Goal: Transaction & Acquisition: Purchase product/service

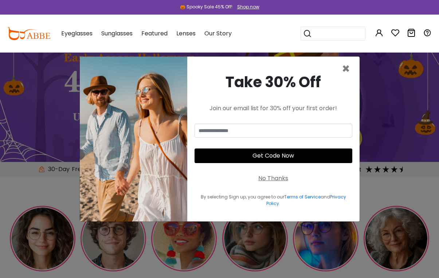
click at [345, 78] on span "×" at bounding box center [346, 68] width 8 height 19
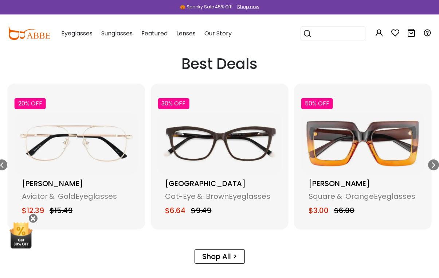
scroll to position [944, 0]
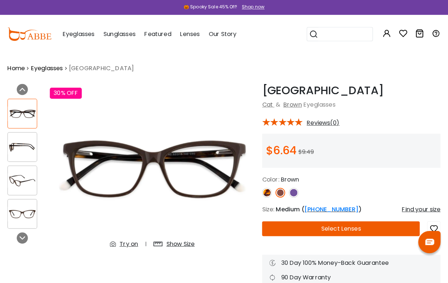
scroll to position [1, 0]
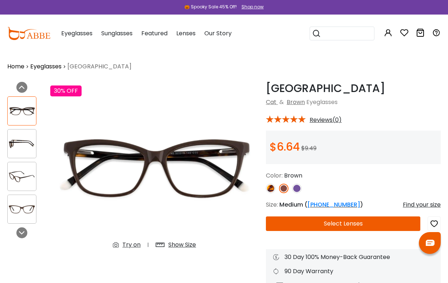
click at [294, 195] on div "Estonia Brown Cat & Brown Eyeglasses * Reviews(0) $6.64" at bounding box center [353, 188] width 175 height 212
click at [301, 188] on img at bounding box center [296, 188] width 9 height 9
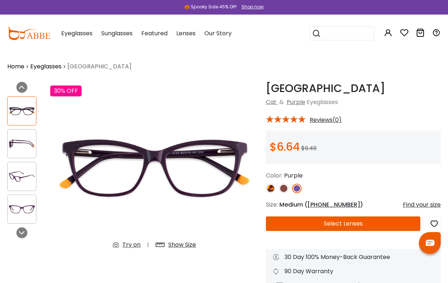
click at [24, 150] on img at bounding box center [22, 144] width 28 height 14
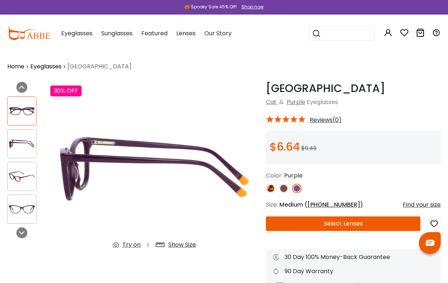
click at [19, 148] on img at bounding box center [22, 144] width 28 height 14
click at [25, 184] on img at bounding box center [22, 177] width 28 height 14
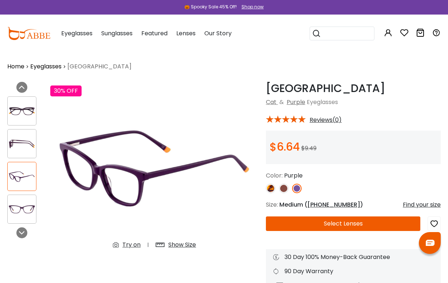
click at [24, 216] on img at bounding box center [22, 209] width 28 height 14
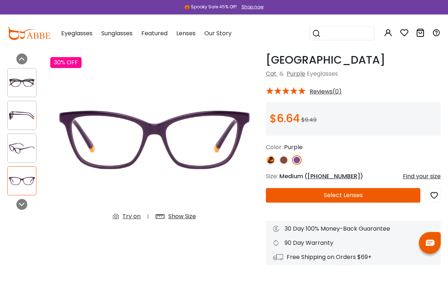
scroll to position [10, 0]
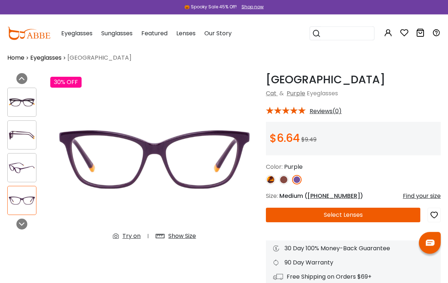
click at [348, 213] on button "Select Lenses" at bounding box center [343, 215] width 154 height 15
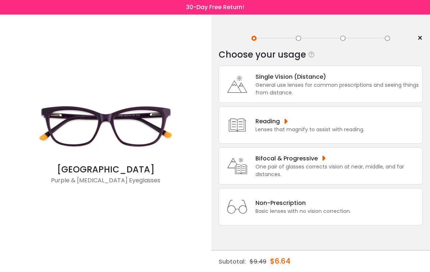
click at [340, 81] on div "Single Vision (Distance)" at bounding box center [336, 76] width 163 height 9
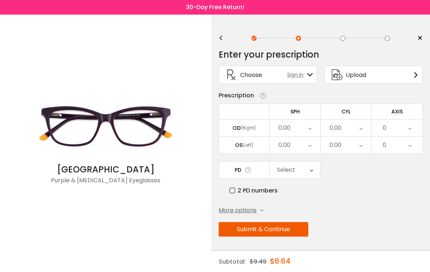
click at [416, 76] on icon at bounding box center [416, 75] width 6 height 6
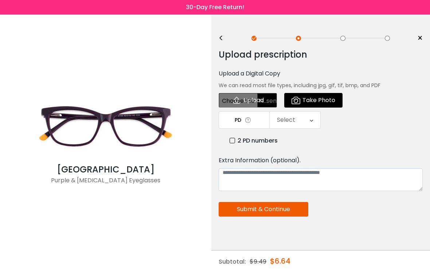
click at [260, 97] on input "file" at bounding box center [248, 100] width 58 height 15
type input "**********"
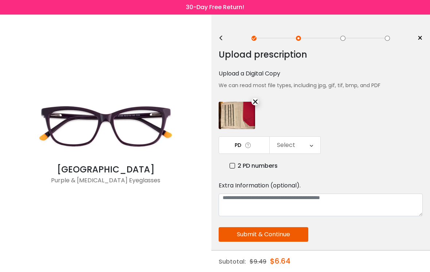
click at [316, 145] on div "Select" at bounding box center [294, 145] width 51 height 17
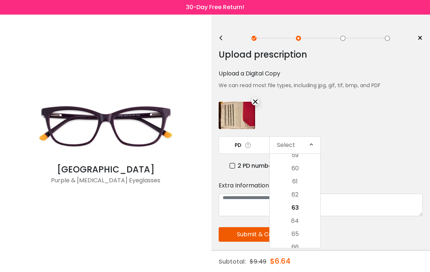
click at [303, 169] on li "60" at bounding box center [294, 168] width 51 height 13
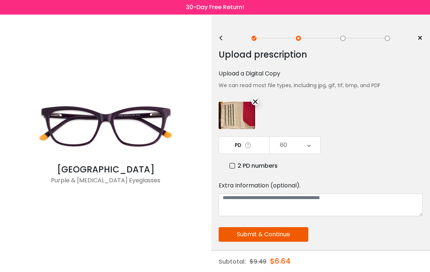
click at [297, 235] on button "Submit & Continue" at bounding box center [264, 234] width 90 height 15
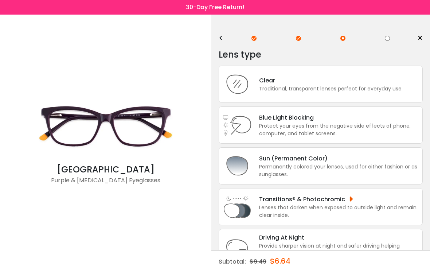
click at [338, 129] on div "Protect your eyes from the negative side effects of phone, computer, and tablet…" at bounding box center [339, 129] width 160 height 15
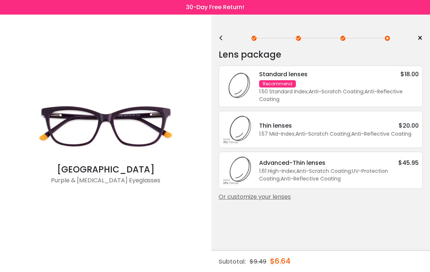
click at [288, 200] on div "Or customize your lenses" at bounding box center [321, 196] width 204 height 9
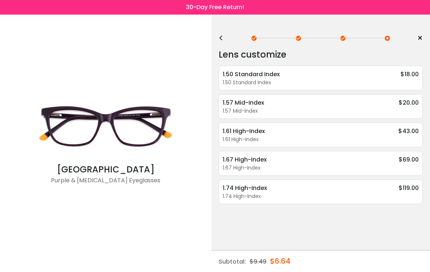
click at [315, 165] on div "1.67 High-Index" at bounding box center [321, 168] width 196 height 8
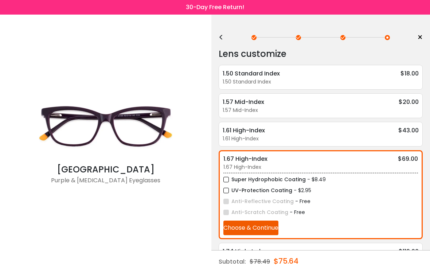
scroll to position [16, 0]
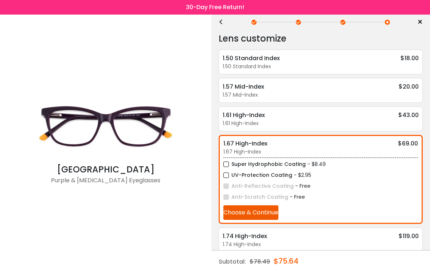
click at [306, 242] on div "1.74 High-Index" at bounding box center [321, 244] width 196 height 8
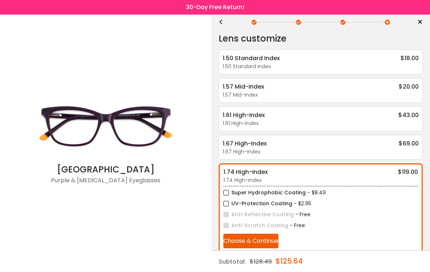
click at [231, 193] on label "Super Hydrophobic Coating" at bounding box center [264, 192] width 82 height 9
click at [231, 202] on label "UV-Protection Coating" at bounding box center [257, 203] width 69 height 9
click at [268, 244] on button "Choose & Continue" at bounding box center [250, 240] width 55 height 15
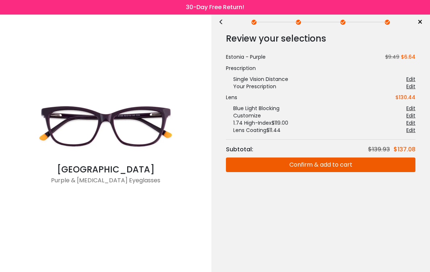
scroll to position [0, 0]
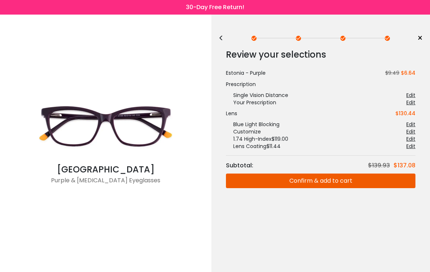
click at [345, 180] on button "Confirm & add to cart" at bounding box center [320, 180] width 189 height 15
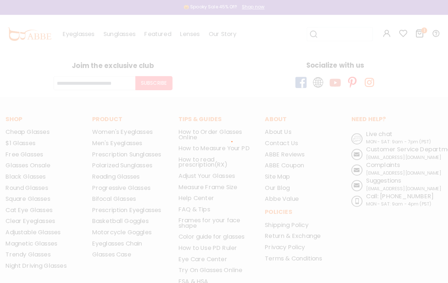
scroll to position [1, 0]
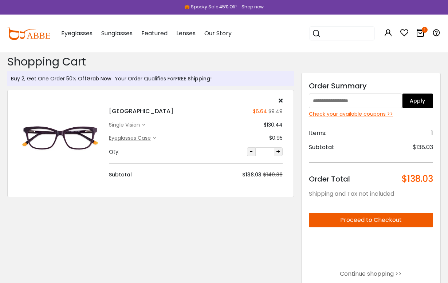
click at [350, 102] on input "text" at bounding box center [355, 101] width 93 height 15
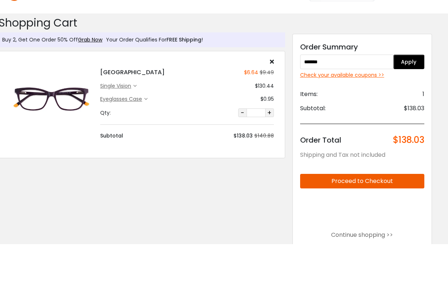
type input "*******"
click at [412, 94] on button "Apply" at bounding box center [408, 101] width 31 height 15
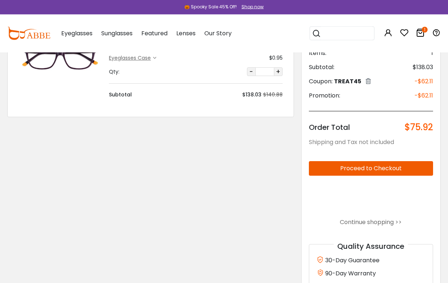
scroll to position [86, 0]
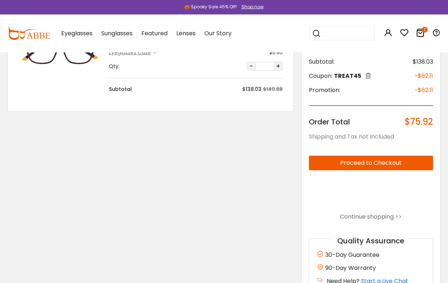
click at [400, 215] on link "Continue shopping >>" at bounding box center [371, 217] width 62 height 8
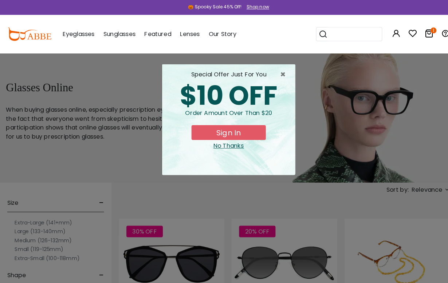
scroll to position [1, 0]
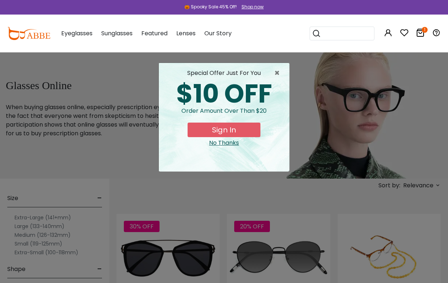
click at [276, 70] on span "×" at bounding box center [278, 73] width 9 height 9
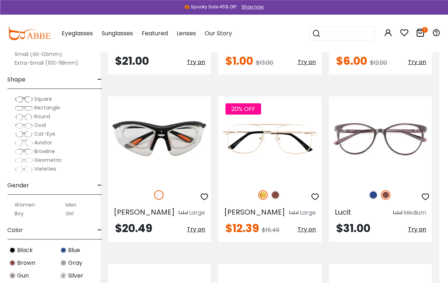
scroll to position [1149, 9]
click at [374, 195] on img at bounding box center [373, 194] width 9 height 9
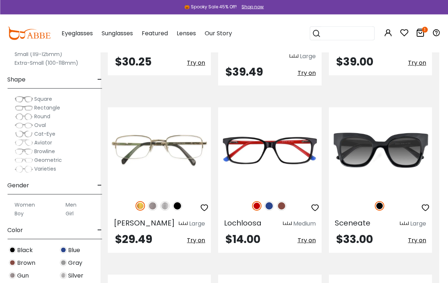
scroll to position [1484, 9]
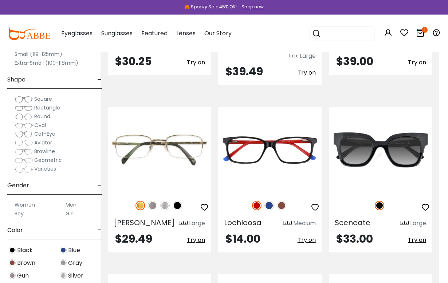
click at [272, 201] on img at bounding box center [268, 205] width 9 height 9
click at [282, 201] on img at bounding box center [281, 205] width 9 height 9
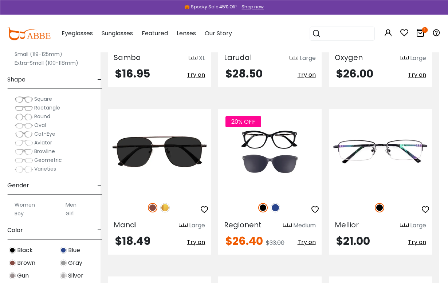
scroll to position [3032, 9]
click at [274, 203] on img at bounding box center [275, 207] width 9 height 9
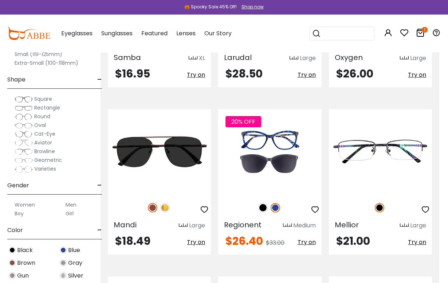
click at [265, 203] on img at bounding box center [262, 207] width 9 height 9
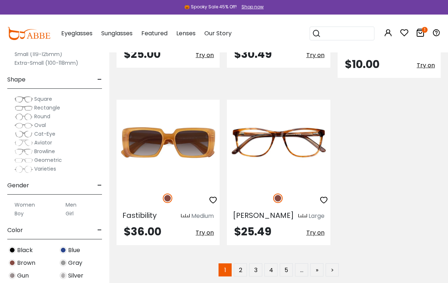
scroll to position [3387, 0]
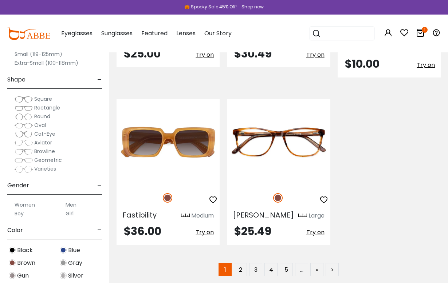
click at [26, 208] on label "Women" at bounding box center [25, 205] width 20 height 9
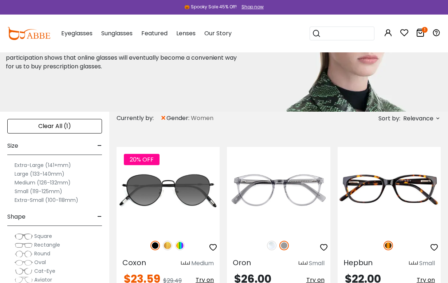
scroll to position [68, 0]
click at [62, 185] on label "Medium (126-132mm)" at bounding box center [43, 182] width 56 height 9
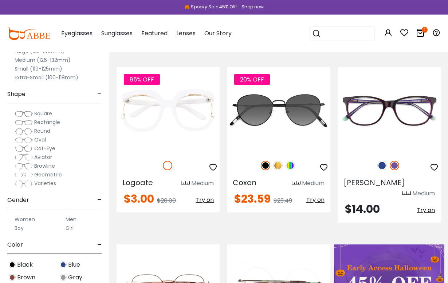
scroll to position [148, 0]
click at [379, 164] on img at bounding box center [381, 165] width 9 height 9
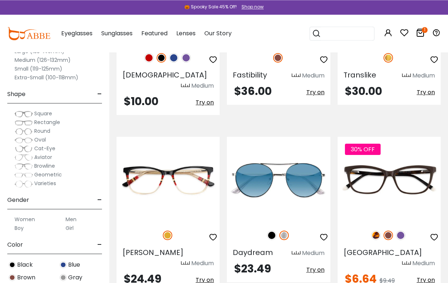
scroll to position [1805, 0]
click at [0, 0] on img at bounding box center [0, 0] width 0 height 0
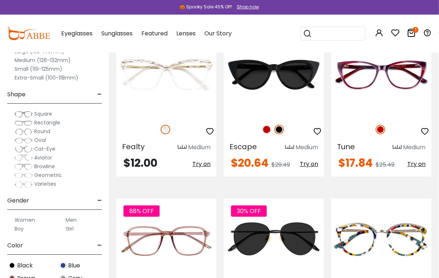
scroll to position [3090, 0]
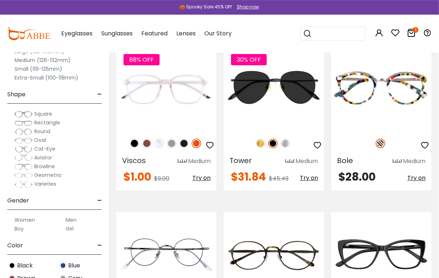
scroll to position [3241, 0]
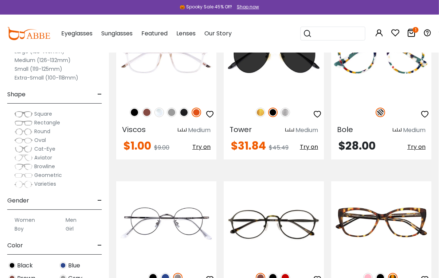
scroll to position [3298, 0]
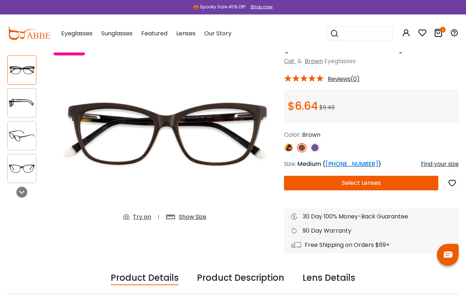
click at [197, 215] on div "Show Size" at bounding box center [193, 216] width 28 height 9
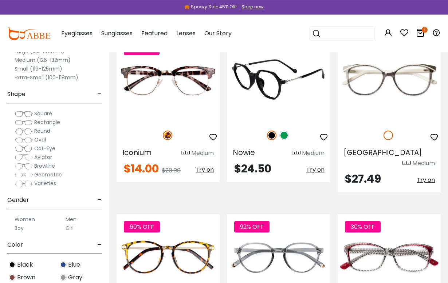
scroll to position [346, 0]
click at [288, 138] on img at bounding box center [283, 135] width 9 height 9
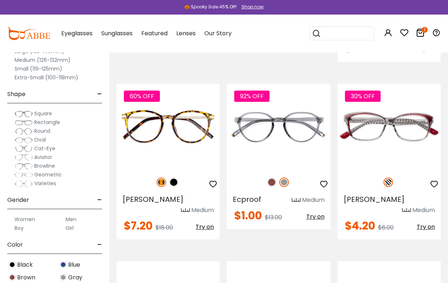
scroll to position [477, 0]
click at [0, 0] on img at bounding box center [0, 0] width 0 height 0
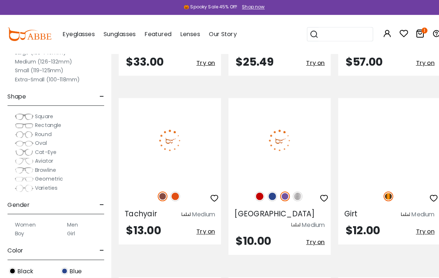
scroll to position [965, 0]
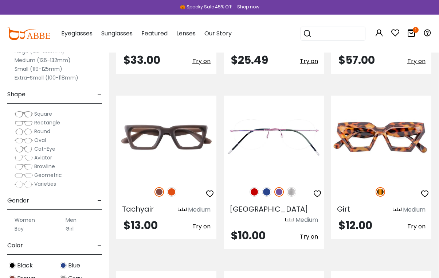
click at [170, 187] on img at bounding box center [171, 191] width 9 height 9
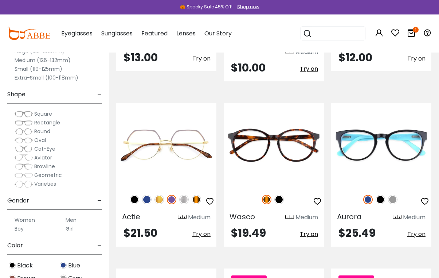
scroll to position [1133, 0]
click at [384, 194] on img at bounding box center [379, 198] width 9 height 9
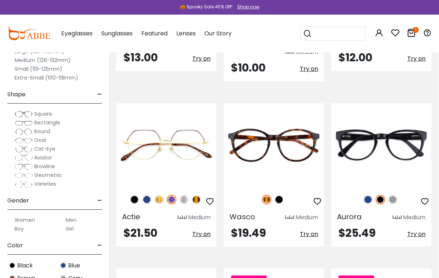
click at [373, 194] on img at bounding box center [367, 198] width 9 height 9
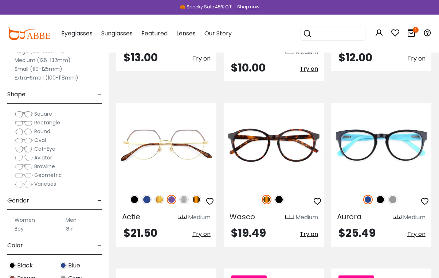
click at [395, 194] on img at bounding box center [392, 198] width 9 height 9
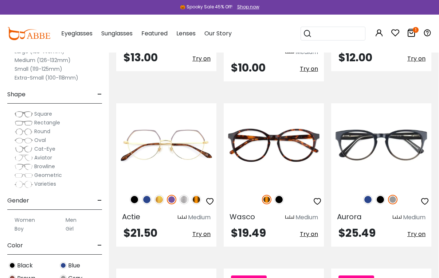
click at [381, 194] on img at bounding box center [379, 198] width 9 height 9
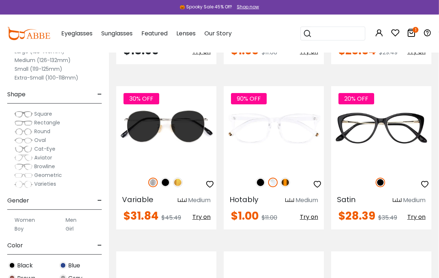
scroll to position [1480, 0]
click at [0, 0] on img at bounding box center [0, 0] width 0 height 0
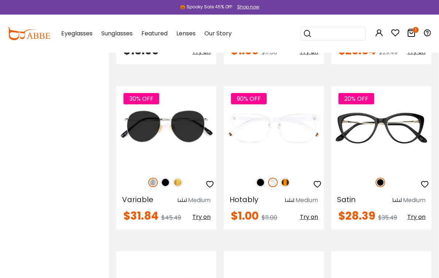
scroll to position [2744, 0]
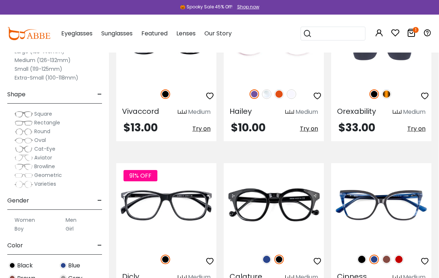
click at [402, 254] on img at bounding box center [398, 258] width 9 height 9
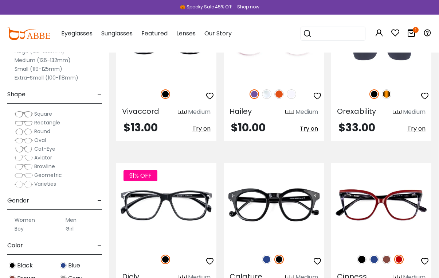
click at [384, 254] on img at bounding box center [386, 258] width 9 height 9
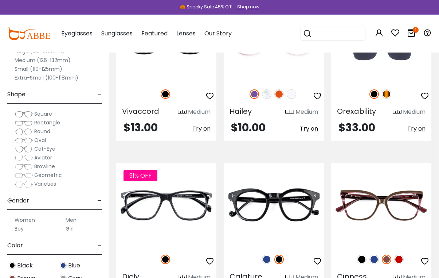
click at [360, 254] on img at bounding box center [361, 258] width 9 height 9
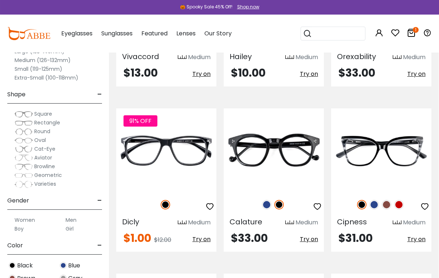
scroll to position [2798, 0]
click at [0, 0] on img at bounding box center [0, 0] width 0 height 0
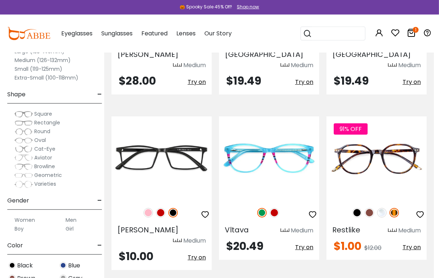
scroll to position [3296, 5]
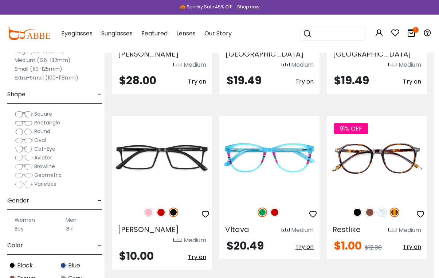
click at [279, 207] on img at bounding box center [274, 211] width 9 height 9
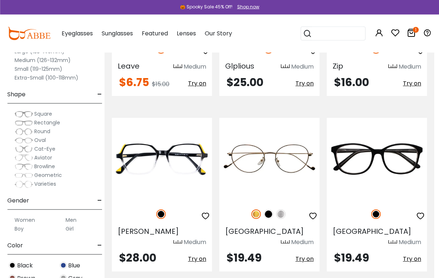
scroll to position [3120, 5]
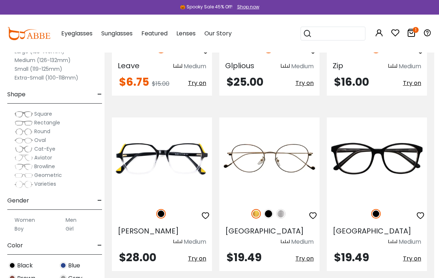
click at [0, 0] on img at bounding box center [0, 0] width 0 height 0
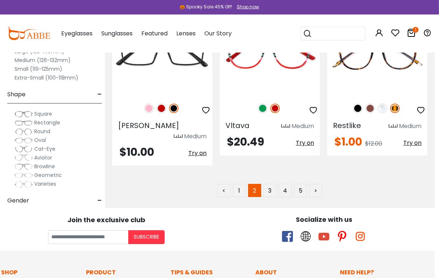
scroll to position [3400, 5]
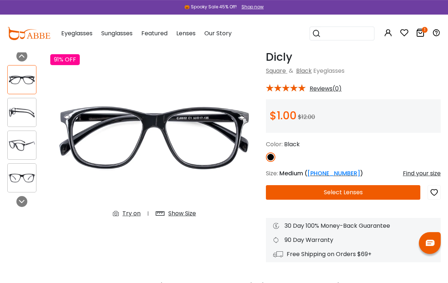
scroll to position [32, 0]
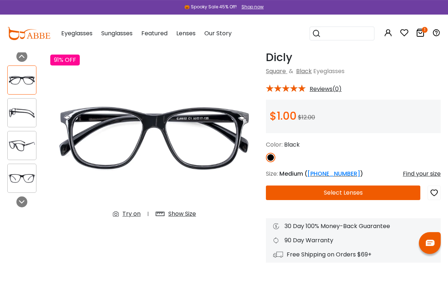
click at [31, 181] on img at bounding box center [22, 179] width 28 height 14
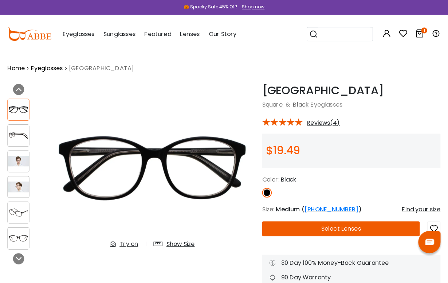
scroll to position [1, 0]
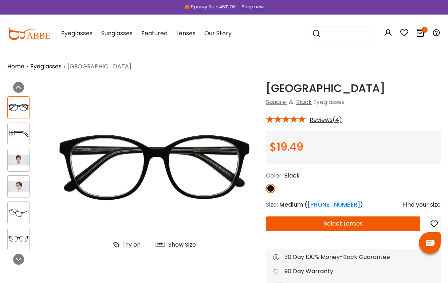
click at [28, 160] on img at bounding box center [19, 160] width 22 height 11
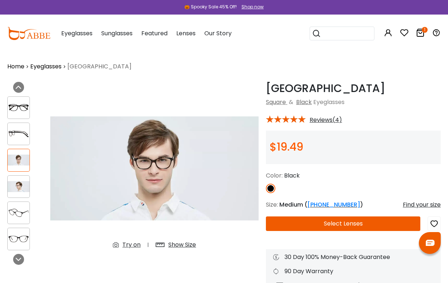
click at [24, 191] on img at bounding box center [19, 186] width 22 height 11
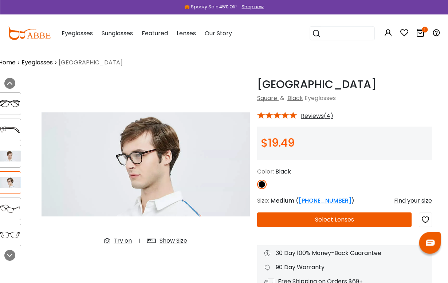
scroll to position [0, 9]
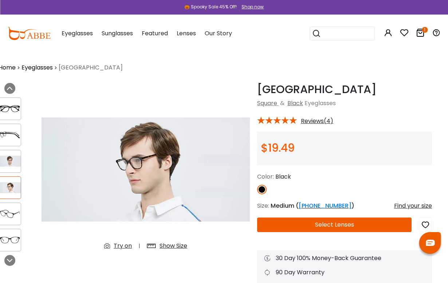
click at [10, 114] on img at bounding box center [10, 108] width 22 height 11
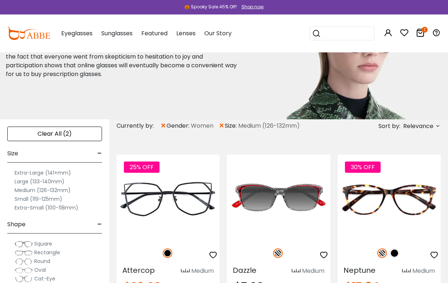
scroll to position [61, 0]
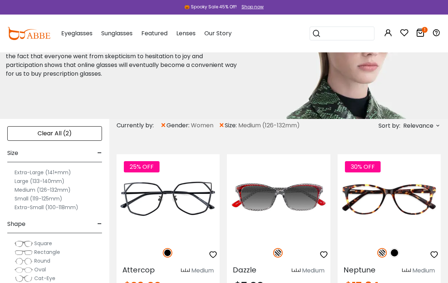
click at [395, 256] on img at bounding box center [394, 252] width 9 height 9
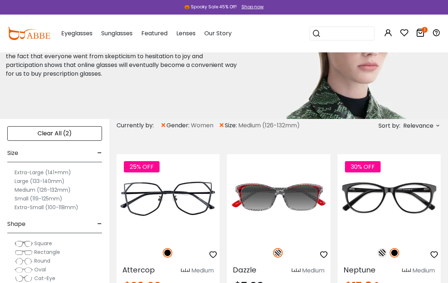
click at [383, 254] on img at bounding box center [381, 252] width 9 height 9
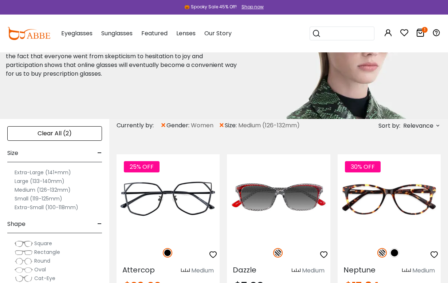
click at [0, 0] on img at bounding box center [0, 0] width 0 height 0
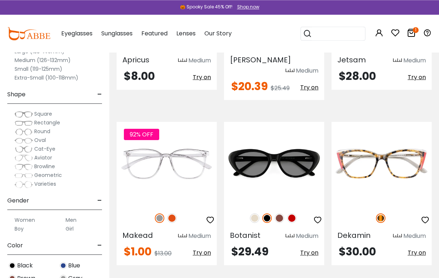
scroll to position [1279, 0]
click at [0, 0] on img at bounding box center [0, 0] width 0 height 0
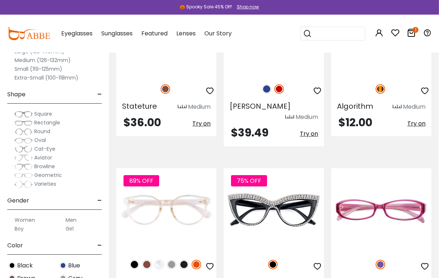
scroll to position [2563, 0]
click at [149, 259] on img at bounding box center [146, 263] width 9 height 9
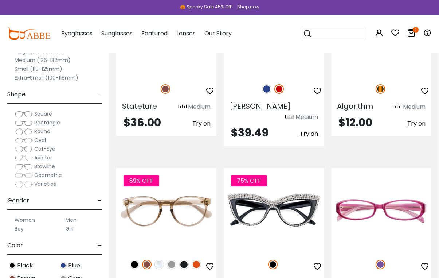
click at [195, 259] on img at bounding box center [196, 263] width 9 height 9
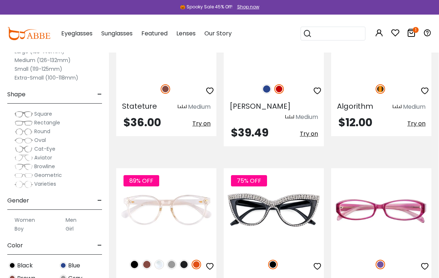
click at [148, 259] on img at bounding box center [146, 263] width 9 height 9
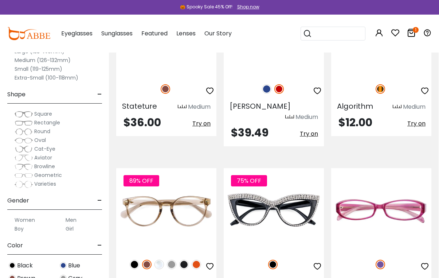
click at [135, 259] on img at bounding box center [134, 263] width 9 height 9
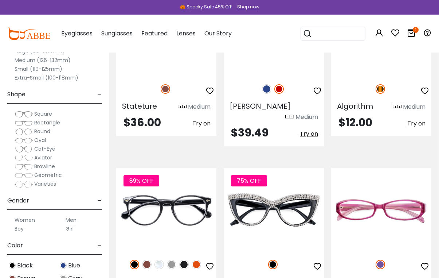
click at [188, 259] on img at bounding box center [183, 263] width 9 height 9
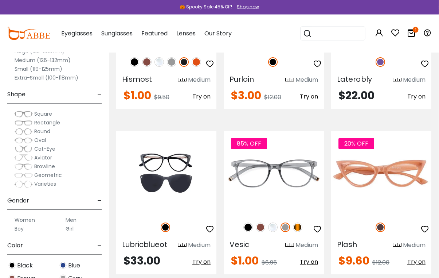
scroll to position [2766, 0]
click at [260, 222] on img at bounding box center [260, 226] width 9 height 9
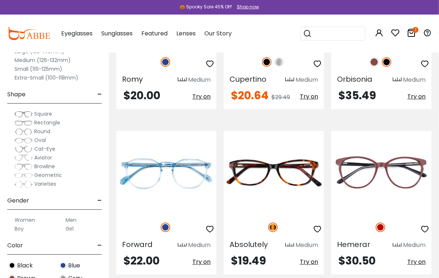
scroll to position [3096, 0]
click at [0, 0] on img at bounding box center [0, 0] width 0 height 0
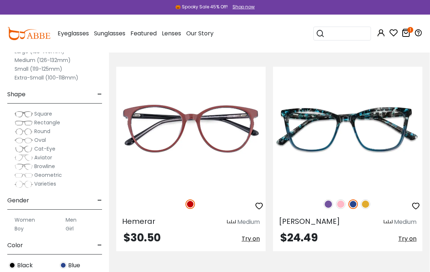
scroll to position [5972, 0]
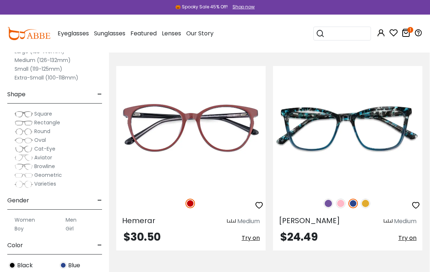
click at [0, 0] on img at bounding box center [0, 0] width 0 height 0
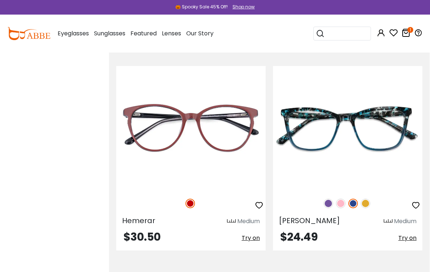
scroll to position [5983, 0]
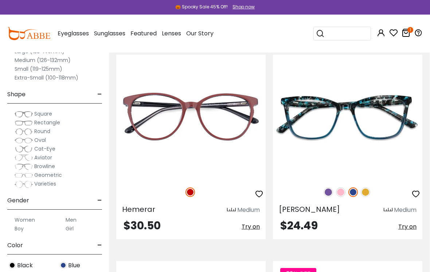
click at [339, 190] on img at bounding box center [340, 191] width 9 height 9
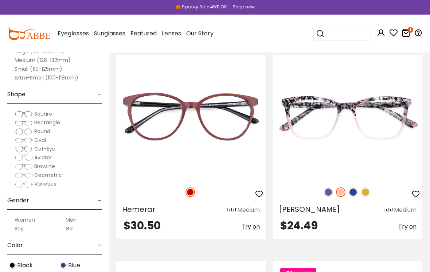
click at [330, 192] on img at bounding box center [327, 191] width 9 height 9
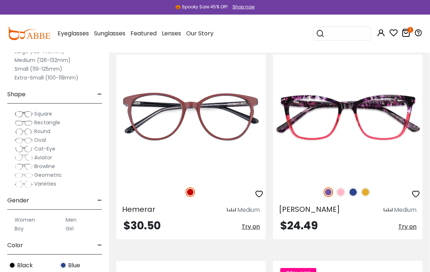
click at [370, 192] on img at bounding box center [365, 191] width 9 height 9
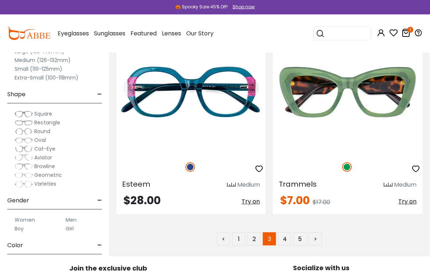
scroll to position [6214, 0]
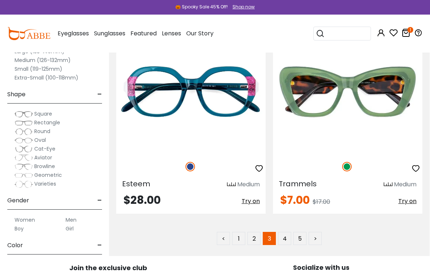
click at [0, 0] on img at bounding box center [0, 0] width 0 height 0
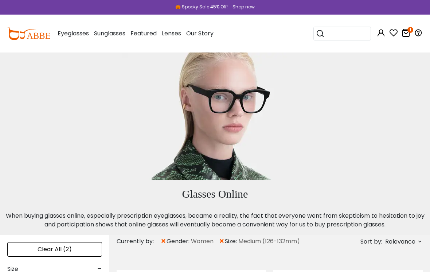
scroll to position [6226, 0]
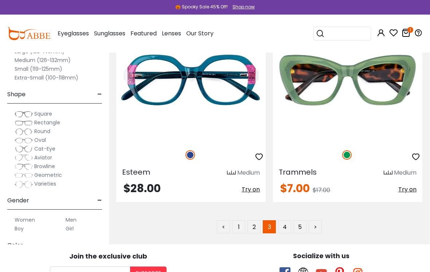
click at [285, 229] on link "4" at bounding box center [284, 226] width 13 height 13
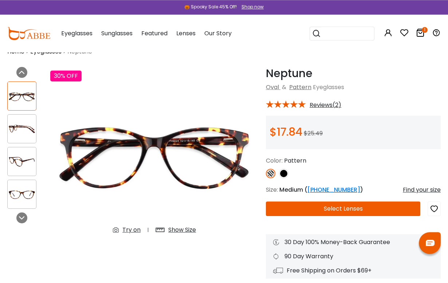
scroll to position [12, 0]
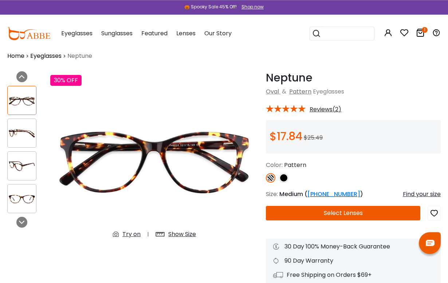
click at [286, 177] on img at bounding box center [283, 177] width 9 height 9
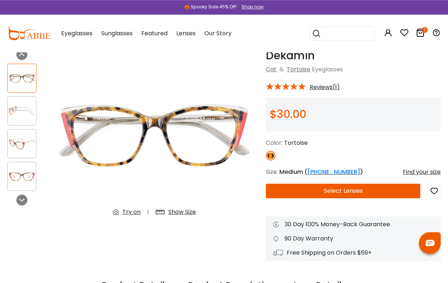
scroll to position [33, 0]
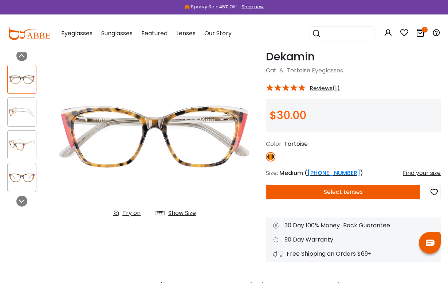
click at [182, 216] on div "Show Size" at bounding box center [182, 213] width 28 height 9
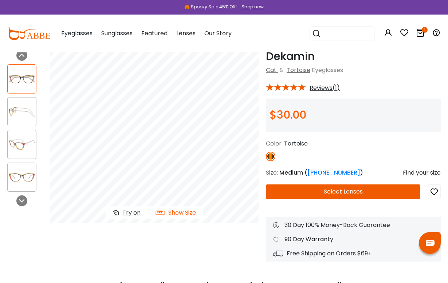
click at [29, 143] on img at bounding box center [22, 145] width 28 height 14
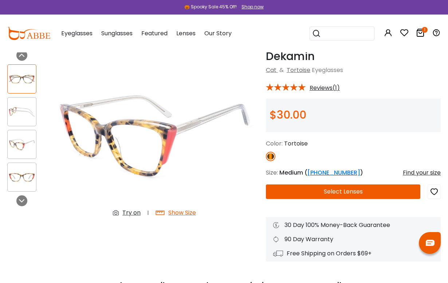
click at [26, 180] on img at bounding box center [22, 177] width 28 height 14
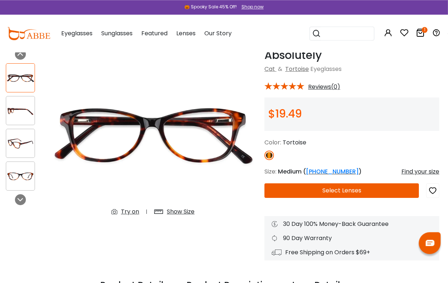
scroll to position [0, 1]
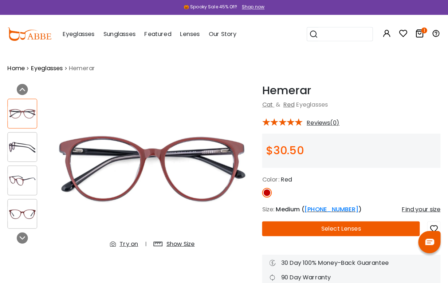
scroll to position [1, 0]
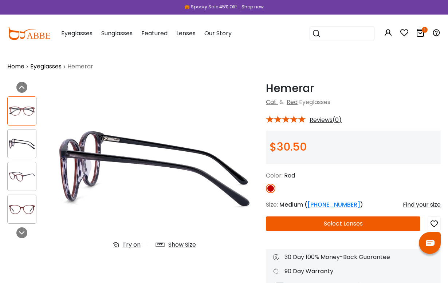
click at [163, 190] on img at bounding box center [154, 168] width 208 height 173
click at [185, 245] on div "Show Size" at bounding box center [182, 245] width 28 height 9
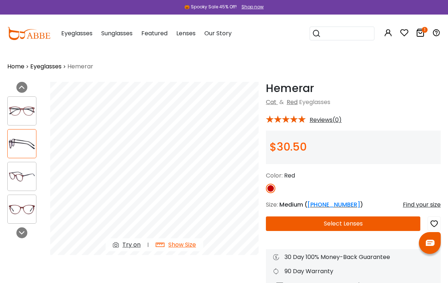
click at [187, 247] on div "Show Size" at bounding box center [182, 245] width 28 height 9
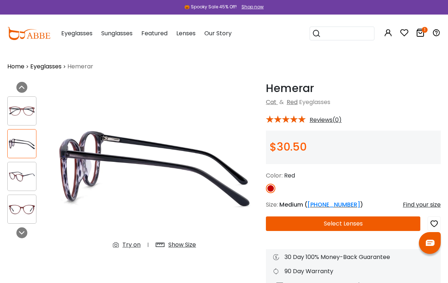
click at [25, 114] on img at bounding box center [22, 111] width 28 height 14
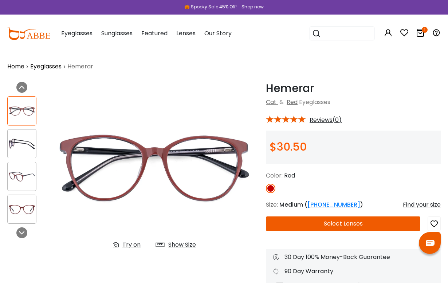
click at [188, 247] on div "Show Size" at bounding box center [182, 245] width 28 height 9
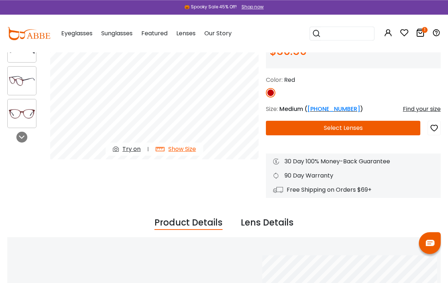
scroll to position [93, 0]
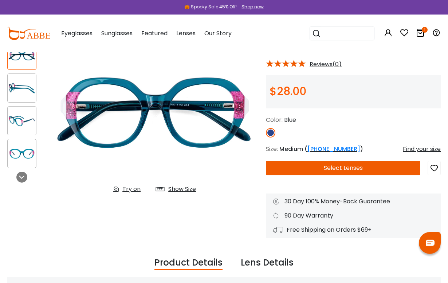
scroll to position [29, 0]
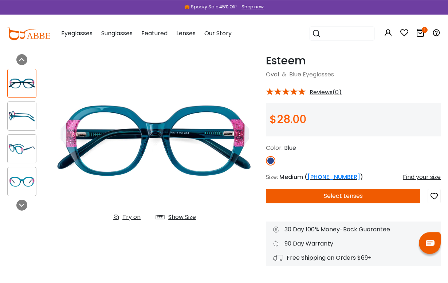
click at [188, 219] on div "Show Size" at bounding box center [182, 217] width 28 height 9
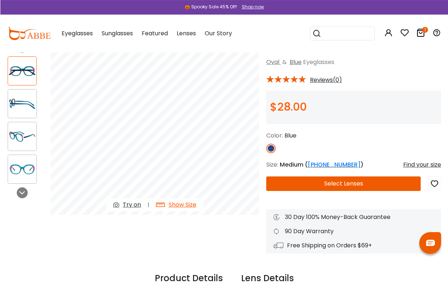
scroll to position [41, 0]
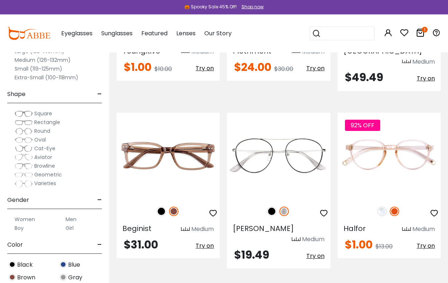
scroll to position [458, 0]
click at [382, 206] on img at bounding box center [381, 210] width 9 height 9
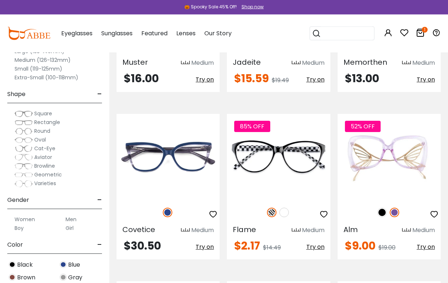
scroll to position [1493, 0]
click at [280, 208] on img at bounding box center [283, 212] width 9 height 9
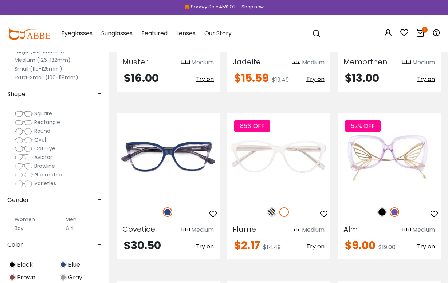
click at [0, 0] on img at bounding box center [0, 0] width 0 height 0
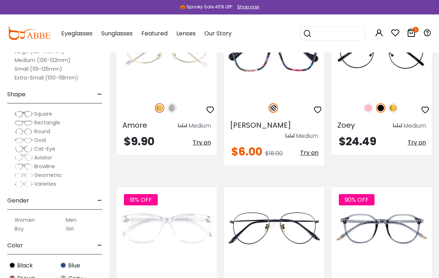
scroll to position [1961, 0]
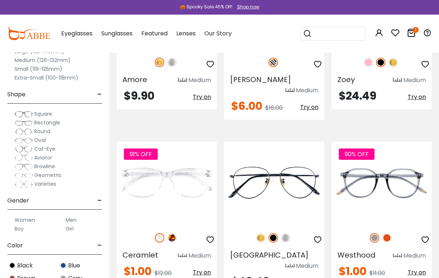
click at [172, 233] on img at bounding box center [171, 237] width 9 height 9
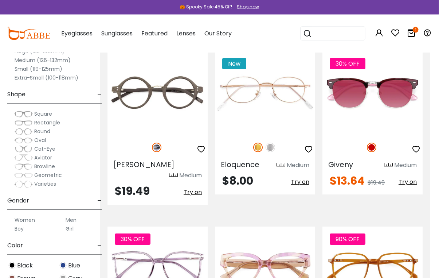
scroll to position [3258, 9]
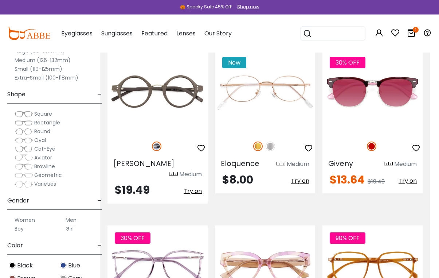
click at [0, 0] on img at bounding box center [0, 0] width 0 height 0
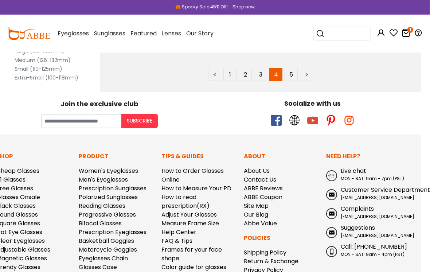
scroll to position [6378, 9]
click at [293, 72] on link "5" at bounding box center [290, 74] width 13 height 13
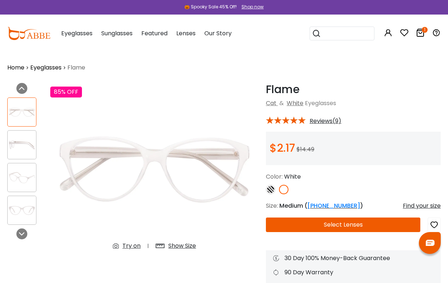
click at [21, 177] on img at bounding box center [22, 178] width 28 height 14
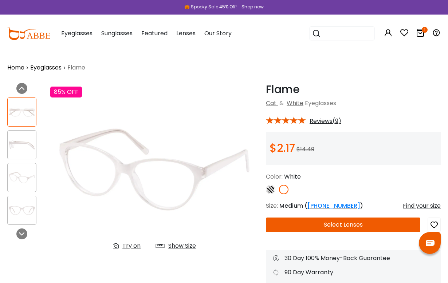
click at [25, 217] on img at bounding box center [22, 211] width 28 height 14
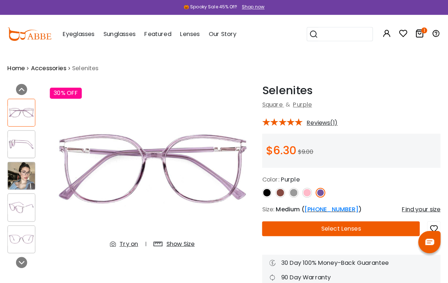
scroll to position [1, 0]
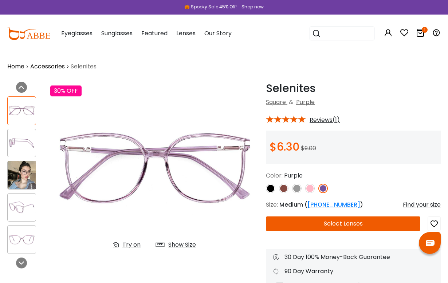
click at [20, 180] on img at bounding box center [22, 175] width 28 height 28
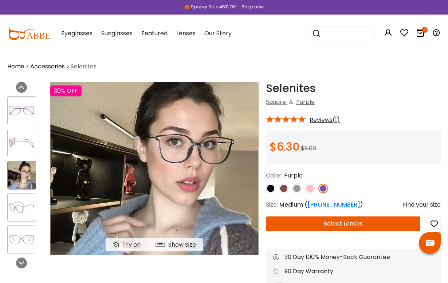
click at [18, 211] on img at bounding box center [22, 208] width 28 height 14
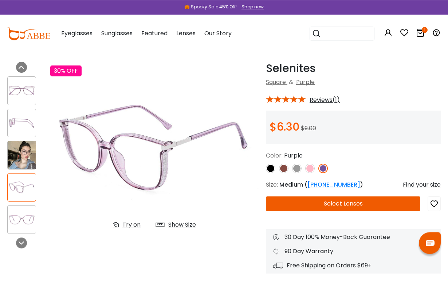
scroll to position [0, 0]
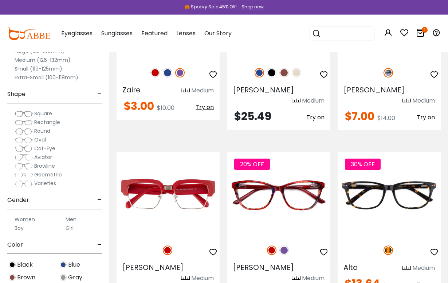
scroll to position [754, 0]
click at [0, 0] on img at bounding box center [0, 0] width 0 height 0
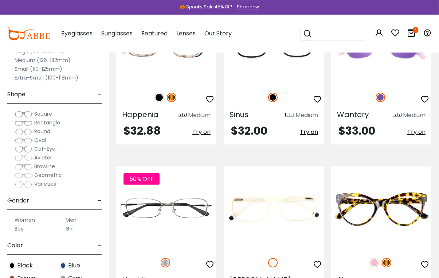
scroll to position [1400, 0]
click at [375, 257] on img at bounding box center [373, 261] width 9 height 9
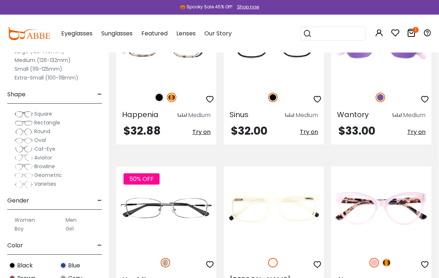
click at [0, 0] on img at bounding box center [0, 0] width 0 height 0
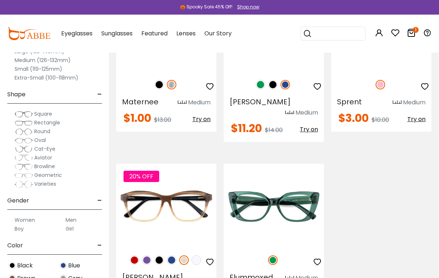
scroll to position [2433, 0]
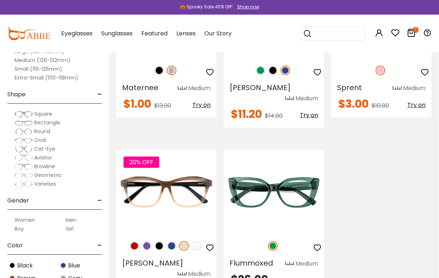
click at [147, 241] on img at bounding box center [146, 245] width 9 height 9
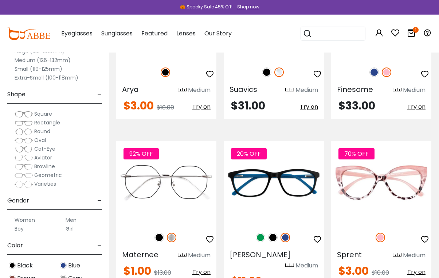
scroll to position [2281, 0]
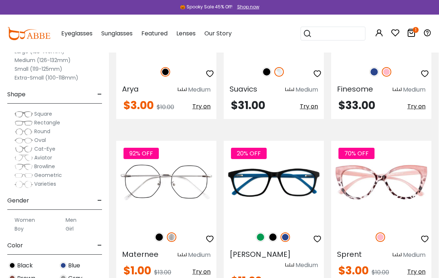
click at [273, 232] on img at bounding box center [272, 236] width 9 height 9
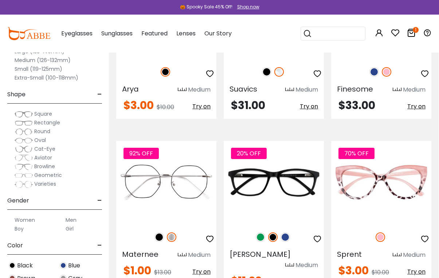
click at [259, 232] on img at bounding box center [260, 236] width 9 height 9
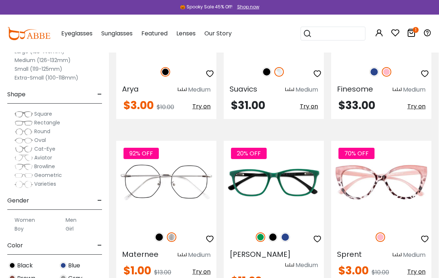
click at [0, 0] on img at bounding box center [0, 0] width 0 height 0
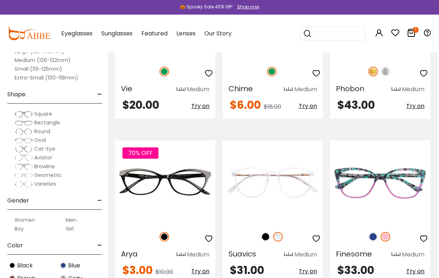
scroll to position [2117, 2]
click at [267, 232] on img at bounding box center [264, 236] width 9 height 9
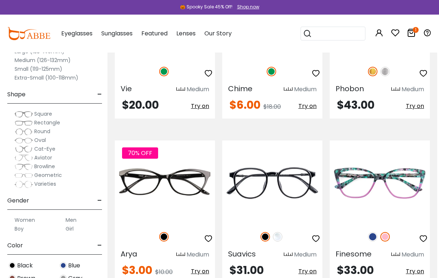
click at [0, 0] on img at bounding box center [0, 0] width 0 height 0
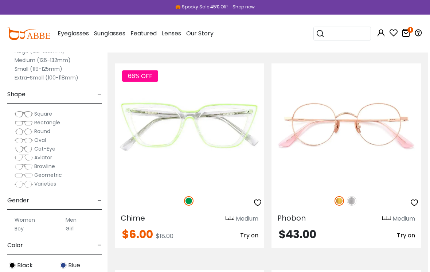
scroll to position [3709, 2]
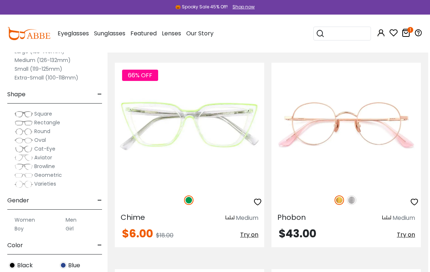
click at [0, 0] on img at bounding box center [0, 0] width 0 height 0
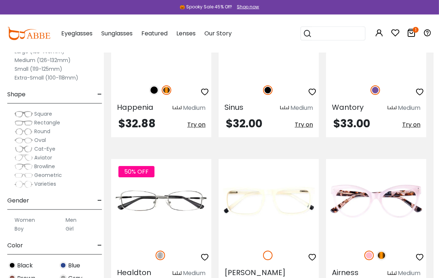
scroll to position [1406, 5]
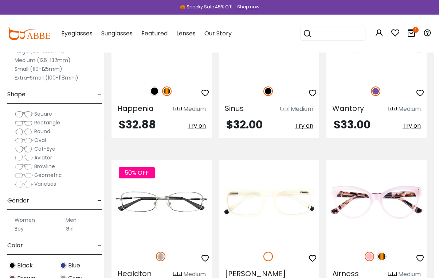
click at [0, 0] on img at bounding box center [0, 0] width 0 height 0
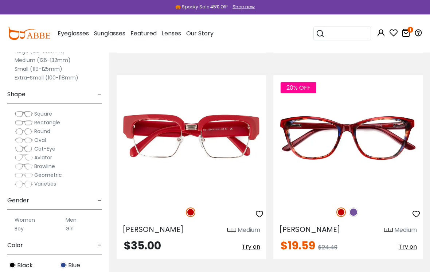
scroll to position [1431, 0]
click at [0, 0] on img at bounding box center [0, 0] width 0 height 0
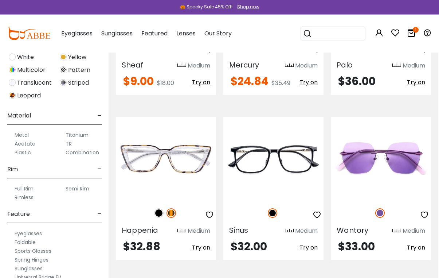
scroll to position [1291, 1]
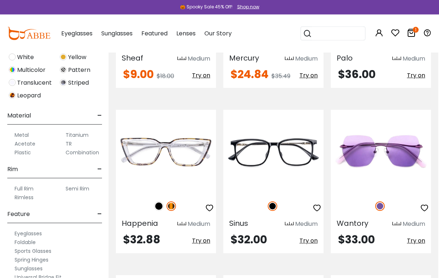
click at [160, 201] on img at bounding box center [158, 205] width 9 height 9
click at [173, 201] on img at bounding box center [170, 205] width 9 height 9
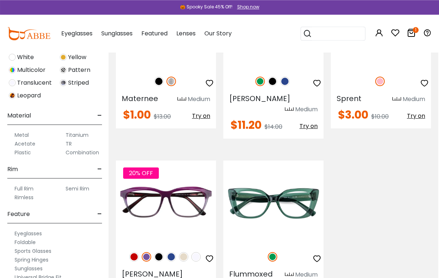
scroll to position [2437, 1]
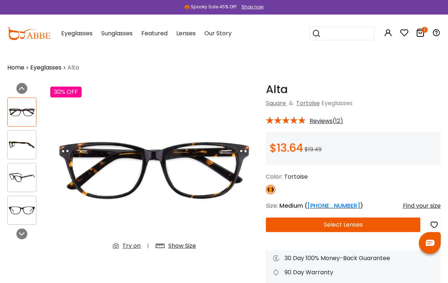
click at [23, 213] on img at bounding box center [22, 211] width 28 height 14
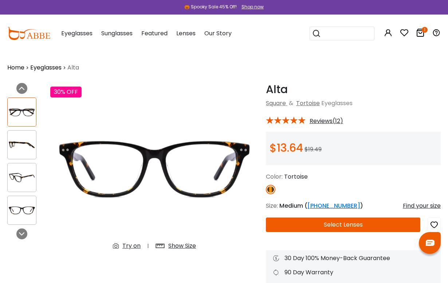
click at [18, 191] on div at bounding box center [21, 177] width 29 height 29
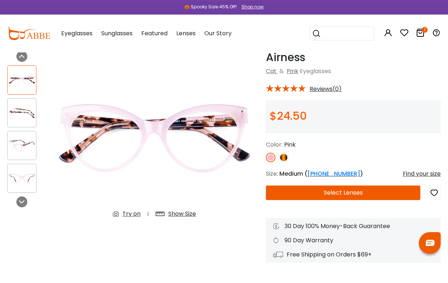
scroll to position [31, 0]
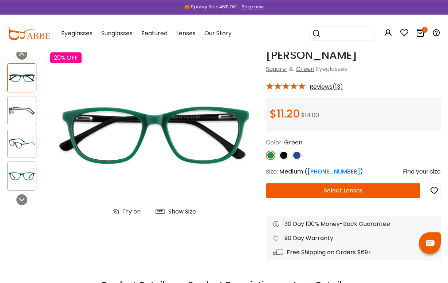
scroll to position [28, 0]
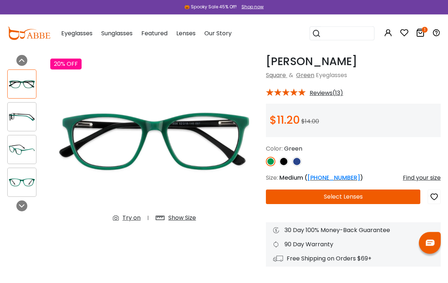
click at [299, 162] on img at bounding box center [296, 161] width 9 height 9
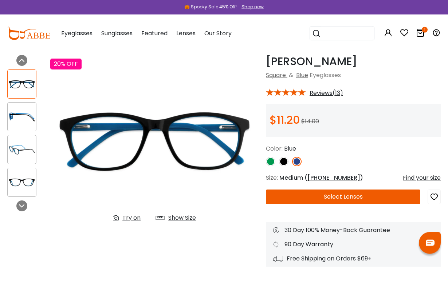
scroll to position [28, 0]
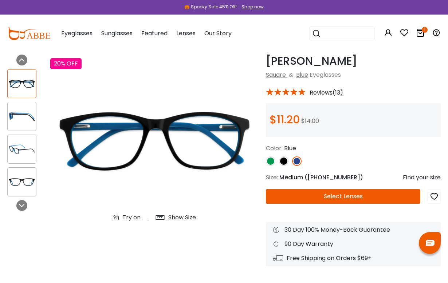
click at [286, 163] on img at bounding box center [283, 161] width 9 height 9
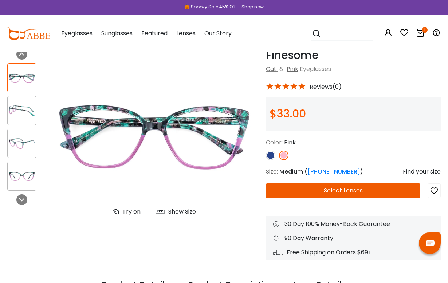
scroll to position [34, 0]
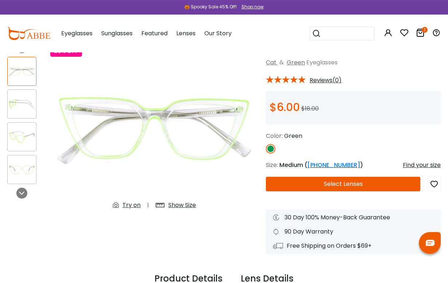
scroll to position [41, 0]
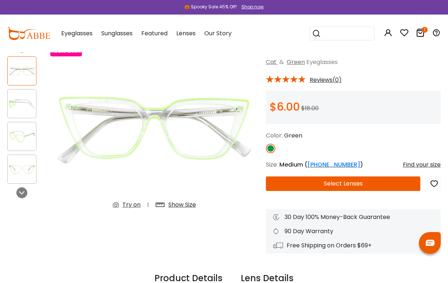
click at [188, 203] on div "Show Size" at bounding box center [182, 205] width 28 height 9
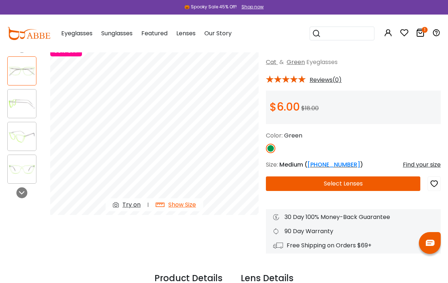
click at [19, 173] on img at bounding box center [22, 169] width 28 height 14
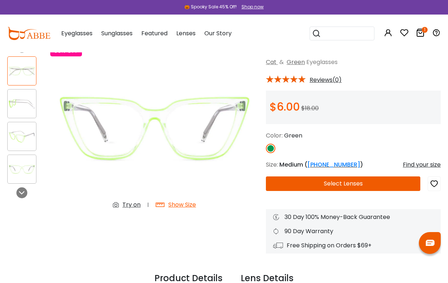
click at [24, 142] on img at bounding box center [22, 137] width 28 height 14
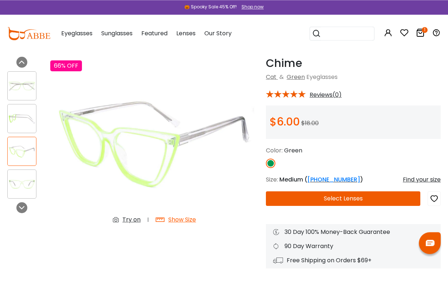
scroll to position [0, 0]
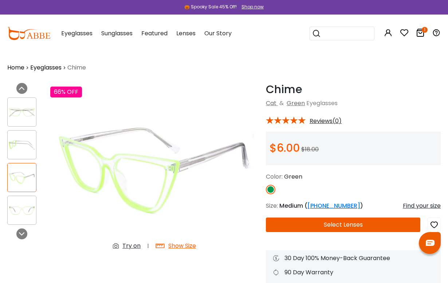
click at [25, 147] on img at bounding box center [22, 145] width 28 height 14
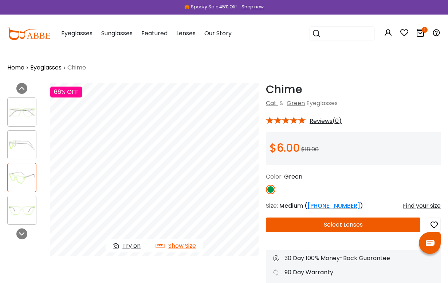
click at [27, 117] on img at bounding box center [22, 112] width 28 height 14
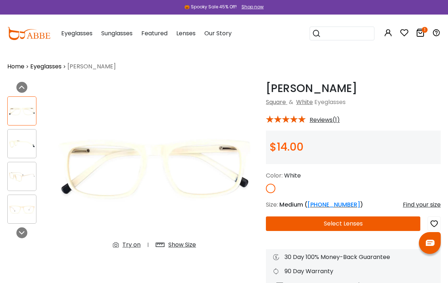
click at [21, 146] on img at bounding box center [22, 144] width 28 height 14
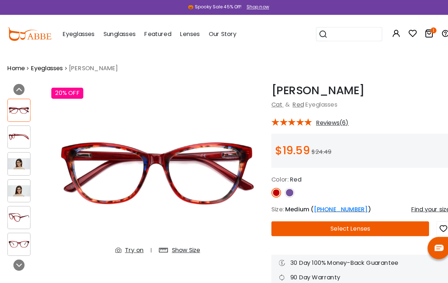
scroll to position [1, 0]
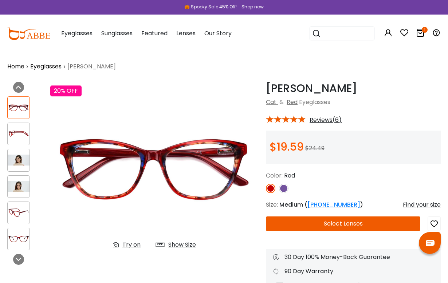
click at [177, 246] on div "Show Size" at bounding box center [182, 245] width 28 height 9
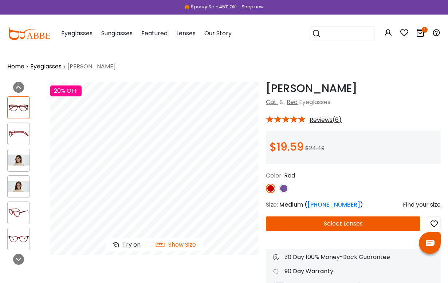
click at [19, 164] on img at bounding box center [19, 160] width 22 height 11
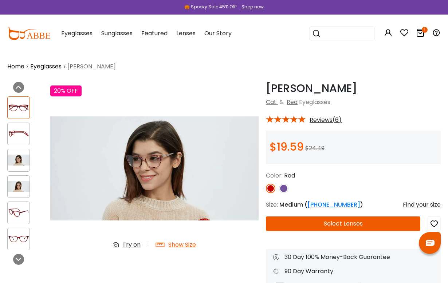
click at [16, 186] on img at bounding box center [19, 186] width 22 height 11
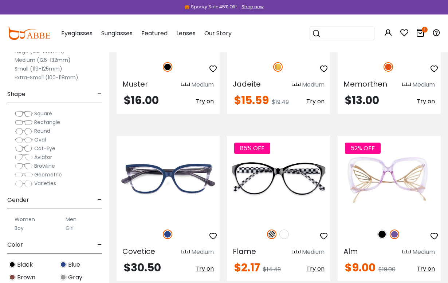
scroll to position [1471, 0]
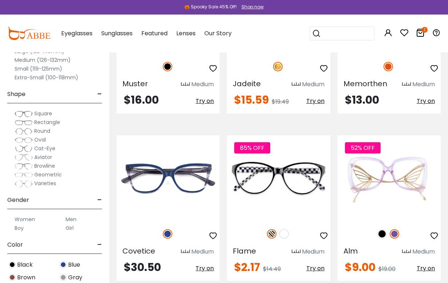
click at [288, 229] on img at bounding box center [283, 233] width 9 height 9
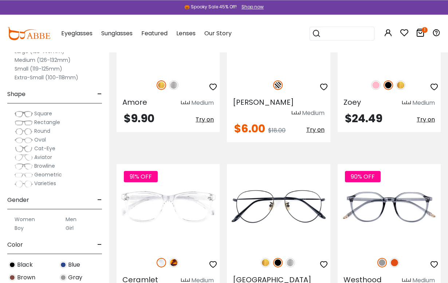
scroll to position [1965, 0]
click at [0, 0] on img at bounding box center [0, 0] width 0 height 0
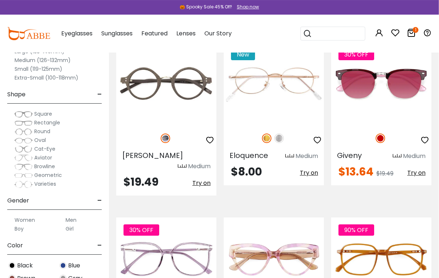
scroll to position [3267, 0]
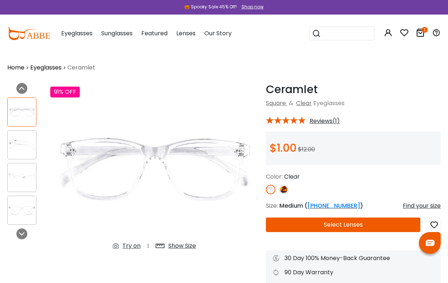
click at [26, 181] on img at bounding box center [22, 178] width 28 height 14
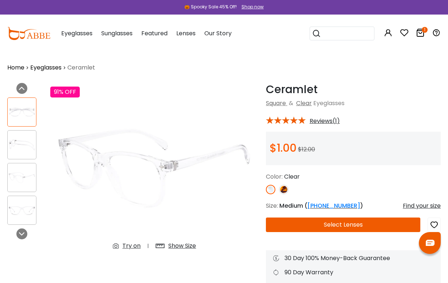
click at [23, 212] on img at bounding box center [22, 211] width 28 height 14
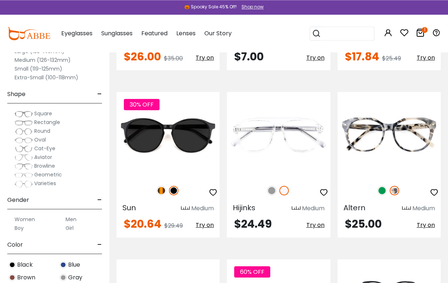
scroll to position [291, 0]
click at [382, 191] on img at bounding box center [381, 190] width 9 height 9
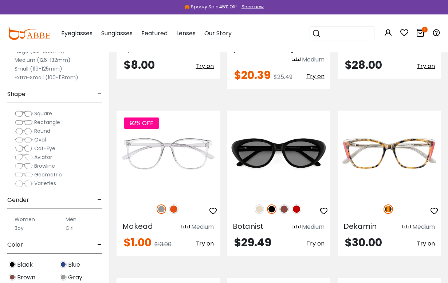
scroll to position [1309, 0]
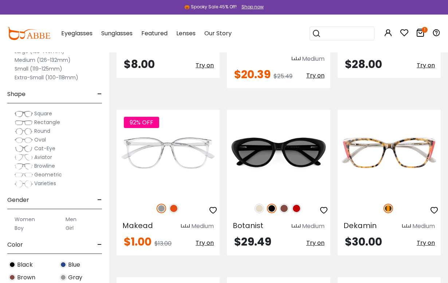
click at [172, 204] on img at bounding box center [173, 208] width 9 height 9
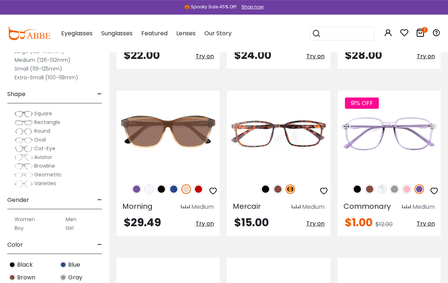
scroll to position [1663, 0]
click at [196, 185] on img at bounding box center [198, 189] width 9 height 9
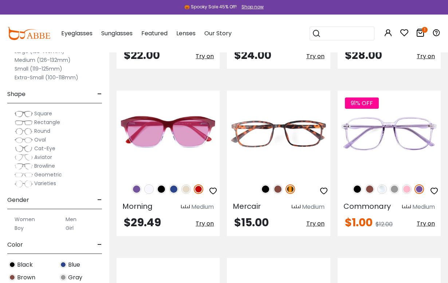
click at [173, 185] on img at bounding box center [173, 189] width 9 height 9
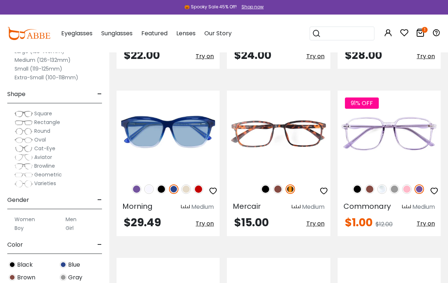
click at [165, 185] on img at bounding box center [161, 189] width 9 height 9
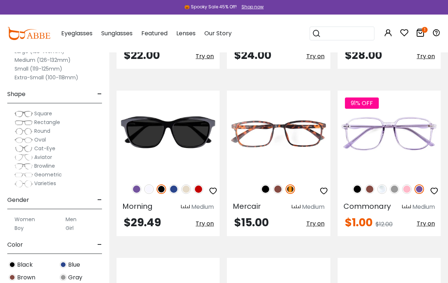
click at [150, 185] on img at bounding box center [148, 189] width 9 height 9
click at [136, 185] on img at bounding box center [136, 189] width 9 height 9
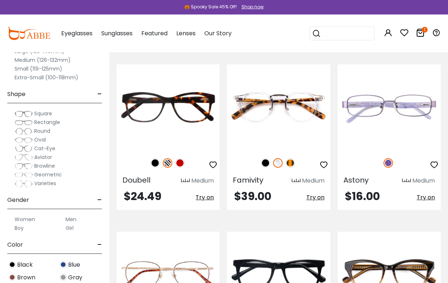
scroll to position [1857, 0]
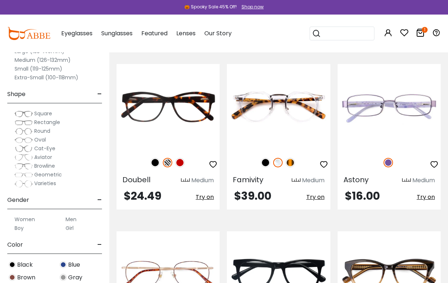
click at [181, 158] on img at bounding box center [179, 162] width 9 height 9
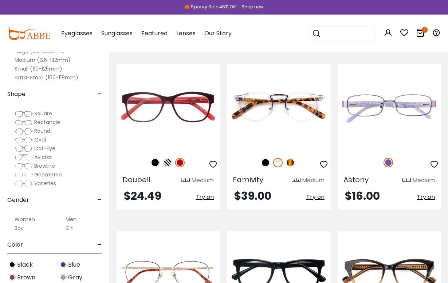
click at [153, 158] on img at bounding box center [154, 162] width 9 height 9
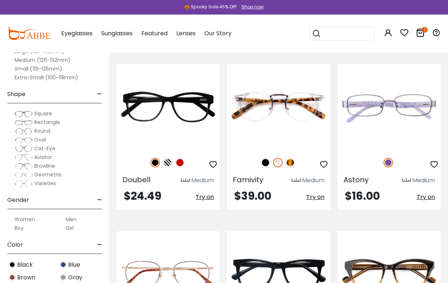
click at [170, 158] on img at bounding box center [167, 162] width 9 height 9
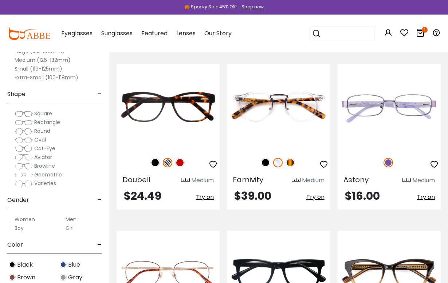
click at [182, 158] on img at bounding box center [179, 162] width 9 height 9
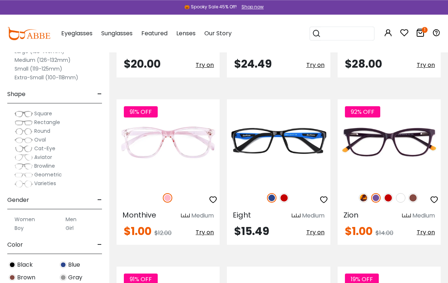
scroll to position [2157, 0]
click at [387, 193] on img at bounding box center [387, 197] width 9 height 9
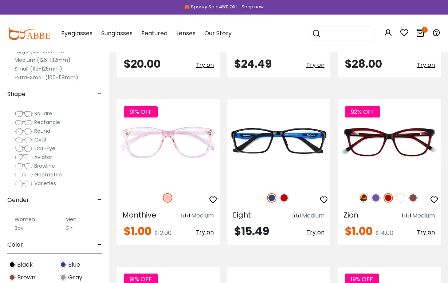
click at [375, 193] on img at bounding box center [375, 197] width 9 height 9
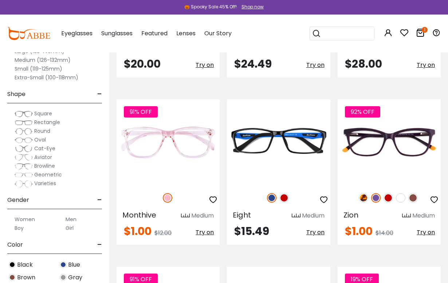
click at [364, 193] on img at bounding box center [363, 197] width 9 height 9
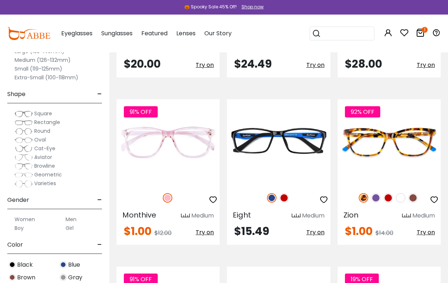
click at [0, 0] on img at bounding box center [0, 0] width 0 height 0
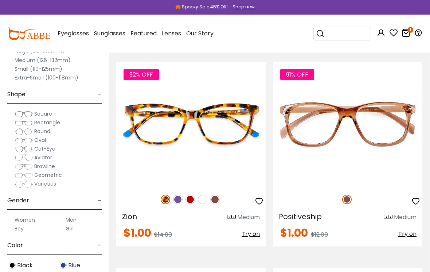
scroll to position [4122, 0]
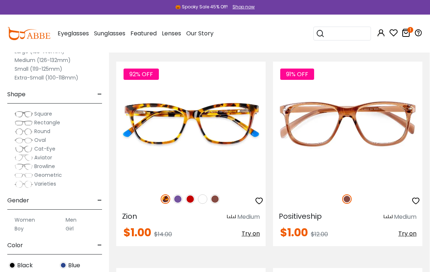
click at [177, 201] on img at bounding box center [177, 198] width 9 height 9
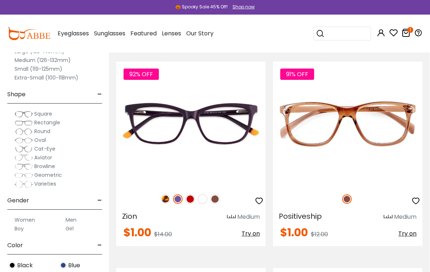
click at [192, 200] on img at bounding box center [189, 198] width 9 height 9
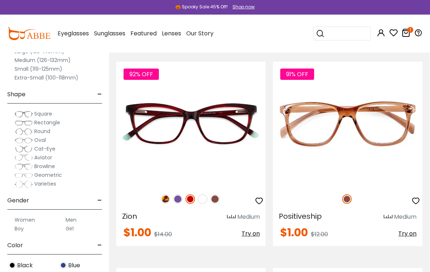
click at [164, 198] on img at bounding box center [165, 198] width 9 height 9
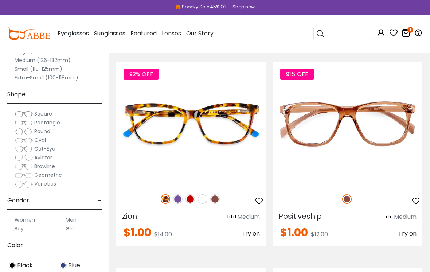
click at [0, 0] on img at bounding box center [0, 0] width 0 height 0
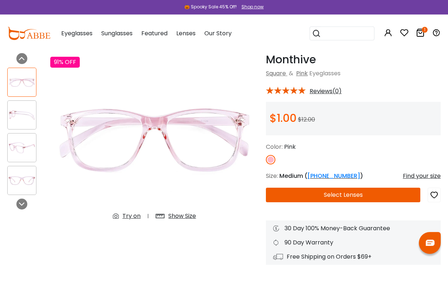
scroll to position [27, 0]
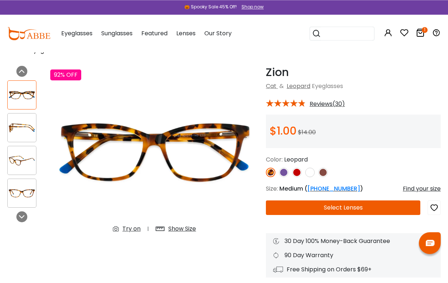
scroll to position [17, 0]
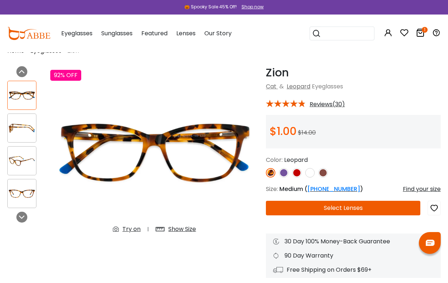
click at [19, 200] on img at bounding box center [22, 194] width 28 height 14
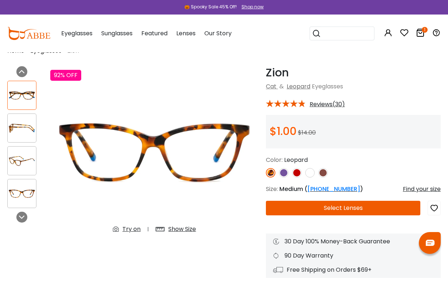
scroll to position [17, 0]
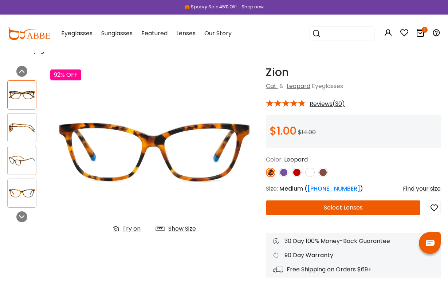
click at [23, 213] on div at bounding box center [21, 217] width 11 height 11
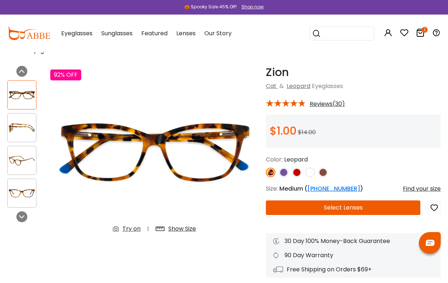
click at [287, 173] on img at bounding box center [283, 172] width 9 height 9
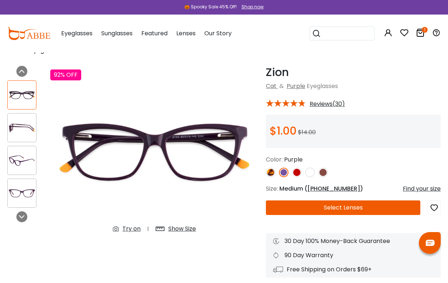
click at [299, 174] on img at bounding box center [296, 172] width 9 height 9
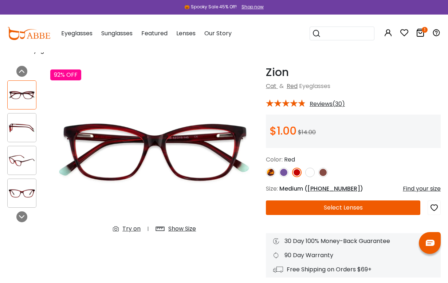
click at [310, 173] on img at bounding box center [309, 172] width 9 height 9
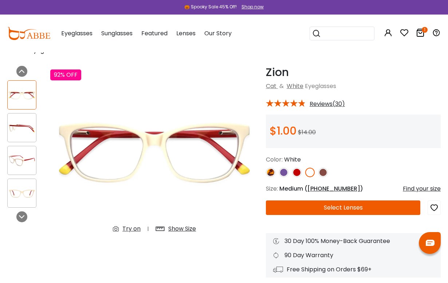
click at [322, 176] on img at bounding box center [322, 172] width 9 height 9
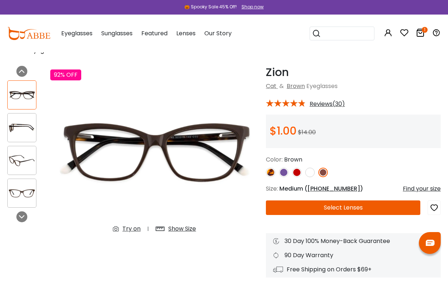
click at [295, 173] on img at bounding box center [296, 172] width 9 height 9
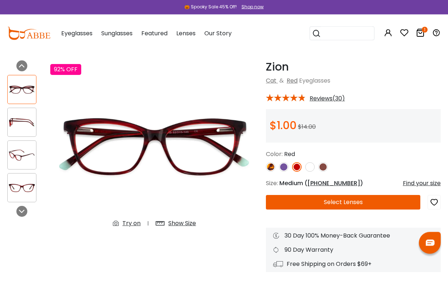
scroll to position [22, 0]
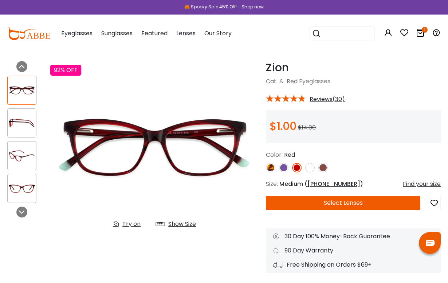
click at [283, 168] on img at bounding box center [283, 167] width 9 height 9
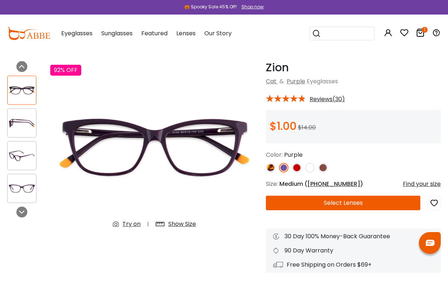
scroll to position [22, 0]
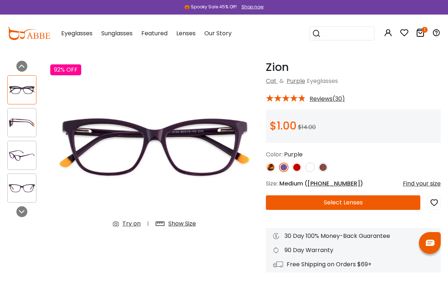
click at [299, 168] on img at bounding box center [296, 167] width 9 height 9
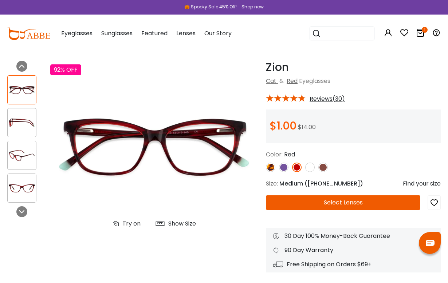
click at [351, 204] on button "Select Lenses" at bounding box center [343, 203] width 154 height 15
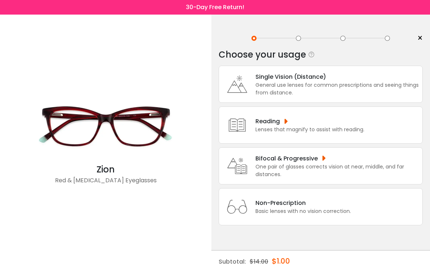
click at [335, 89] on div "General use lenses for common prescriptions and seeing things from distance." at bounding box center [336, 88] width 163 height 15
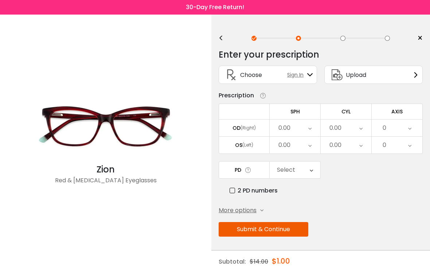
click at [383, 76] on div "Upload" at bounding box center [373, 75] width 98 height 18
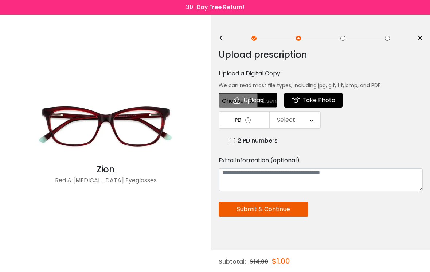
click at [260, 98] on input "file" at bounding box center [248, 100] width 58 height 15
type input "**********"
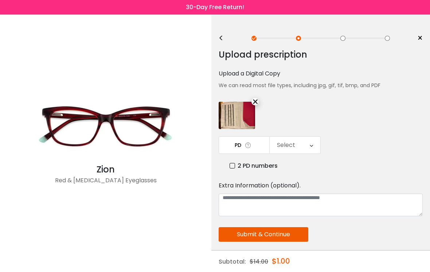
click at [303, 147] on div "Select" at bounding box center [294, 145] width 51 height 17
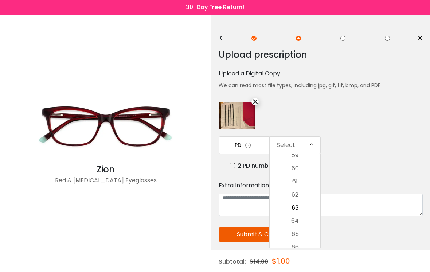
click at [299, 171] on li "60" at bounding box center [294, 168] width 51 height 13
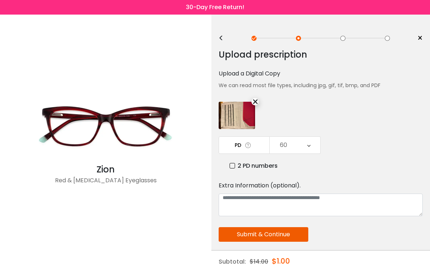
click at [297, 237] on button "Submit & Continue" at bounding box center [264, 234] width 90 height 15
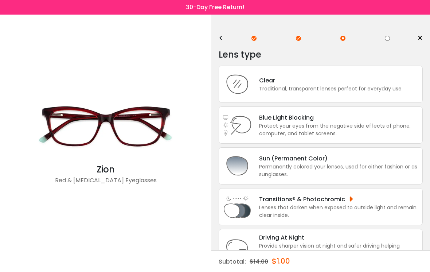
click at [358, 129] on div "Protect your eyes from the negative side effects of phone, computer, and tablet…" at bounding box center [339, 129] width 160 height 15
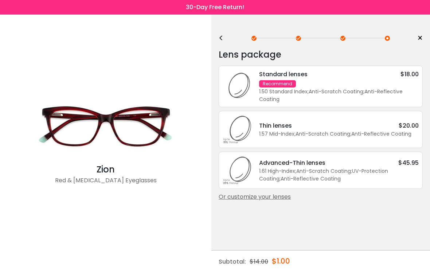
click at [283, 201] on div "Or customize your lenses" at bounding box center [321, 196] width 204 height 9
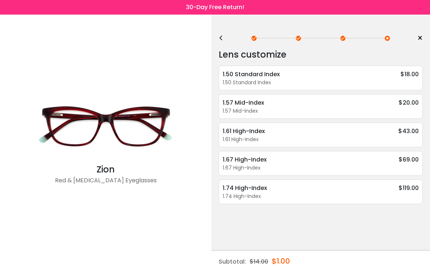
click at [330, 166] on div "1.67 High-Index" at bounding box center [321, 168] width 196 height 8
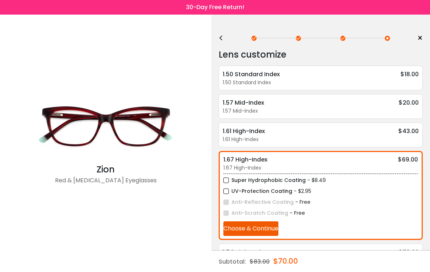
click at [208, 215] on div "Zion Red & Acetate Eyeglasses" at bounding box center [105, 156] width 211 height 283
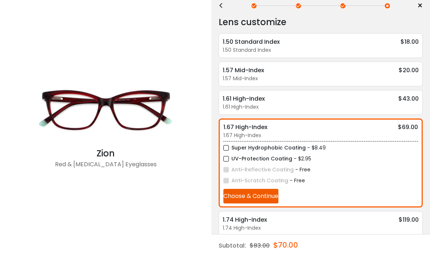
scroll to position [16, 0]
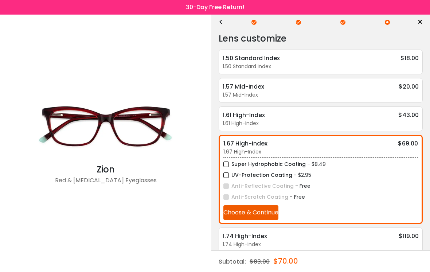
click at [347, 240] on div "1.74 High-Index $119.00" at bounding box center [321, 235] width 196 height 9
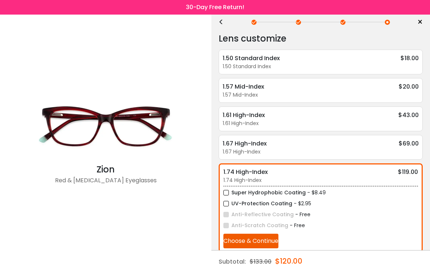
click at [225, 197] on label "Super Hydrophobic Coating" at bounding box center [264, 192] width 82 height 9
click at [229, 208] on label "UV-Protection Coating" at bounding box center [257, 203] width 69 height 9
click at [271, 247] on button "Choose & Continue" at bounding box center [250, 240] width 55 height 15
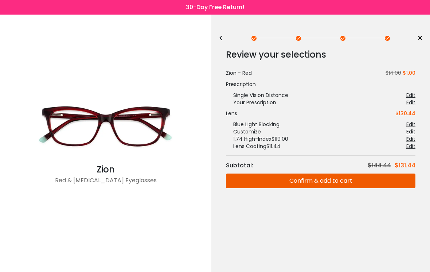
scroll to position [0, 0]
click at [341, 180] on button "Confirm & add to cart" at bounding box center [320, 180] width 189 height 15
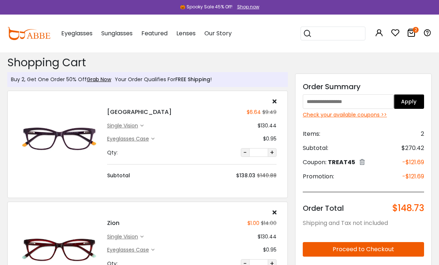
click at [141, 127] on icon at bounding box center [141, 125] width 3 height 3
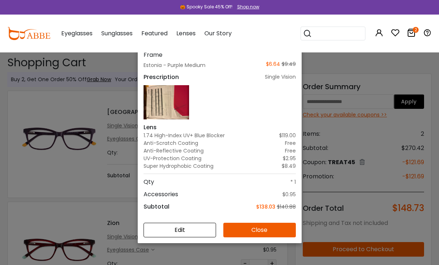
scroll to position [52, 0]
click at [205, 227] on button "Edit" at bounding box center [179, 230] width 72 height 15
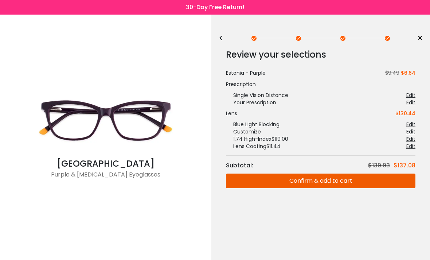
click at [414, 140] on div "Edit" at bounding box center [410, 138] width 9 height 7
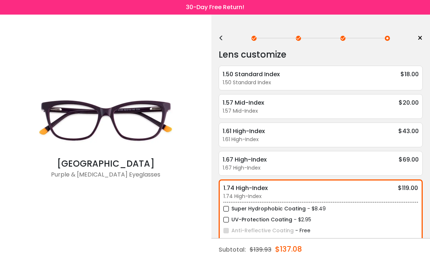
click at [320, 162] on div "1.67 High-Index $69.00" at bounding box center [321, 159] width 196 height 9
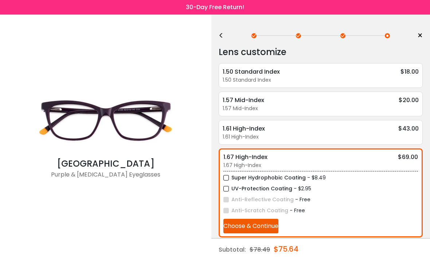
scroll to position [3, 0]
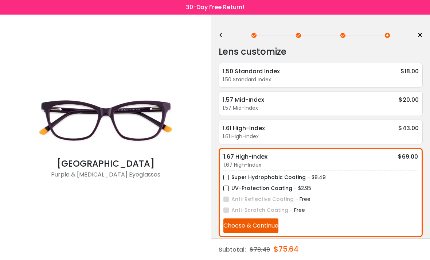
click at [229, 181] on label "Super Hydrophobic Coating" at bounding box center [264, 177] width 82 height 9
click at [226, 192] on label "UV-Protection Coating" at bounding box center [257, 188] width 69 height 9
click at [268, 229] on button "Choose & Continue" at bounding box center [250, 225] width 55 height 15
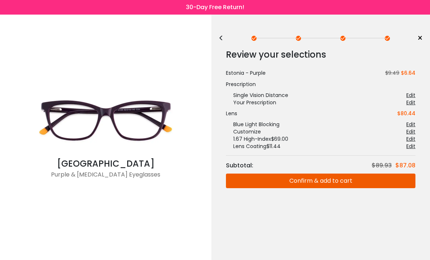
scroll to position [0, 0]
click at [342, 179] on button "Confirm & add to cart" at bounding box center [320, 180] width 189 height 15
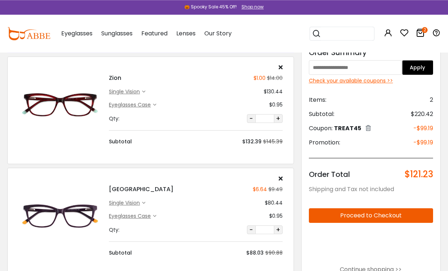
scroll to position [41, 0]
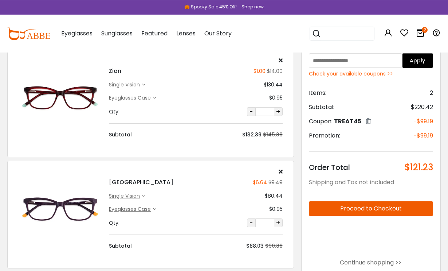
click at [136, 195] on div "single vision" at bounding box center [125, 196] width 33 height 8
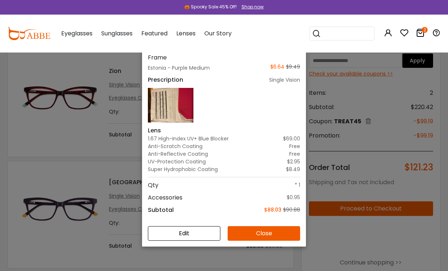
scroll to position [52, 0]
click at [208, 240] on button "Edit" at bounding box center [184, 233] width 72 height 15
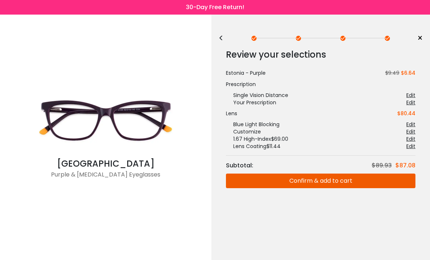
click at [422, 33] on span "×" at bounding box center [419, 38] width 5 height 11
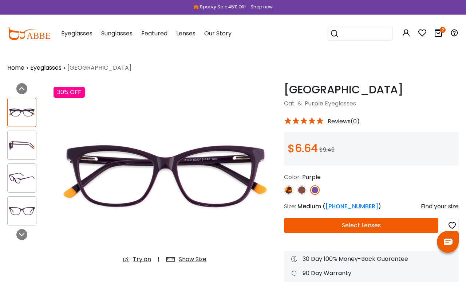
click at [441, 32] on icon "2" at bounding box center [443, 30] width 6 height 6
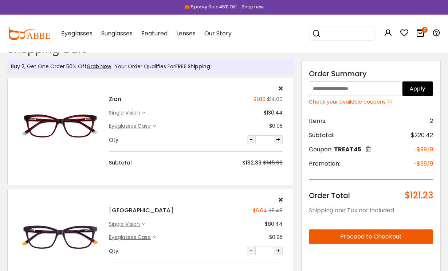
scroll to position [13, 0]
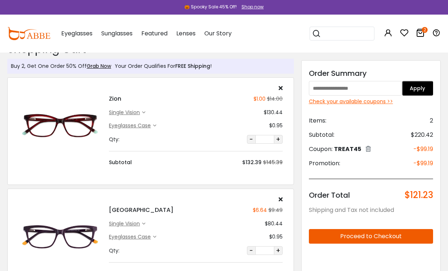
click at [143, 111] on icon at bounding box center [143, 112] width 3 height 3
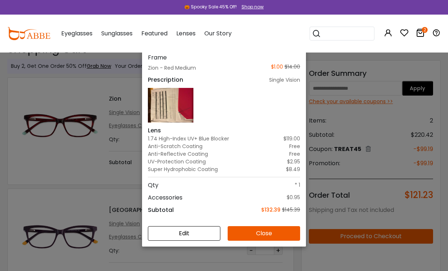
scroll to position [52, 0]
click at [209, 235] on button "Edit" at bounding box center [184, 233] width 72 height 15
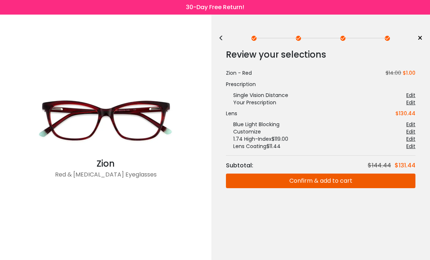
click at [413, 141] on div "Edit" at bounding box center [410, 138] width 9 height 7
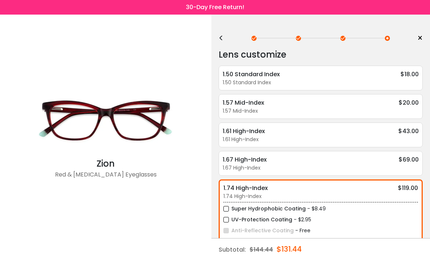
click at [292, 162] on div "1.67 High-Index $69.00" at bounding box center [321, 159] width 196 height 9
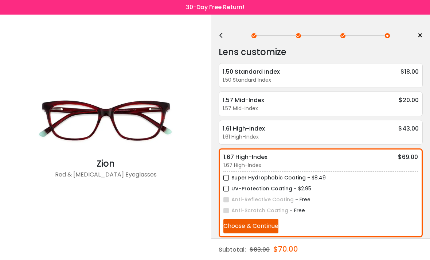
scroll to position [3, 0]
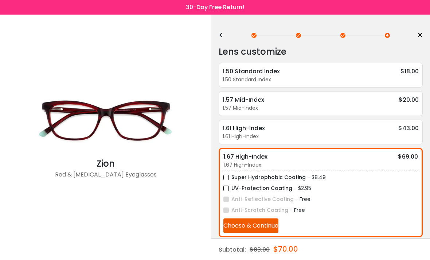
click at [227, 181] on label "Super Hydrophobic Coating" at bounding box center [264, 177] width 82 height 9
click at [226, 191] on label "UV-Protection Coating" at bounding box center [257, 188] width 69 height 9
click at [270, 230] on button "Choose & Continue" at bounding box center [250, 225] width 55 height 15
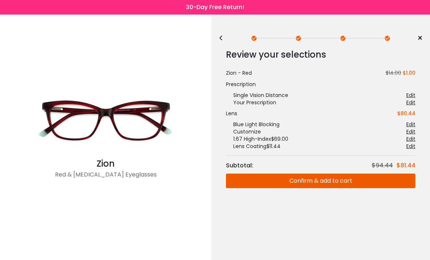
scroll to position [0, 0]
click at [336, 178] on button "Confirm & add to cart" at bounding box center [320, 180] width 189 height 15
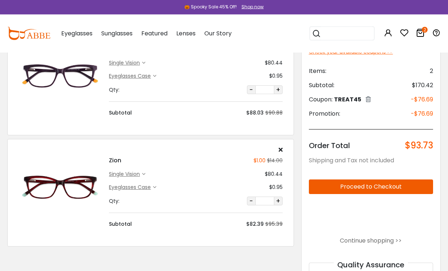
scroll to position [62, 0]
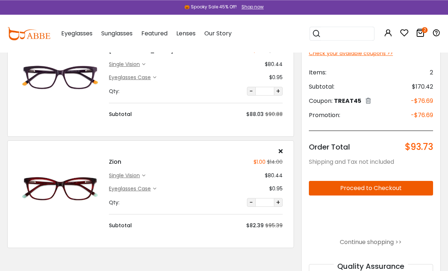
click at [371, 98] on icon at bounding box center [368, 101] width 5 height 6
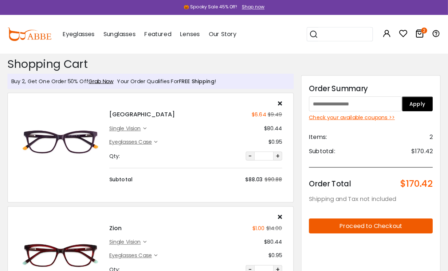
scroll to position [1, 0]
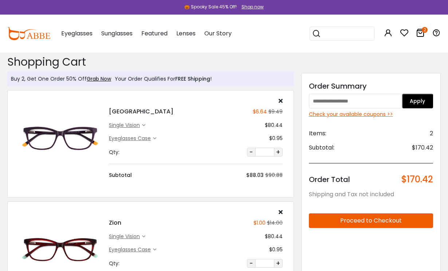
click at [345, 101] on input "text" at bounding box center [355, 101] width 93 height 15
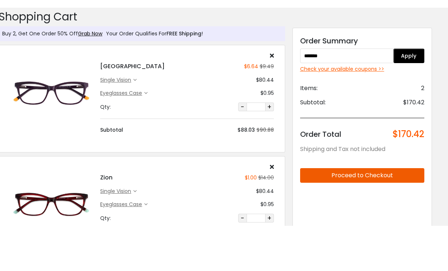
type input "*******"
click at [415, 94] on button "Apply" at bounding box center [408, 101] width 31 height 15
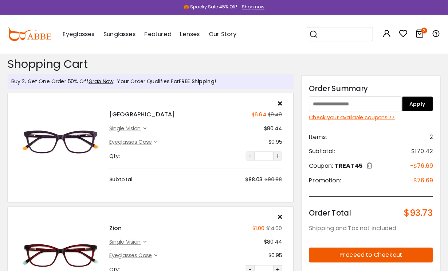
scroll to position [1, 0]
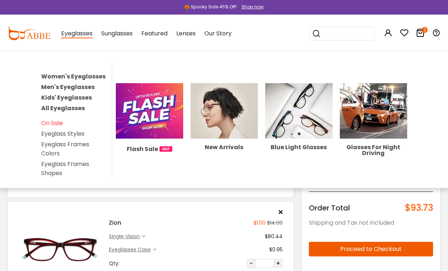
click at [80, 32] on span "Eyeglasses" at bounding box center [76, 33] width 31 height 9
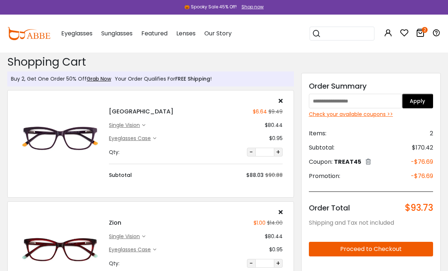
click at [80, 36] on span "Eyeglasses" at bounding box center [76, 33] width 31 height 8
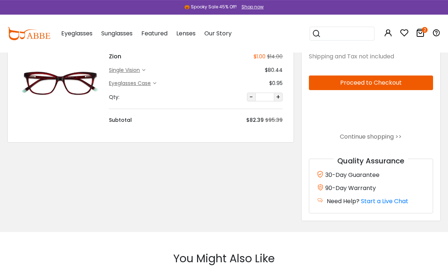
scroll to position [168, 0]
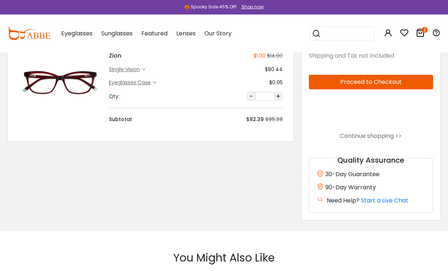
click at [386, 137] on link "Continue shopping >>" at bounding box center [371, 135] width 62 height 8
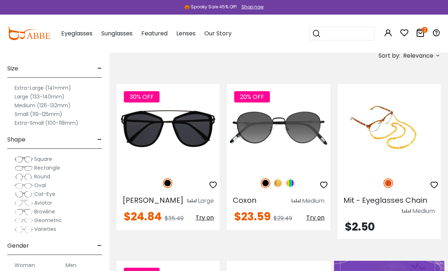
scroll to position [131, 0]
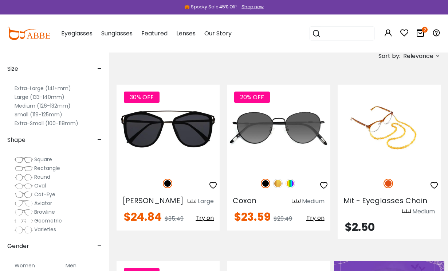
click at [62, 105] on label "Medium (126-132mm)" at bounding box center [43, 105] width 56 height 9
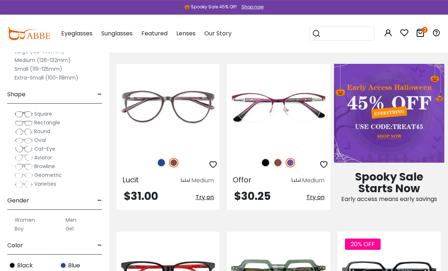
scroll to position [316, 0]
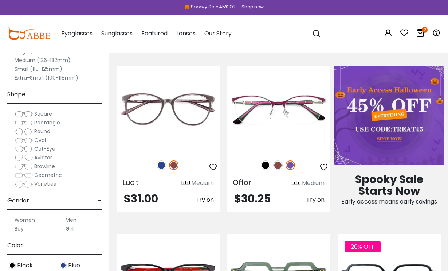
click at [164, 165] on img at bounding box center [161, 164] width 9 height 9
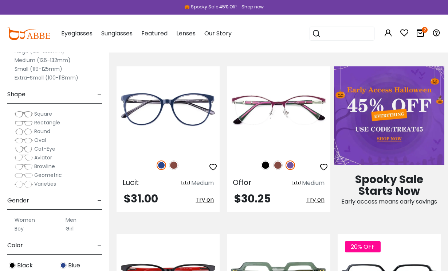
click at [0, 0] on img at bounding box center [0, 0] width 0 height 0
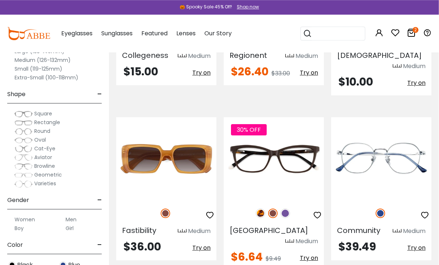
scroll to position [951, 0]
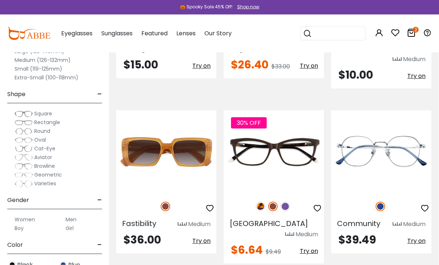
click at [284, 202] on img at bounding box center [284, 206] width 9 height 9
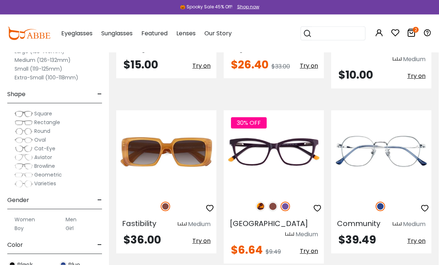
click at [275, 202] on img at bounding box center [272, 206] width 9 height 9
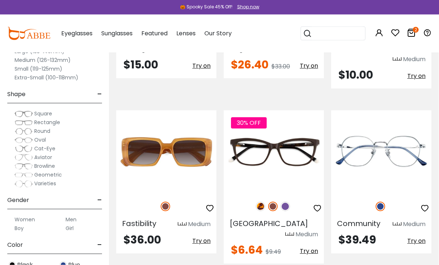
click at [257, 202] on img at bounding box center [260, 206] width 9 height 9
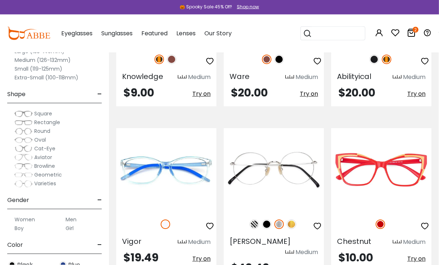
scroll to position [1272, 0]
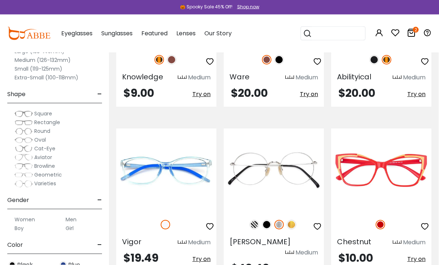
click at [0, 0] on img at bounding box center [0, 0] width 0 height 0
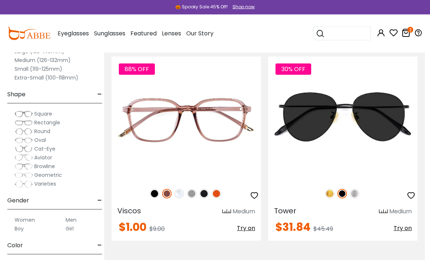
scroll to position [2685, 5]
click at [218, 193] on img at bounding box center [216, 193] width 9 height 9
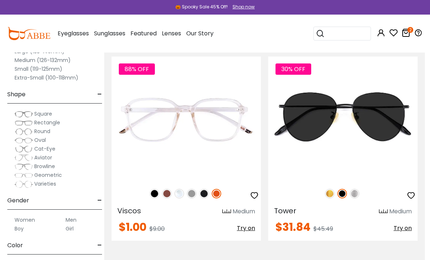
click at [183, 193] on img at bounding box center [178, 193] width 9 height 9
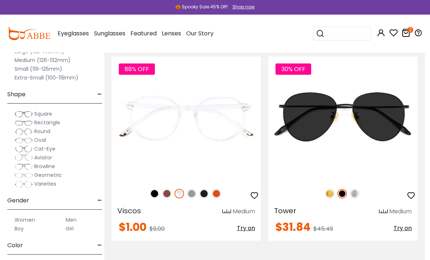
click at [194, 196] on img at bounding box center [191, 193] width 9 height 9
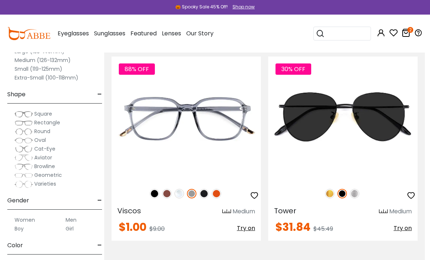
click at [181, 193] on img at bounding box center [178, 193] width 9 height 9
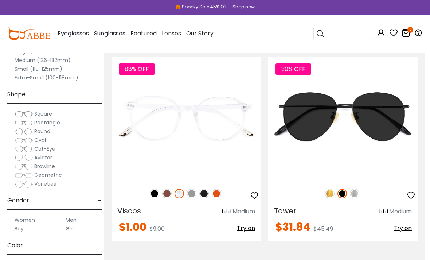
click at [0, 0] on img at bounding box center [0, 0] width 0 height 0
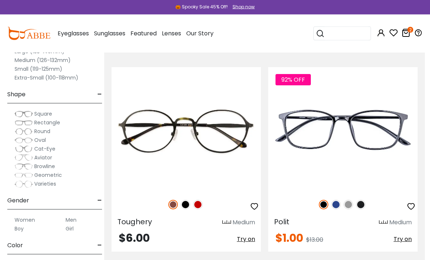
scroll to position [3087, 5]
click at [335, 207] on img at bounding box center [335, 204] width 9 height 9
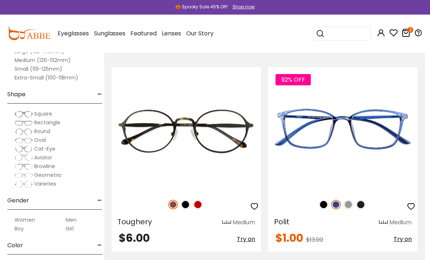
click at [0, 0] on img at bounding box center [0, 0] width 0 height 0
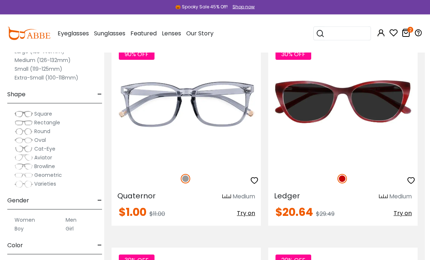
scroll to position [4348, 5]
click at [0, 0] on img at bounding box center [0, 0] width 0 height 0
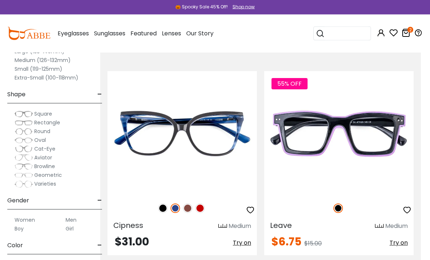
scroll to position [5555, 9]
click at [189, 210] on img at bounding box center [187, 207] width 9 height 9
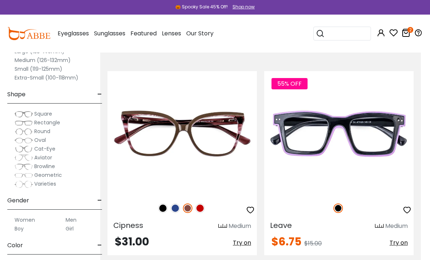
click at [201, 209] on img at bounding box center [199, 207] width 9 height 9
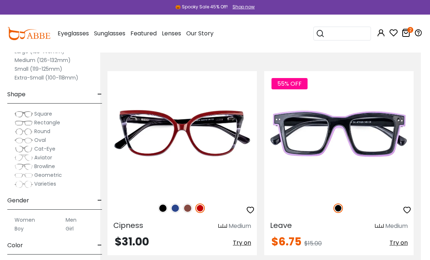
click at [164, 209] on img at bounding box center [162, 207] width 9 height 9
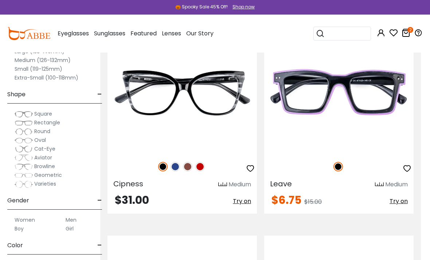
scroll to position [5596, 9]
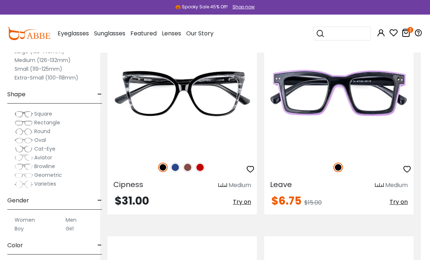
click at [0, 0] on img at bounding box center [0, 0] width 0 height 0
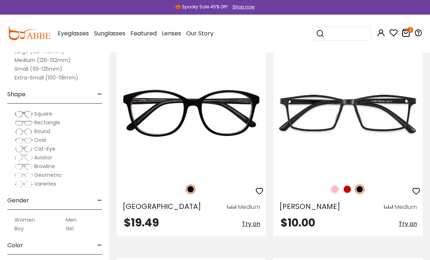
scroll to position [5988, 0]
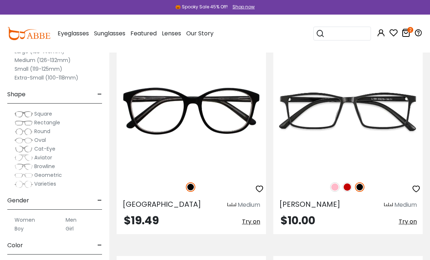
click at [350, 186] on img at bounding box center [346, 186] width 9 height 9
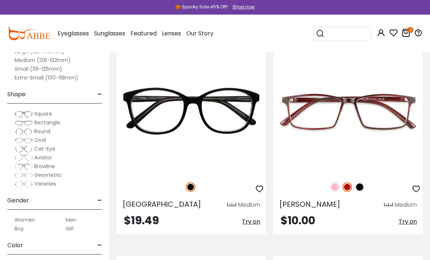
click at [338, 189] on img at bounding box center [334, 186] width 9 height 9
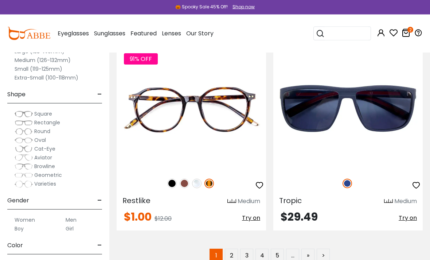
scroll to position [6199, 0]
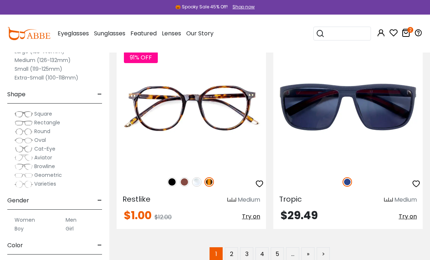
click at [235, 252] on link "2" at bounding box center [231, 253] width 13 height 13
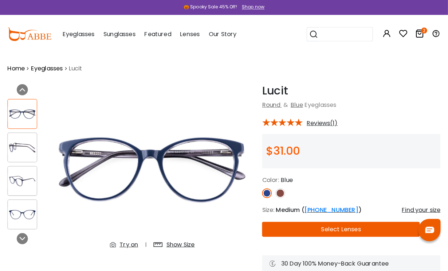
scroll to position [1, 0]
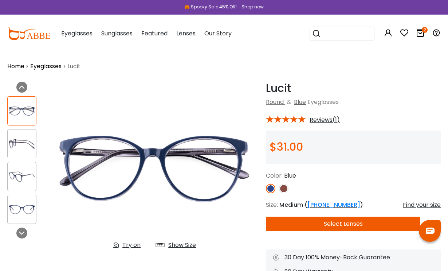
click at [283, 188] on img at bounding box center [283, 188] width 9 height 9
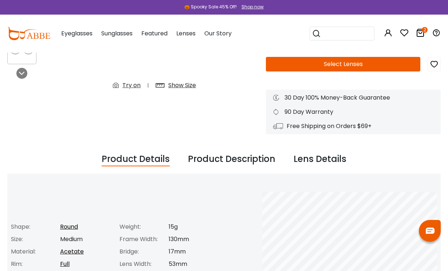
scroll to position [0, 0]
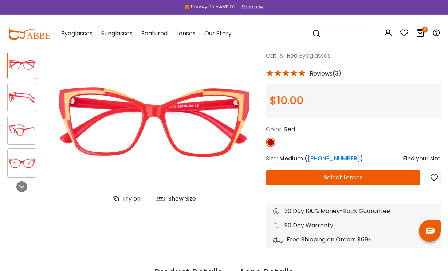
scroll to position [43, 0]
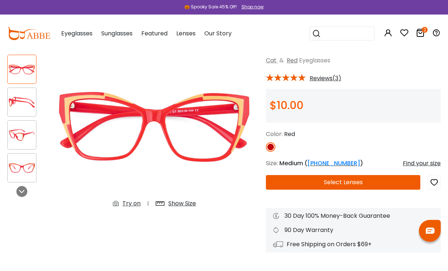
click at [186, 205] on div "Show Size" at bounding box center [182, 203] width 28 height 9
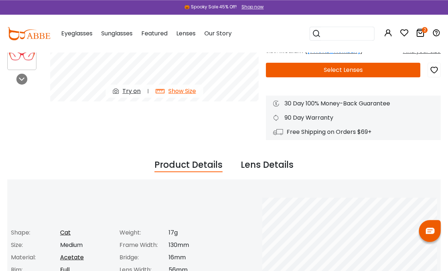
scroll to position [122, 0]
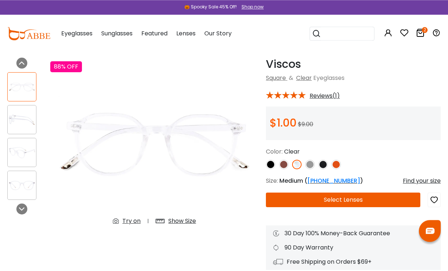
scroll to position [12, 0]
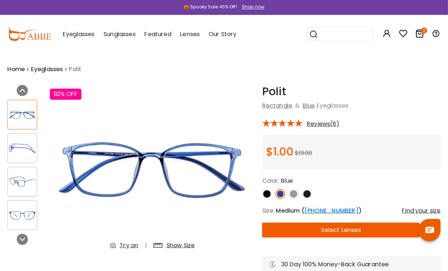
scroll to position [1, 0]
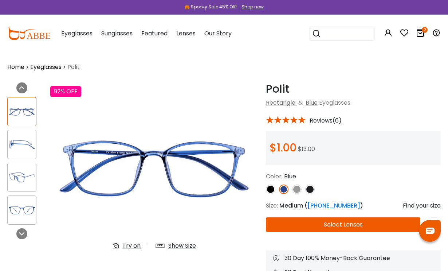
click at [299, 191] on img at bounding box center [296, 188] width 9 height 9
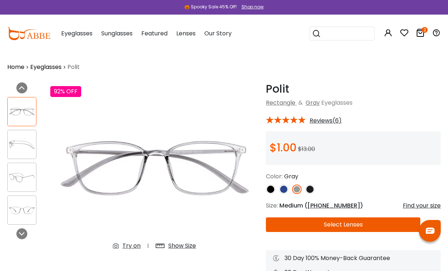
click at [311, 192] on img at bounding box center [309, 188] width 9 height 9
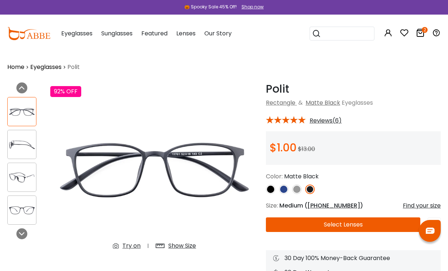
click at [272, 192] on img at bounding box center [270, 188] width 9 height 9
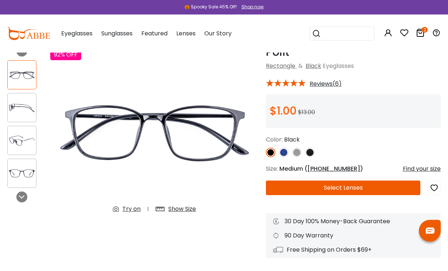
scroll to position [0, 0]
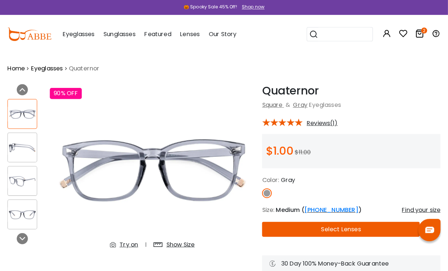
scroll to position [1, 0]
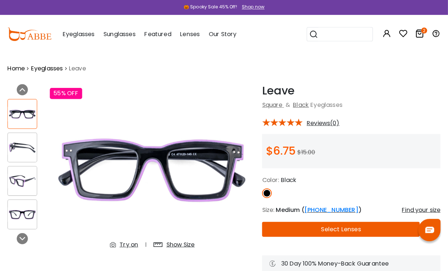
scroll to position [1, 0]
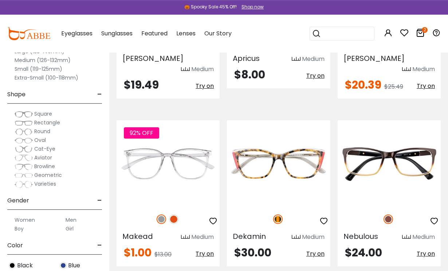
scroll to position [786, 0]
click at [176, 214] on img at bounding box center [173, 218] width 9 height 9
click at [162, 214] on img at bounding box center [161, 218] width 9 height 9
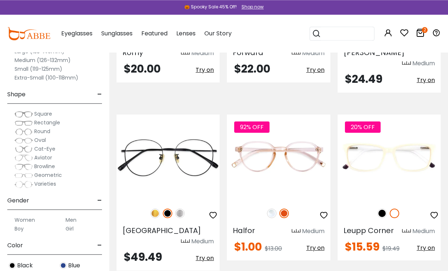
scroll to position [1818, 0]
click at [275, 208] on img at bounding box center [271, 212] width 9 height 9
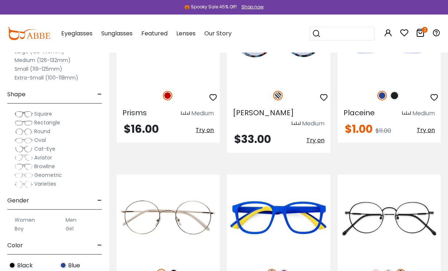
scroll to position [2113, 0]
click at [286, 265] on img at bounding box center [283, 272] width 9 height 9
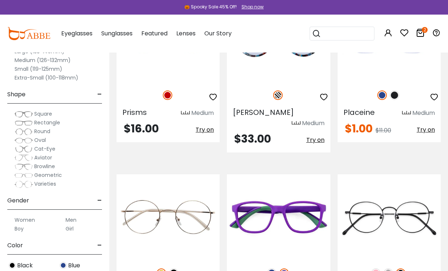
click at [0, 0] on img at bounding box center [0, 0] width 0 height 0
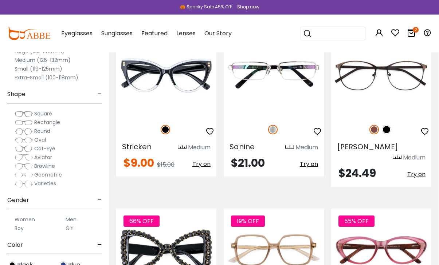
scroll to position [3254, 0]
click at [0, 0] on img at bounding box center [0, 0] width 0 height 0
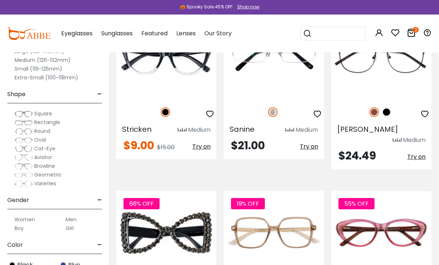
scroll to position [3272, 0]
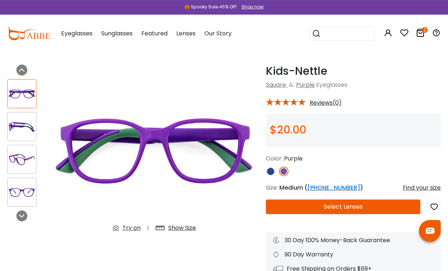
scroll to position [15, 0]
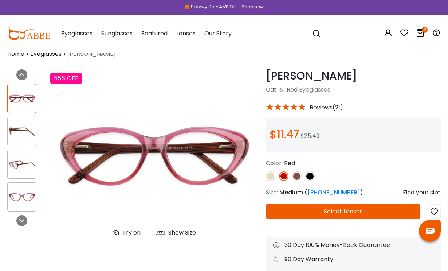
scroll to position [13, 0]
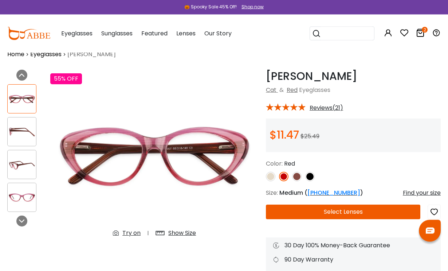
click at [21, 129] on img at bounding box center [22, 132] width 28 height 14
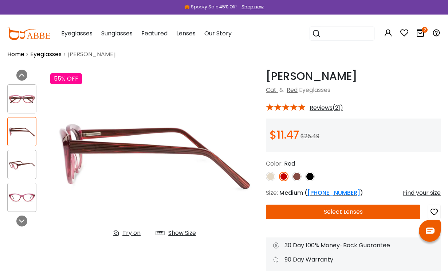
click at [272, 178] on img at bounding box center [270, 176] width 9 height 9
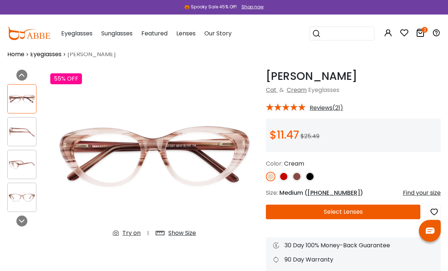
click at [299, 178] on img at bounding box center [296, 176] width 9 height 9
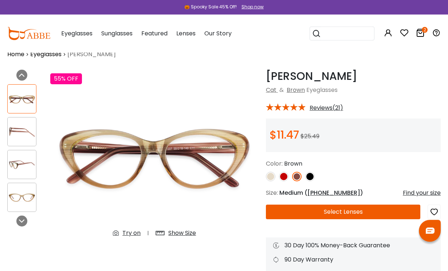
click at [311, 180] on img at bounding box center [309, 176] width 9 height 9
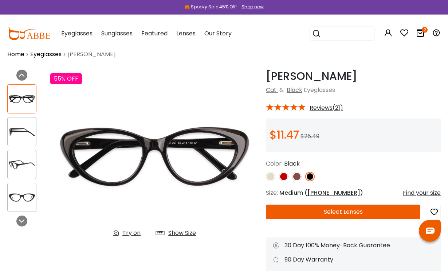
click at [284, 177] on img at bounding box center [283, 176] width 9 height 9
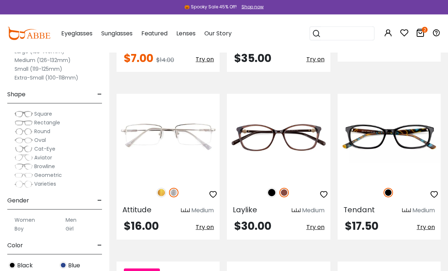
scroll to position [802, 0]
click at [0, 0] on img at bounding box center [0, 0] width 0 height 0
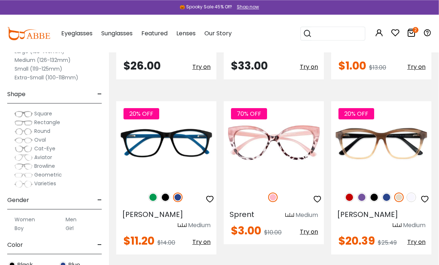
scroll to position [1630, 0]
click at [156, 193] on img at bounding box center [152, 197] width 9 height 9
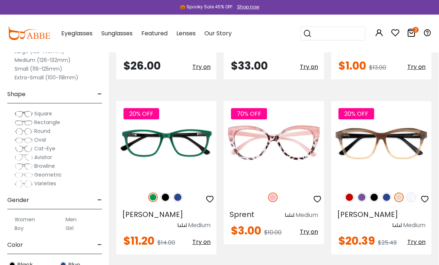
click at [165, 193] on img at bounding box center [165, 197] width 9 height 9
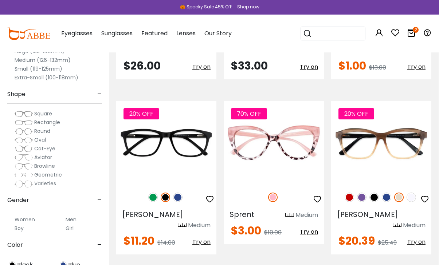
click at [156, 193] on img at bounding box center [152, 197] width 9 height 9
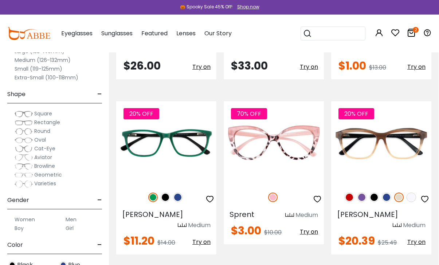
click at [0, 0] on img at bounding box center [0, 0] width 0 height 0
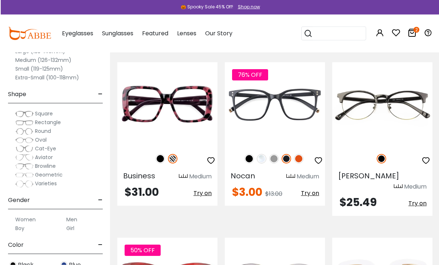
scroll to position [3050, 0]
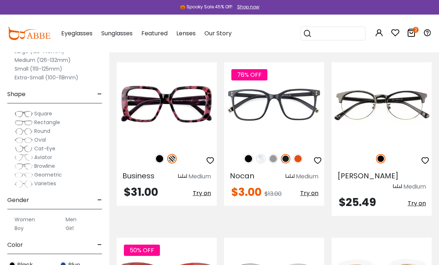
click at [0, 0] on img at bounding box center [0, 0] width 0 height 0
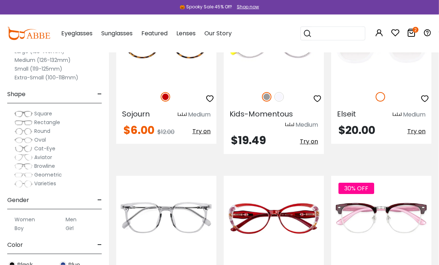
scroll to position [3287, 0]
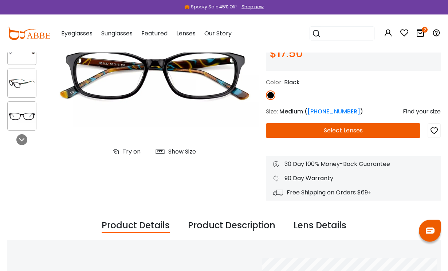
scroll to position [85, 0]
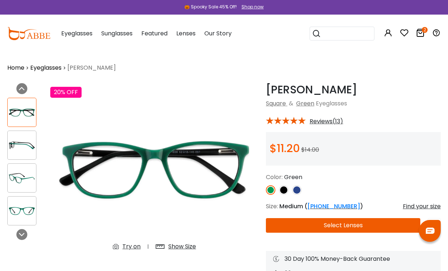
click at [28, 216] on img at bounding box center [22, 211] width 28 height 14
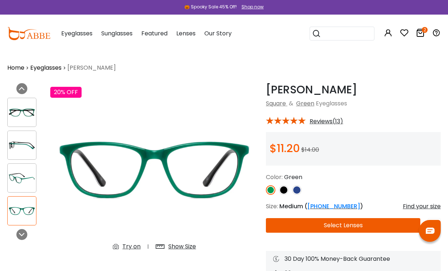
click at [21, 233] on icon at bounding box center [22, 234] width 6 height 6
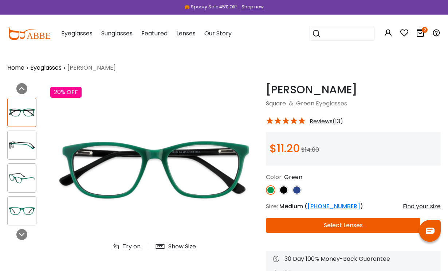
click at [301, 192] on img at bounding box center [296, 189] width 9 height 9
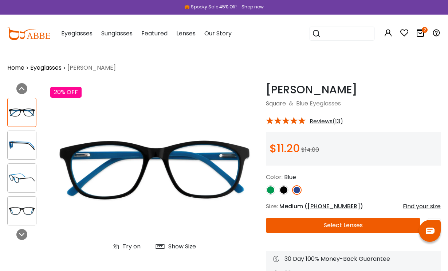
click at [285, 192] on img at bounding box center [283, 189] width 9 height 9
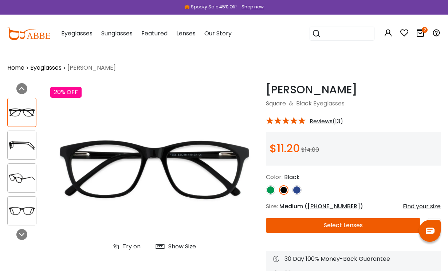
click at [288, 190] on img at bounding box center [283, 189] width 9 height 9
click at [298, 190] on img at bounding box center [296, 189] width 9 height 9
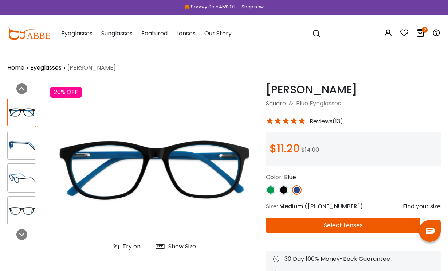
click at [24, 119] on img at bounding box center [22, 112] width 28 height 14
click at [24, 149] on img at bounding box center [22, 145] width 28 height 14
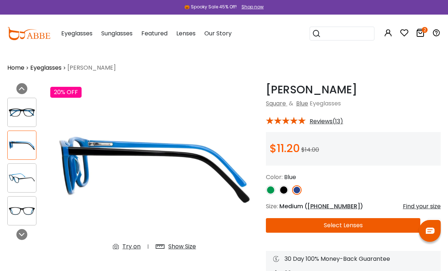
click at [24, 178] on img at bounding box center [22, 178] width 28 height 14
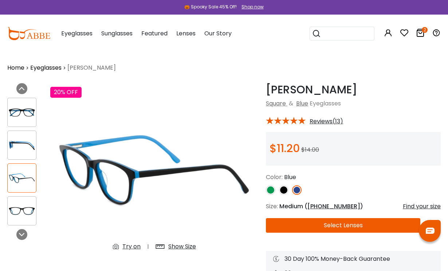
click at [285, 189] on img at bounding box center [283, 189] width 9 height 9
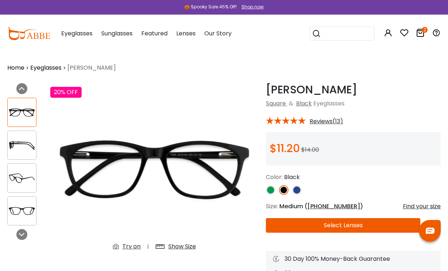
click at [18, 213] on img at bounding box center [22, 211] width 28 height 14
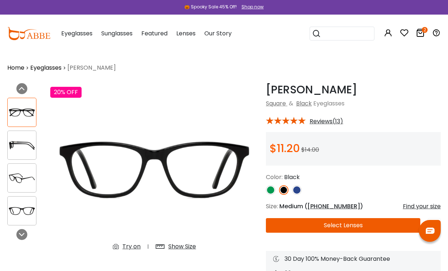
click at [26, 182] on img at bounding box center [22, 178] width 28 height 14
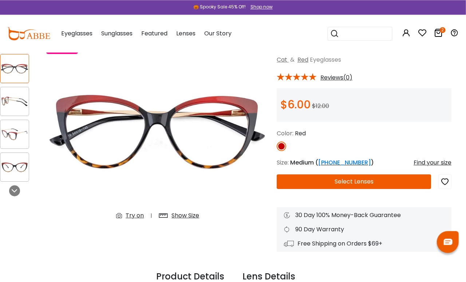
scroll to position [43, 7]
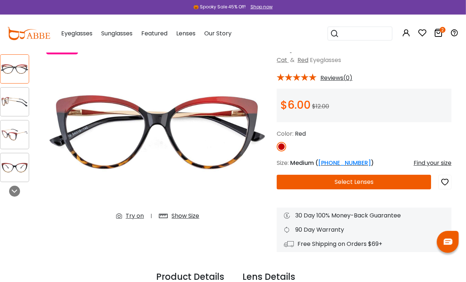
click at [19, 168] on img at bounding box center [14, 167] width 28 height 14
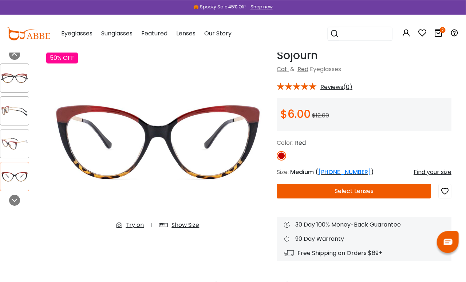
scroll to position [34, 7]
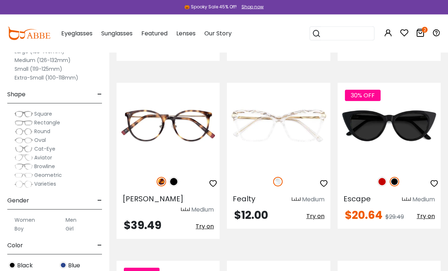
scroll to position [300, 0]
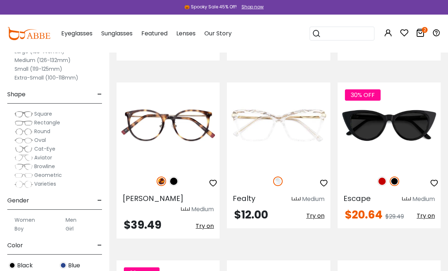
click at [0, 0] on img at bounding box center [0, 0] width 0 height 0
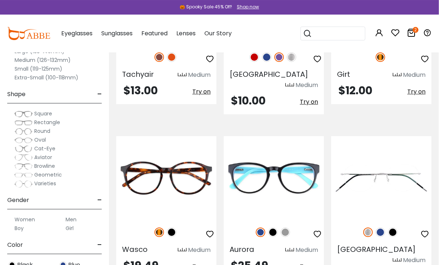
scroll to position [1265, 0]
click at [278, 228] on img at bounding box center [272, 232] width 9 height 9
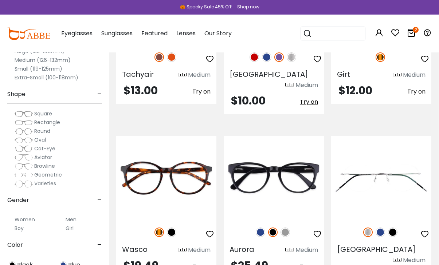
click at [287, 228] on img at bounding box center [284, 232] width 9 height 9
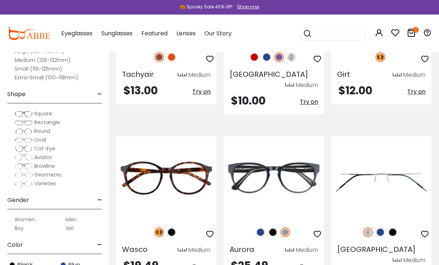
click at [258, 228] on img at bounding box center [260, 232] width 9 height 9
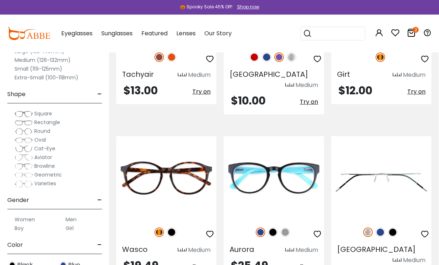
click at [0, 0] on img at bounding box center [0, 0] width 0 height 0
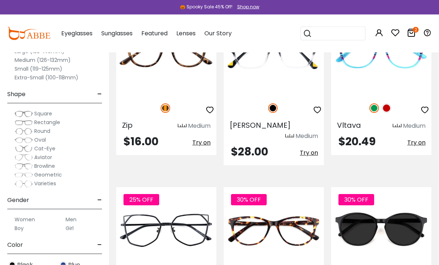
scroll to position [2575, 0]
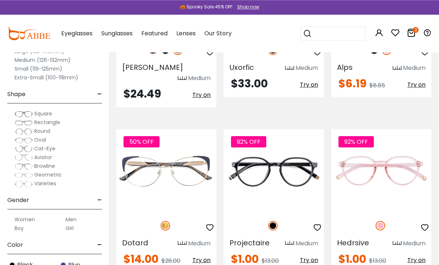
scroll to position [2972, 0]
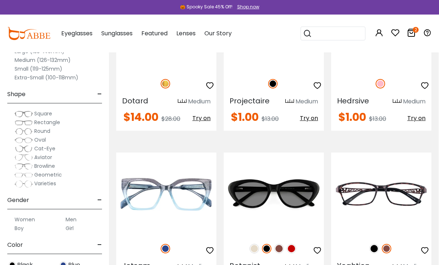
click at [290, 244] on img at bounding box center [291, 248] width 9 height 9
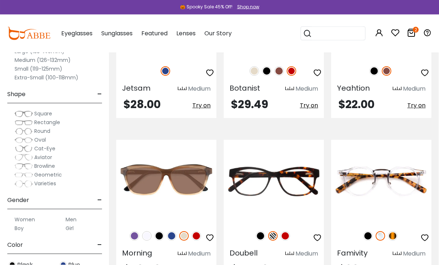
scroll to position [3293, 0]
click at [150, 231] on img at bounding box center [146, 235] width 9 height 9
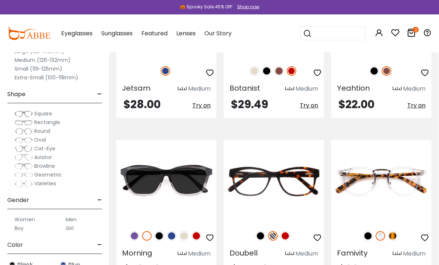
click at [162, 231] on img at bounding box center [158, 235] width 9 height 9
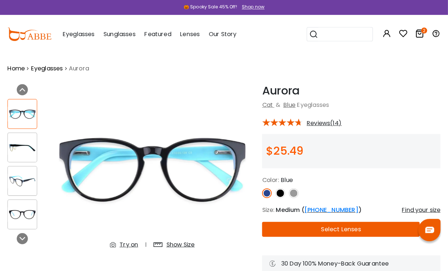
scroll to position [1, 0]
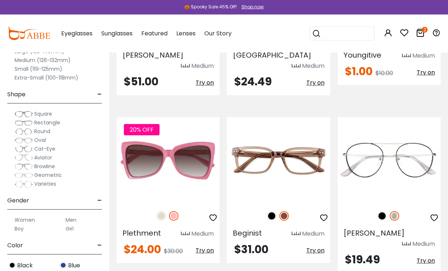
scroll to position [1292, 0]
click at [270, 210] on img at bounding box center [271, 214] width 9 height 9
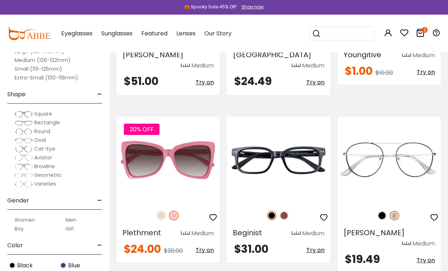
click at [283, 210] on img at bounding box center [283, 214] width 9 height 9
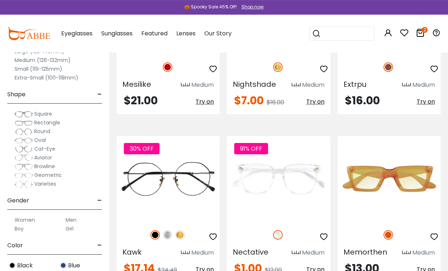
scroll to position [1618, 0]
click at [0, 0] on img at bounding box center [0, 0] width 0 height 0
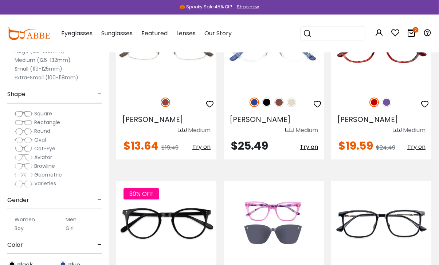
scroll to position [3274, 0]
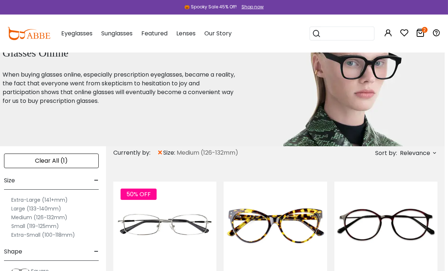
scroll to position [35, 4]
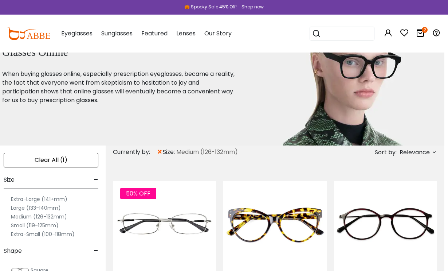
click at [85, 159] on div "Clear All (1)" at bounding box center [51, 160] width 95 height 15
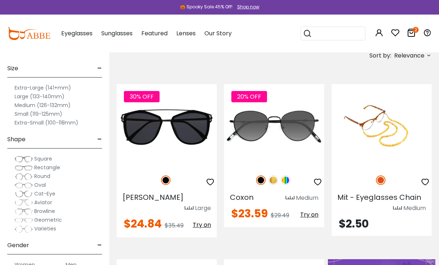
scroll to position [132, 0]
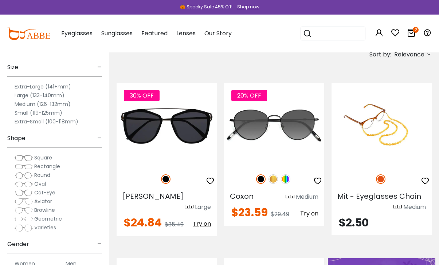
click at [57, 96] on label "Large (133-140mm)" at bounding box center [40, 95] width 50 height 9
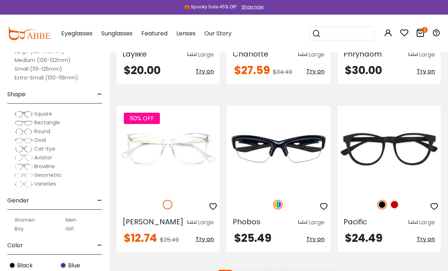
scroll to position [3318, 0]
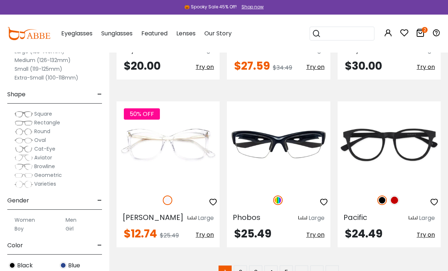
click at [242, 265] on link "2" at bounding box center [240, 271] width 13 height 13
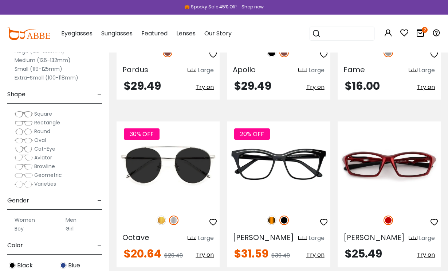
scroll to position [429, 0]
click at [274, 223] on img at bounding box center [271, 219] width 9 height 9
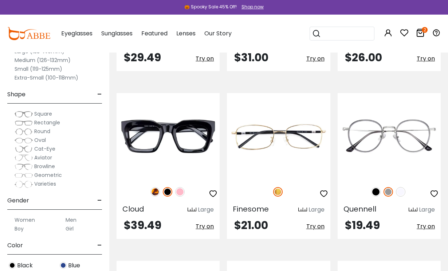
scroll to position [792, 0]
click at [179, 193] on img at bounding box center [179, 191] width 9 height 9
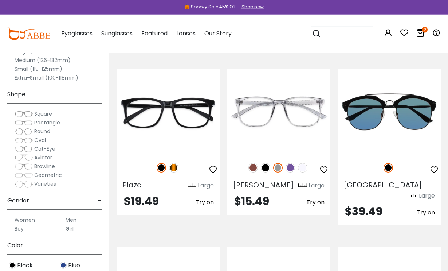
scroll to position [1655, 0]
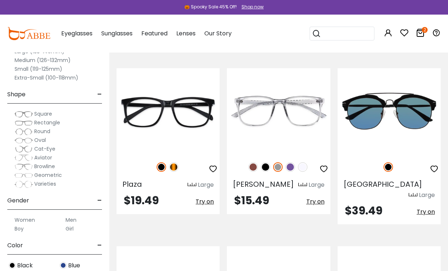
click at [177, 169] on img at bounding box center [173, 166] width 9 height 9
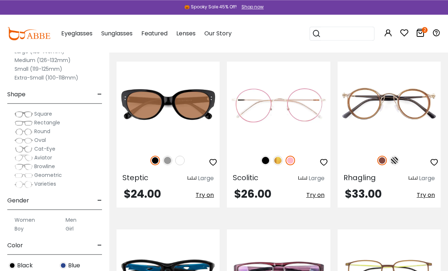
scroll to position [1830, 0]
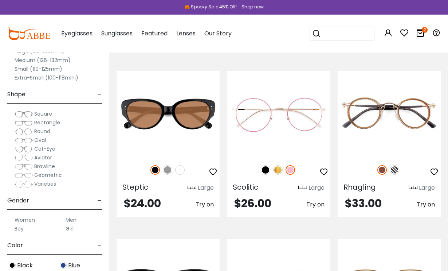
click at [172, 165] on img at bounding box center [167, 169] width 9 height 9
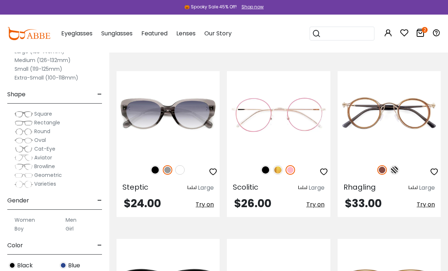
click at [180, 165] on img at bounding box center [179, 169] width 9 height 9
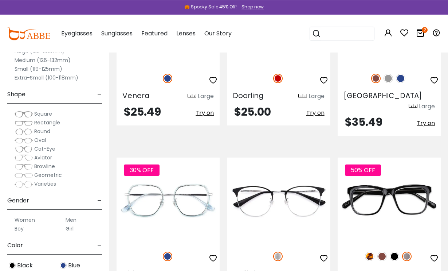
scroll to position [2089, 0]
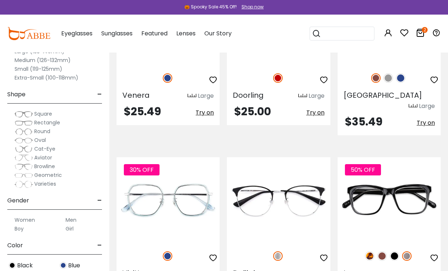
click at [382, 251] on img at bounding box center [381, 255] width 9 height 9
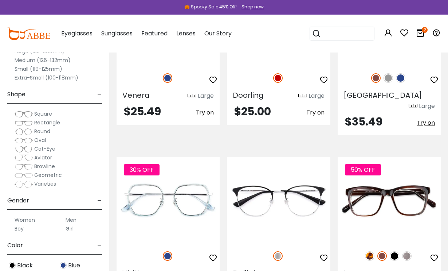
click at [373, 248] on div "50% OFF" at bounding box center [389, 255] width 103 height 15
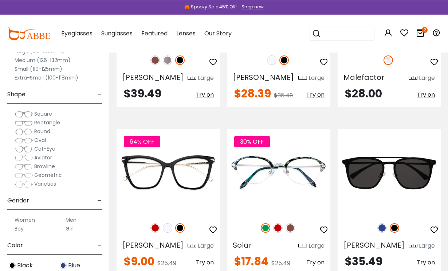
scroll to position [2452, 0]
click at [157, 223] on img at bounding box center [154, 227] width 9 height 9
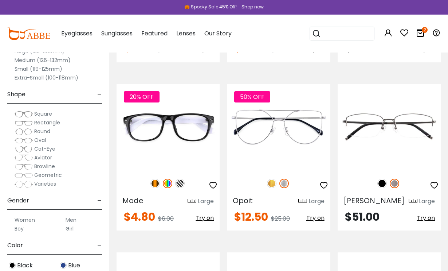
scroll to position [2665, 0]
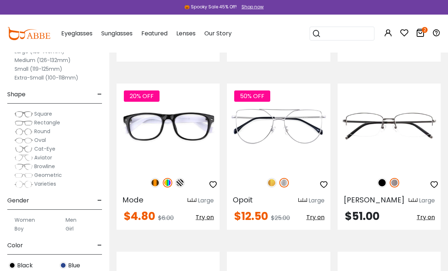
click at [182, 178] on img at bounding box center [179, 182] width 9 height 9
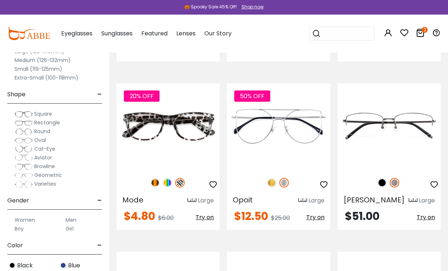
click at [156, 178] on img at bounding box center [154, 182] width 9 height 9
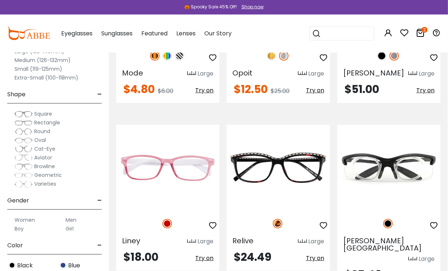
scroll to position [2793, 1]
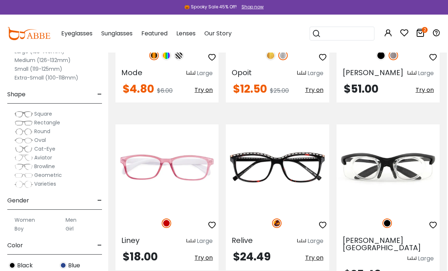
click at [0, 0] on img at bounding box center [0, 0] width 0 height 0
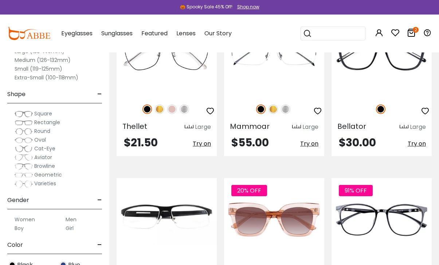
scroll to position [3272, 0]
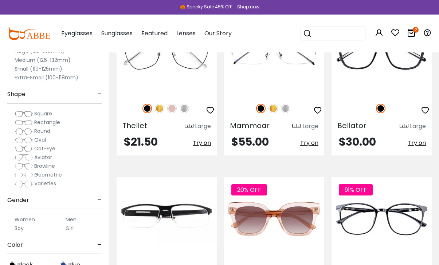
click at [0, 0] on img at bounding box center [0, 0] width 0 height 0
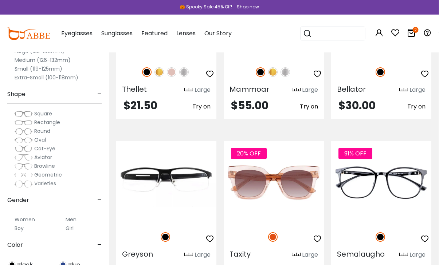
scroll to position [3310, 0]
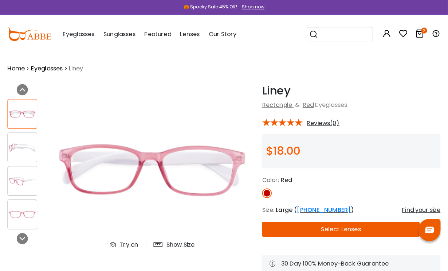
scroll to position [1, 0]
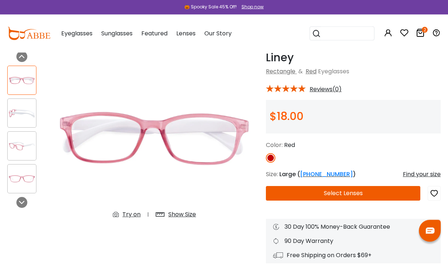
click at [26, 152] on img at bounding box center [22, 146] width 28 height 14
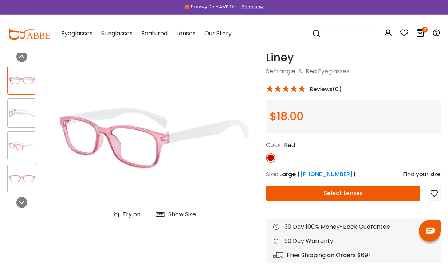
click at [28, 181] on img at bounding box center [22, 179] width 28 height 14
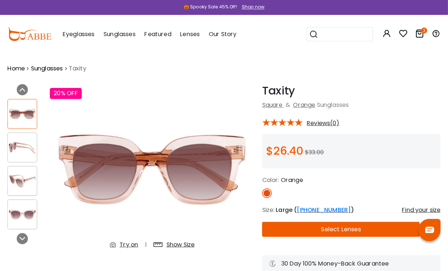
scroll to position [1, 0]
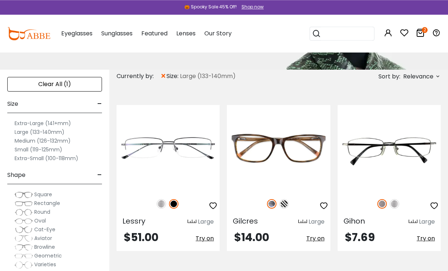
scroll to position [110, 0]
click at [284, 205] on img at bounding box center [283, 203] width 9 height 9
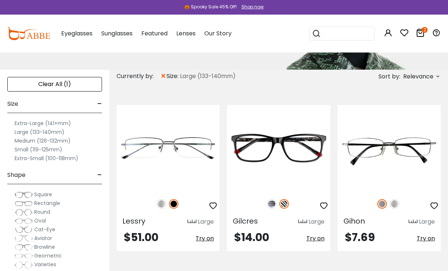
click at [270, 207] on img at bounding box center [271, 203] width 9 height 9
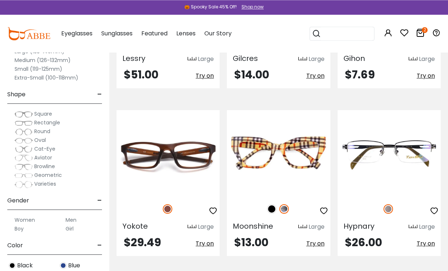
scroll to position [273, 0]
click at [272, 210] on img at bounding box center [271, 208] width 9 height 9
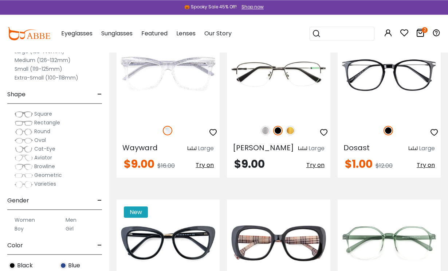
scroll to position [507, 0]
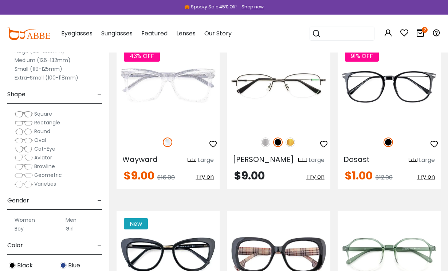
click at [0, 0] on img at bounding box center [0, 0] width 0 height 0
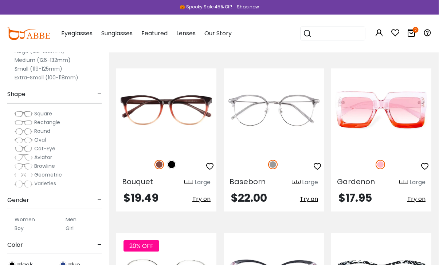
scroll to position [1157, 0]
click at [174, 160] on img at bounding box center [171, 164] width 9 height 9
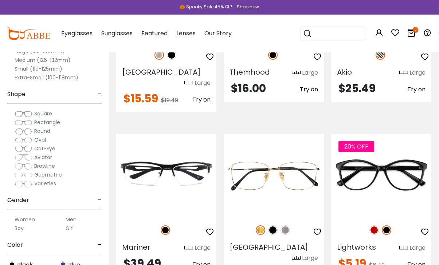
scroll to position [1432, 0]
click at [377, 225] on img at bounding box center [373, 229] width 9 height 9
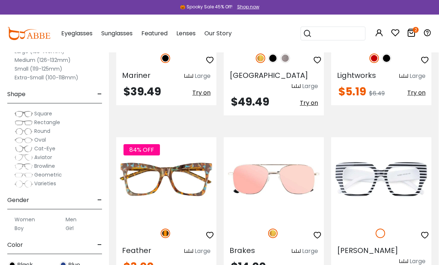
scroll to position [0, 0]
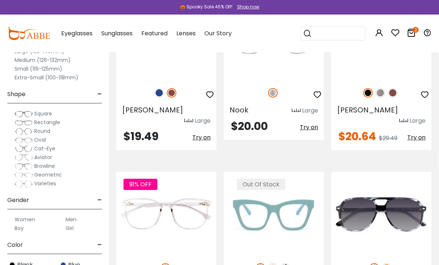
click at [274, 263] on img at bounding box center [272, 267] width 9 height 9
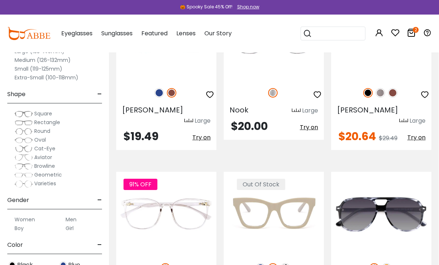
click at [286, 263] on img at bounding box center [284, 267] width 9 height 9
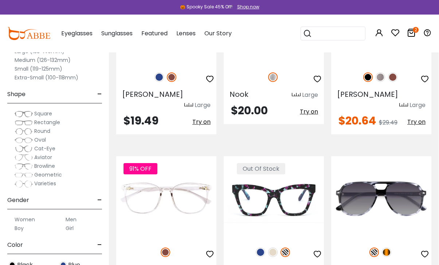
click at [0, 0] on img at bounding box center [0, 0] width 0 height 0
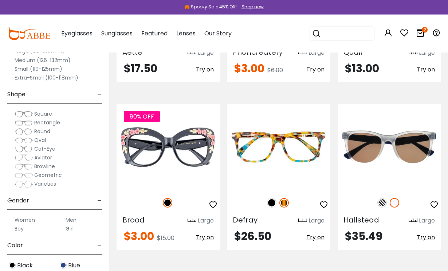
scroll to position [1650, 0]
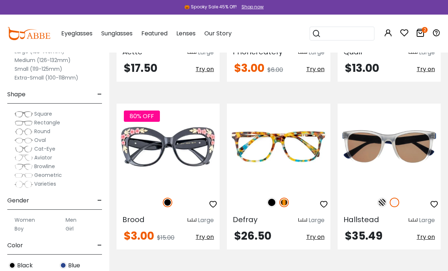
click at [275, 197] on img at bounding box center [271, 201] width 9 height 9
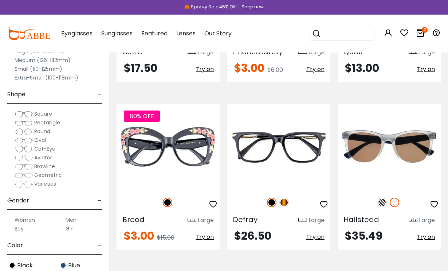
click at [286, 197] on img at bounding box center [283, 201] width 9 height 9
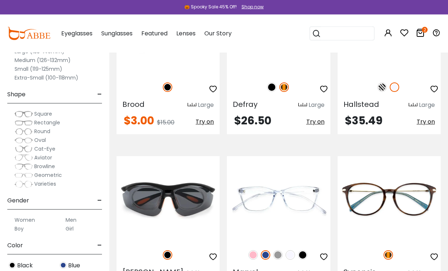
scroll to position [1766, 0]
click at [282, 249] on img at bounding box center [277, 253] width 9 height 9
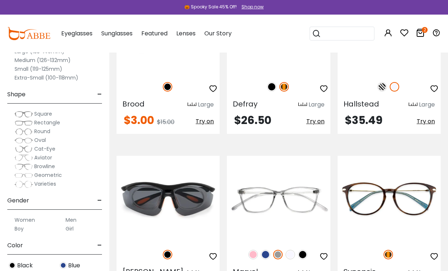
click at [266, 249] on img at bounding box center [265, 253] width 9 height 9
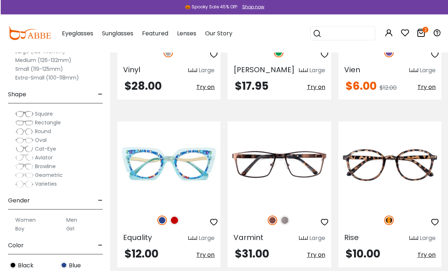
scroll to position [2303, 0]
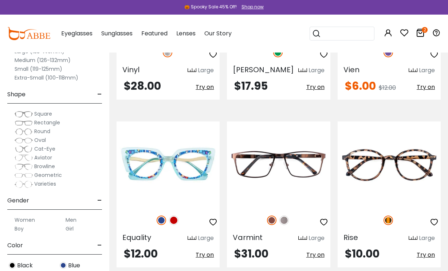
click at [175, 215] on img at bounding box center [173, 219] width 9 height 9
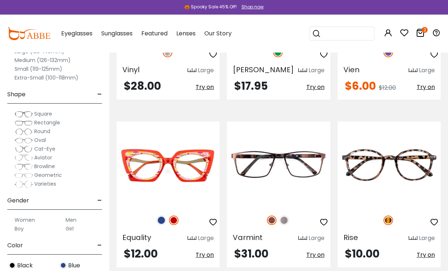
click at [164, 215] on img at bounding box center [161, 219] width 9 height 9
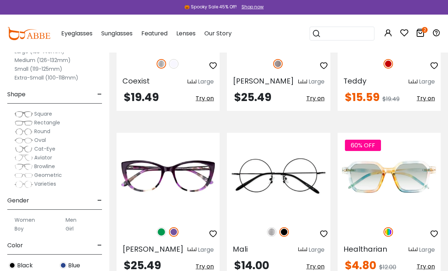
scroll to position [2626, 0]
click at [164, 227] on img at bounding box center [161, 231] width 9 height 9
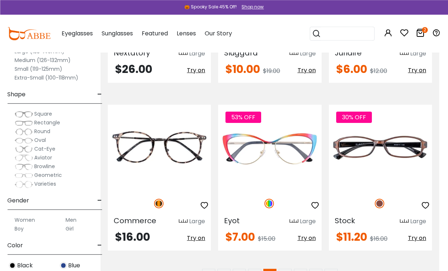
scroll to position [3338, 9]
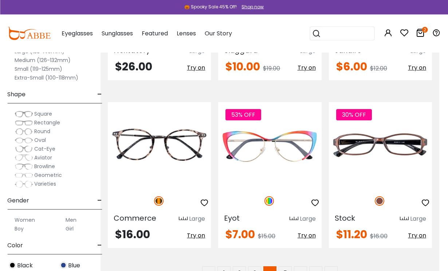
click at [287, 265] on link "5" at bounding box center [285, 272] width 13 height 13
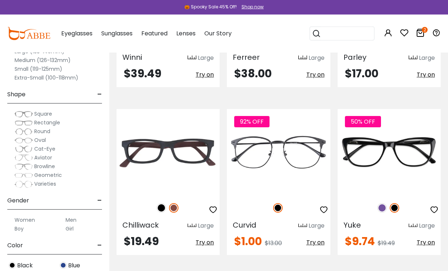
scroll to position [1121, 0]
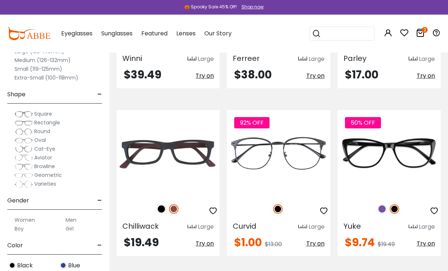
click at [383, 204] on img at bounding box center [381, 208] width 9 height 9
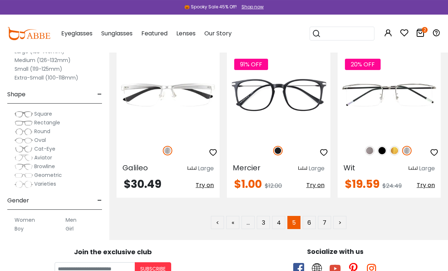
scroll to position [3378, 0]
click at [308, 216] on link "6" at bounding box center [309, 222] width 13 height 13
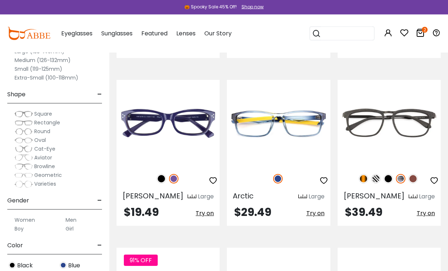
scroll to position [471, 0]
click at [0, 0] on img at bounding box center [0, 0] width 0 height 0
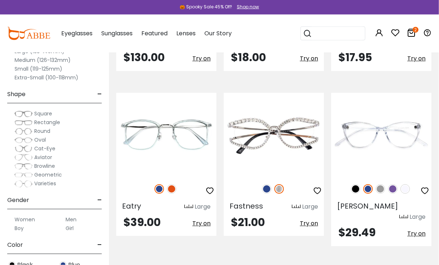
scroll to position [963, 0]
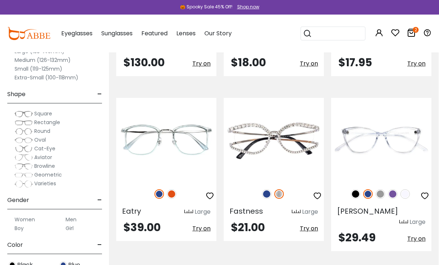
click at [393, 189] on img at bounding box center [392, 193] width 9 height 9
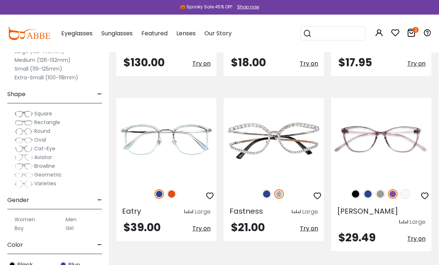
click at [0, 0] on img at bounding box center [0, 0] width 0 height 0
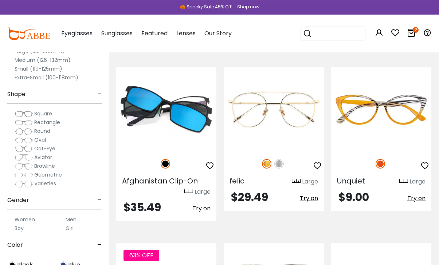
scroll to position [3083, 0]
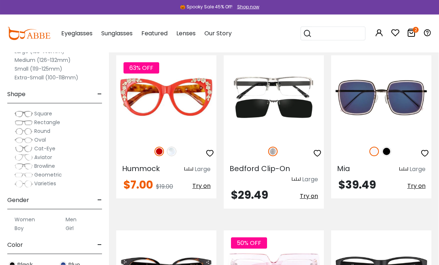
scroll to position [3287, 0]
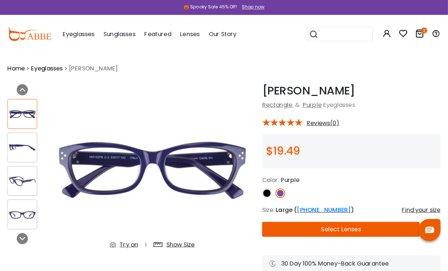
scroll to position [1, 0]
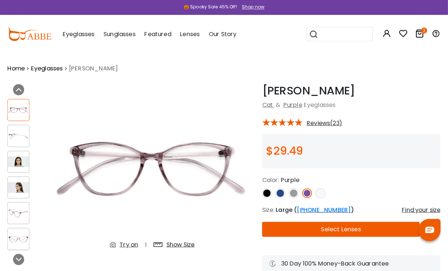
scroll to position [1, 0]
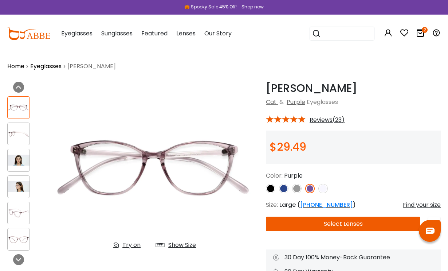
click at [284, 186] on img at bounding box center [283, 188] width 9 height 9
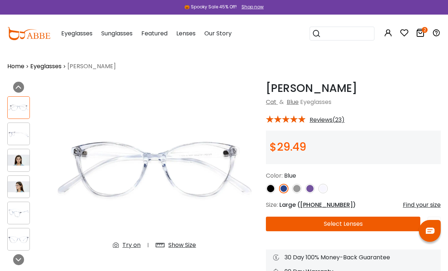
click at [307, 190] on img at bounding box center [309, 188] width 9 height 9
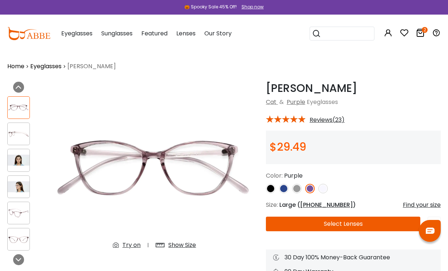
click at [272, 190] on img at bounding box center [270, 188] width 9 height 9
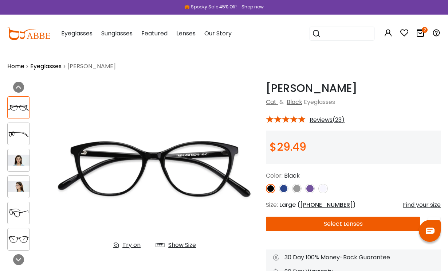
click at [324, 192] on img at bounding box center [322, 188] width 9 height 9
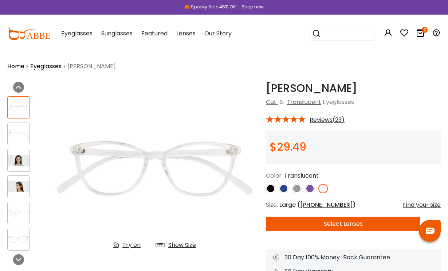
click at [267, 192] on link at bounding box center [270, 188] width 9 height 9
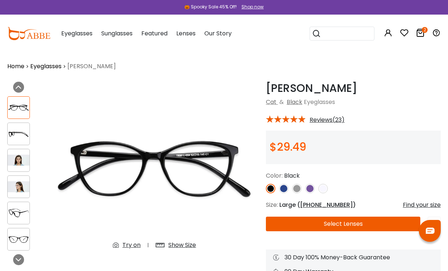
scroll to position [0, 0]
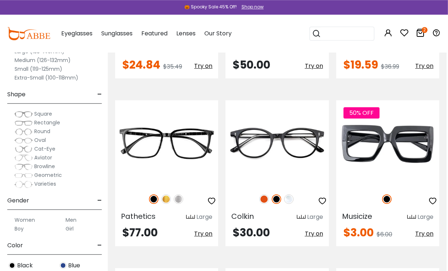
scroll to position [450, 2]
click at [264, 202] on img at bounding box center [263, 198] width 9 height 9
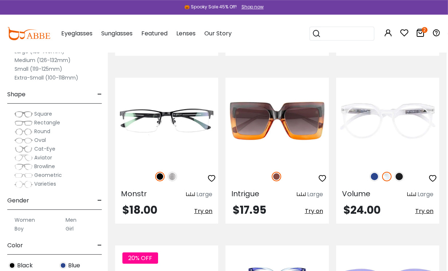
scroll to position [808, 2]
click at [401, 178] on img at bounding box center [398, 176] width 9 height 9
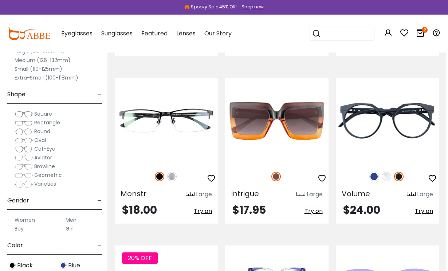
click at [374, 178] on img at bounding box center [373, 176] width 9 height 9
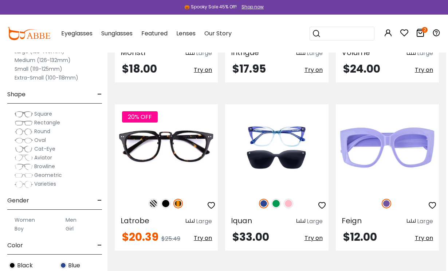
scroll to position [949, 2]
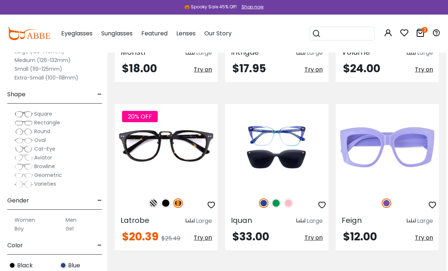
click at [278, 204] on img at bounding box center [275, 202] width 9 height 9
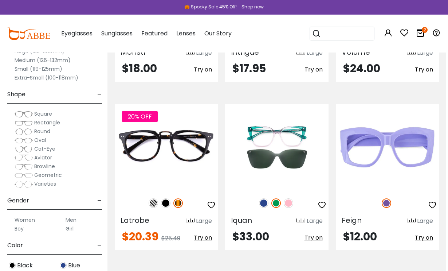
click at [291, 206] on img at bounding box center [288, 202] width 9 height 9
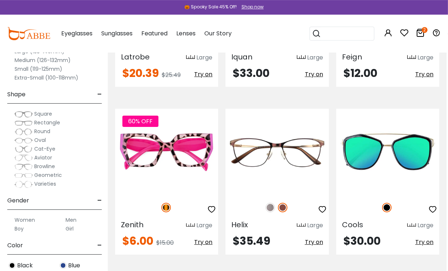
scroll to position [1113, 2]
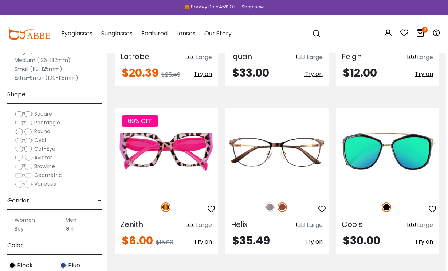
click at [0, 0] on img at bounding box center [0, 0] width 0 height 0
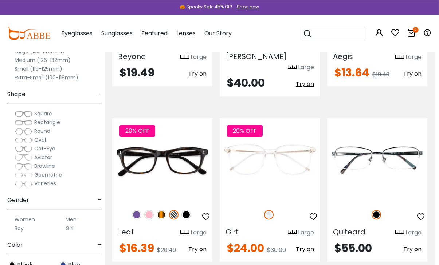
scroll to position [1757, 5]
click at [138, 210] on img at bounding box center [135, 214] width 9 height 9
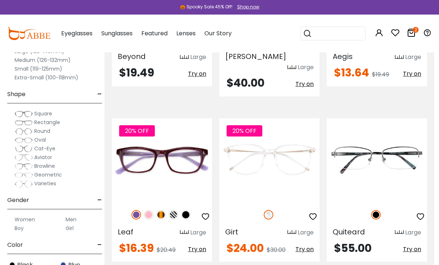
click at [0, 0] on img at bounding box center [0, 0] width 0 height 0
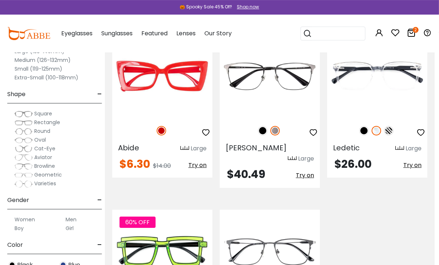
scroll to position [3049, 5]
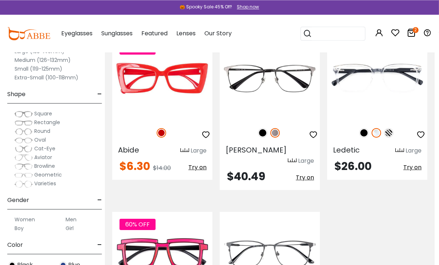
scroll to position [3045, 5]
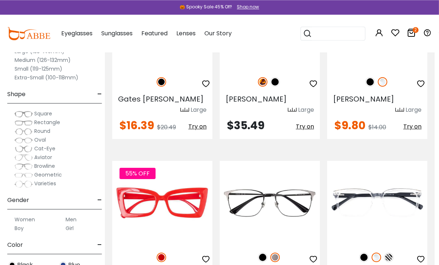
scroll to position [2919, 5]
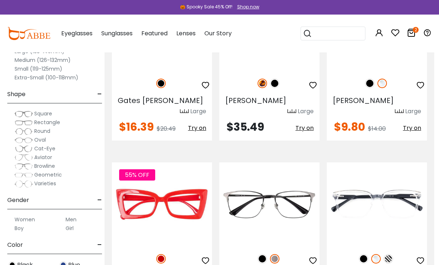
click at [366, 254] on img at bounding box center [363, 258] width 9 height 9
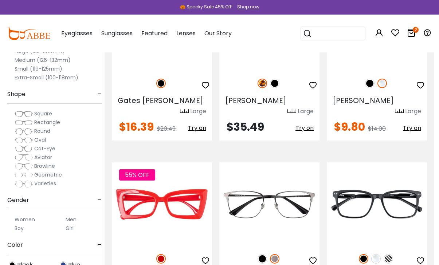
click at [380, 254] on img at bounding box center [375, 258] width 9 height 9
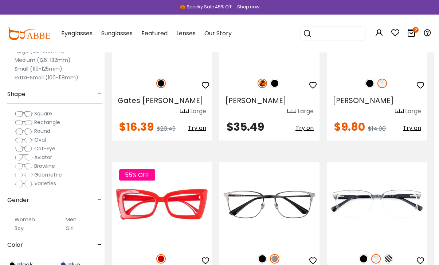
click at [389, 254] on img at bounding box center [387, 258] width 9 height 9
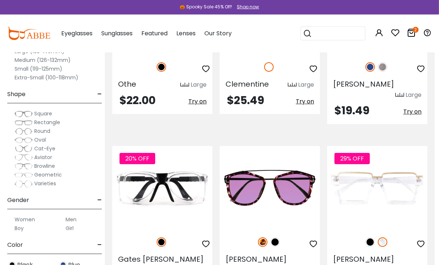
scroll to position [2759, 5]
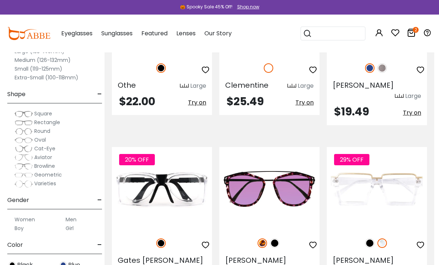
click at [372, 239] on img at bounding box center [369, 243] width 9 height 9
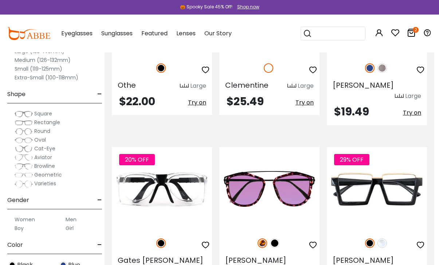
click at [382, 239] on img at bounding box center [381, 243] width 9 height 9
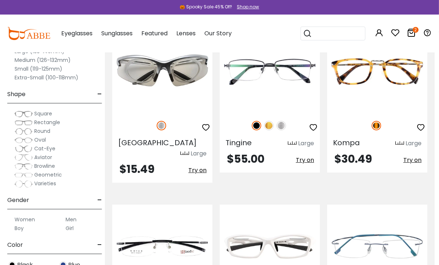
scroll to position [2529, 5]
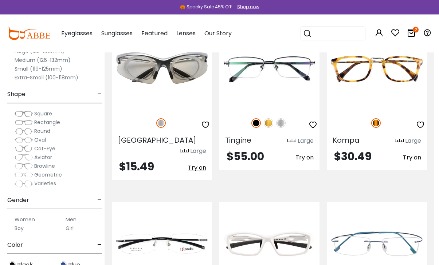
click at [413, 38] on link "2" at bounding box center [411, 34] width 9 height 8
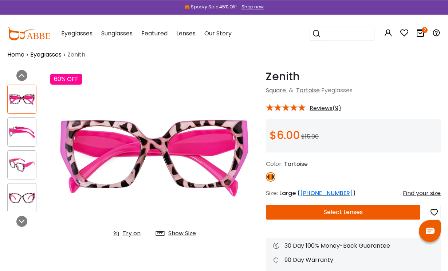
scroll to position [13, 0]
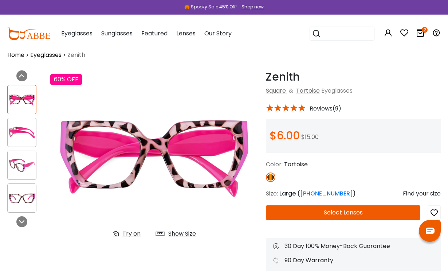
click at [25, 202] on img at bounding box center [22, 198] width 28 height 14
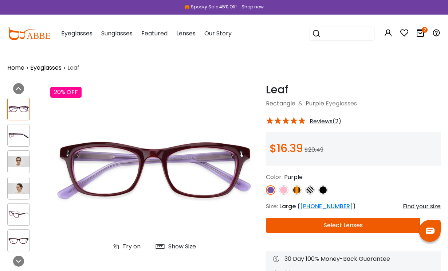
click at [286, 192] on img at bounding box center [283, 189] width 9 height 9
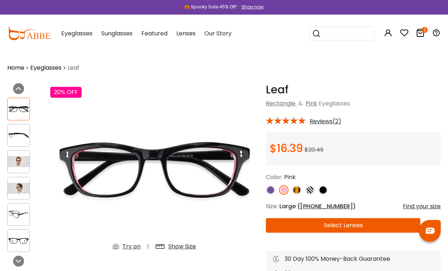
click at [300, 191] on img at bounding box center [296, 189] width 9 height 9
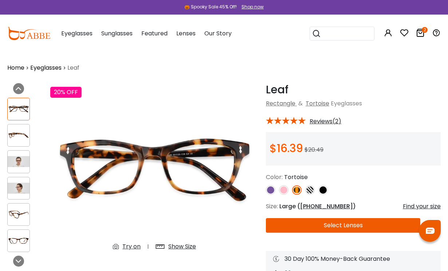
click at [311, 194] on img at bounding box center [309, 189] width 9 height 9
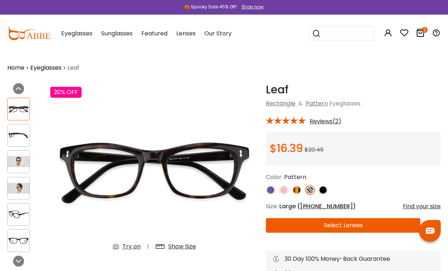
click at [23, 164] on img at bounding box center [19, 161] width 22 height 11
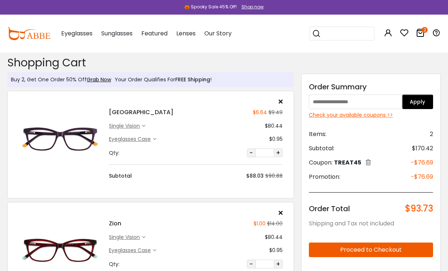
click at [36, 34] on img at bounding box center [28, 33] width 43 height 13
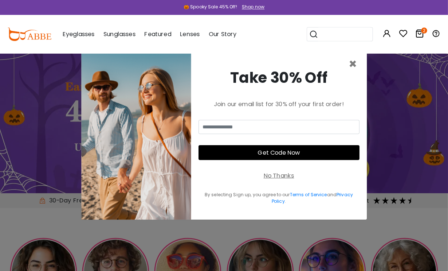
scroll to position [1, 0]
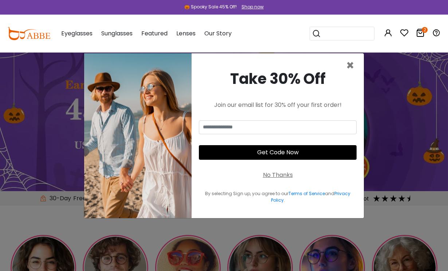
click at [353, 75] on span "×" at bounding box center [350, 65] width 8 height 19
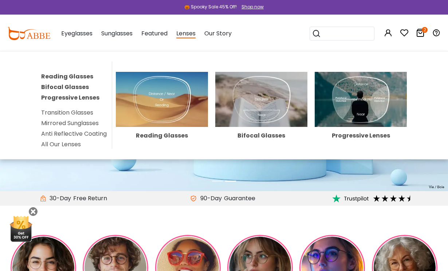
click at [76, 144] on link "All Our Lenses" at bounding box center [61, 144] width 40 height 8
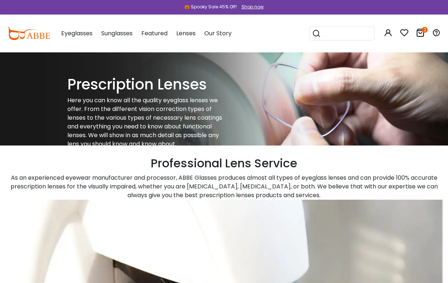
click at [423, 32] on icon "2" at bounding box center [425, 30] width 6 height 6
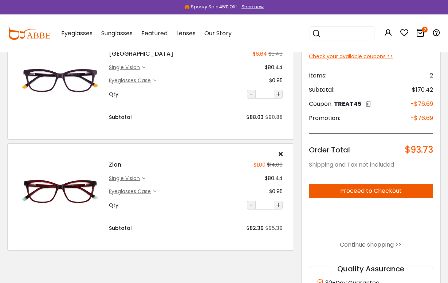
scroll to position [55, 0]
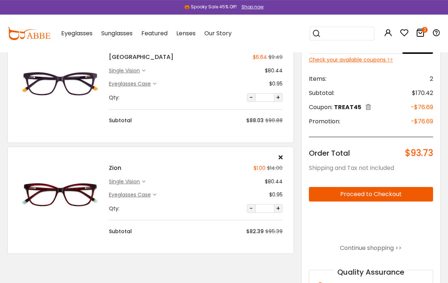
click at [283, 157] on div "Zion $1.00 $14.00 single vision $80.44 $0.95" at bounding box center [195, 194] width 181 height 81
click at [280, 159] on icon at bounding box center [281, 157] width 4 height 6
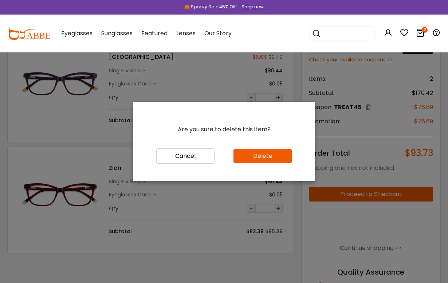
click at [273, 164] on button "Delete" at bounding box center [262, 156] width 58 height 15
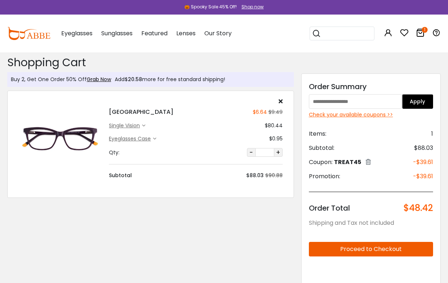
click at [280, 101] on icon at bounding box center [281, 101] width 4 height 6
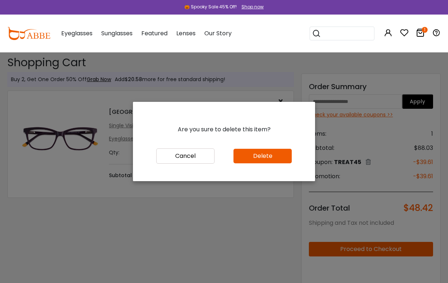
click at [275, 164] on button "Delete" at bounding box center [262, 156] width 58 height 15
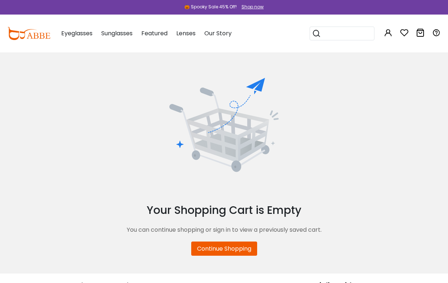
click at [253, 9] on div "Shop now" at bounding box center [252, 7] width 22 height 7
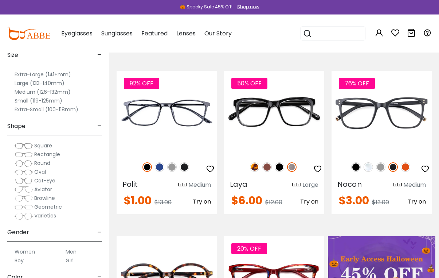
scroll to position [95, 0]
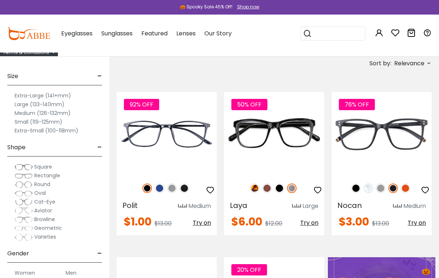
click at [267, 189] on img at bounding box center [266, 187] width 9 height 9
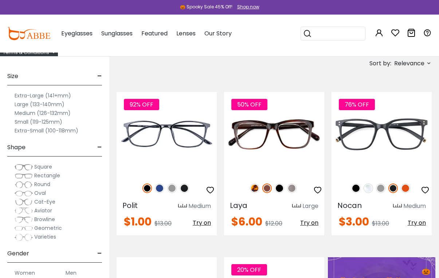
click at [0, 0] on img at bounding box center [0, 0] width 0 height 0
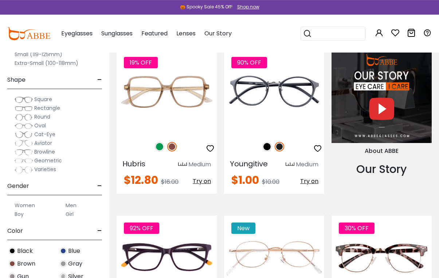
scroll to position [652, 0]
click at [163, 142] on img at bounding box center [159, 146] width 9 height 9
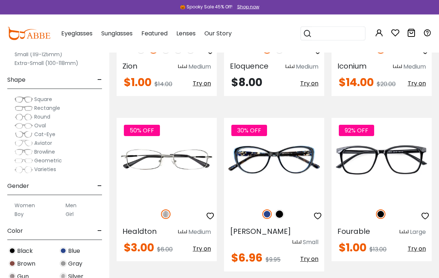
scroll to position [915, 0]
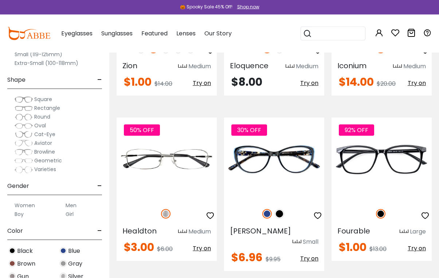
click at [281, 209] on img at bounding box center [279, 213] width 9 height 9
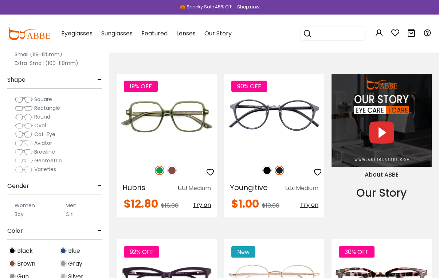
scroll to position [624, 0]
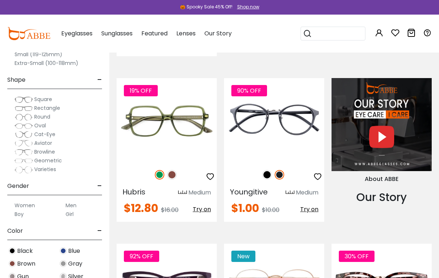
click at [50, 54] on label "Small (119-125mm)" at bounding box center [39, 54] width 48 height 9
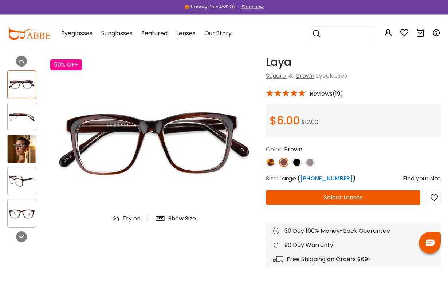
scroll to position [24, 0]
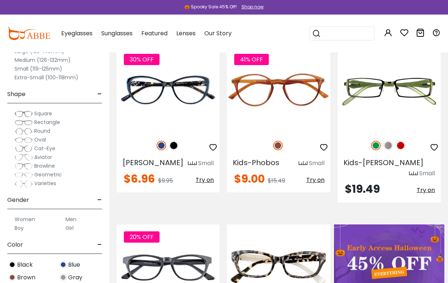
scroll to position [142, 0]
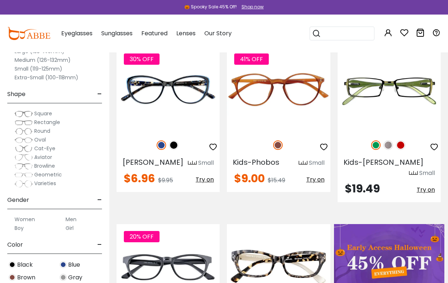
click at [0, 0] on img at bounding box center [0, 0] width 0 height 0
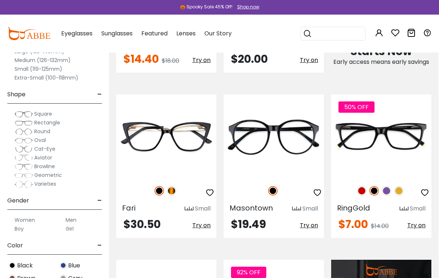
scroll to position [433, 0]
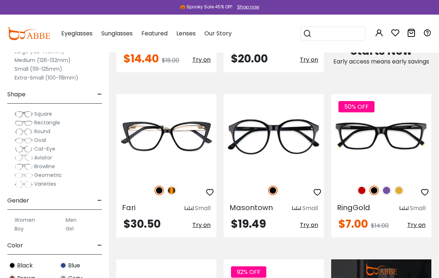
click at [173, 185] on img at bounding box center [171, 189] width 9 height 9
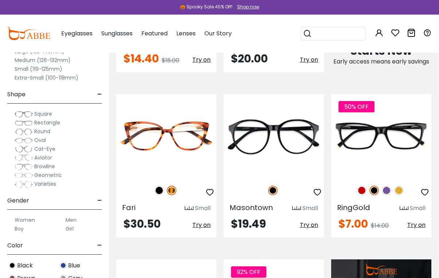
click at [0, 0] on img at bounding box center [0, 0] width 0 height 0
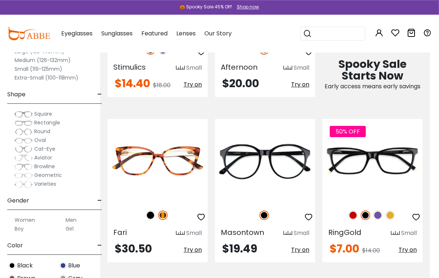
scroll to position [408, 9]
click at [379, 210] on img at bounding box center [377, 214] width 9 height 9
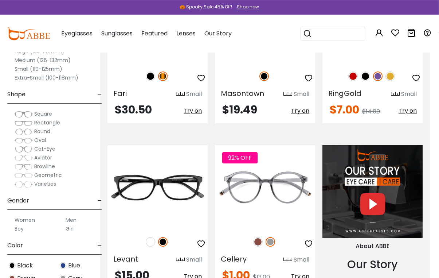
click at [154, 237] on img at bounding box center [150, 241] width 9 height 9
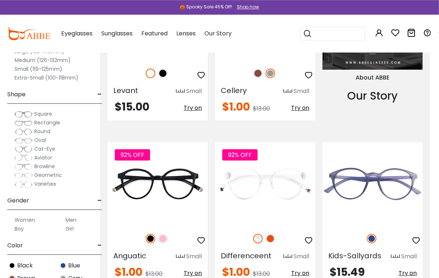
scroll to position [715, 9]
click at [0, 0] on img at bounding box center [0, 0] width 0 height 0
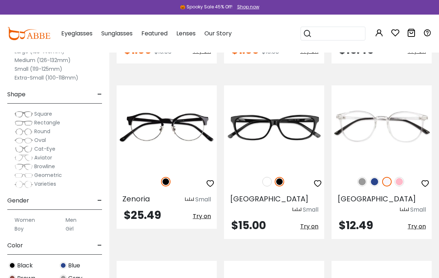
scroll to position [937, 0]
click at [270, 177] on img at bounding box center [266, 181] width 9 height 9
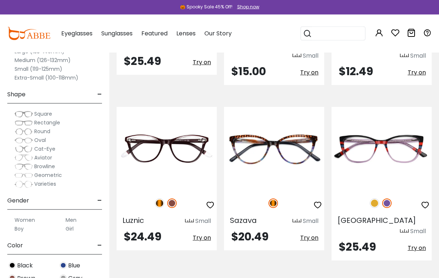
scroll to position [1091, 0]
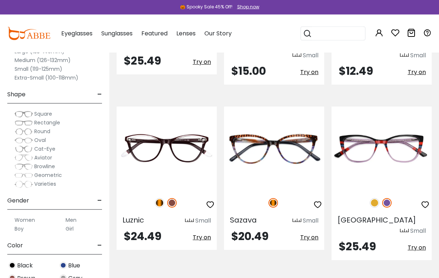
click at [377, 198] on img at bounding box center [374, 202] width 9 height 9
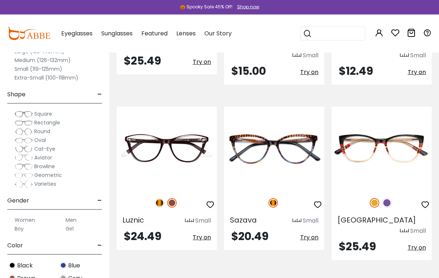
click at [160, 198] on img at bounding box center [159, 202] width 9 height 9
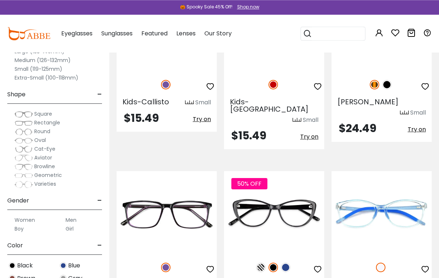
scroll to position [1559, 0]
click at [286, 262] on img at bounding box center [285, 266] width 9 height 9
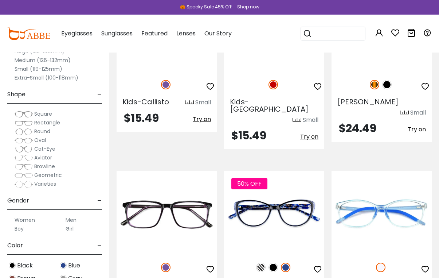
click at [263, 262] on img at bounding box center [260, 266] width 9 height 9
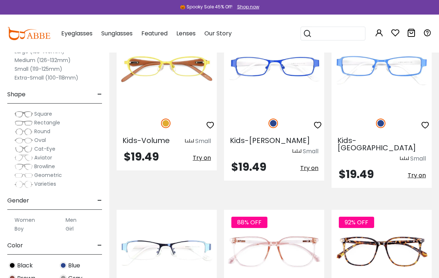
scroll to position [2220, 0]
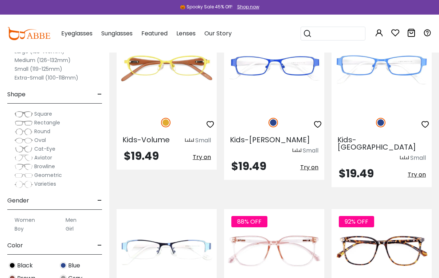
click at [0, 0] on img at bounding box center [0, 0] width 0 height 0
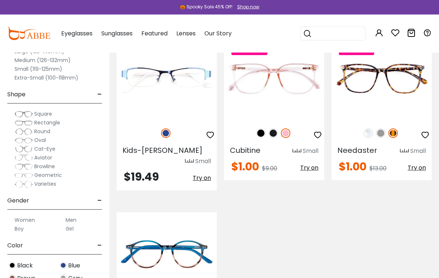
scroll to position [2393, 0]
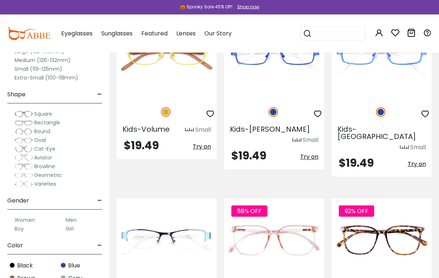
scroll to position [2231, 0]
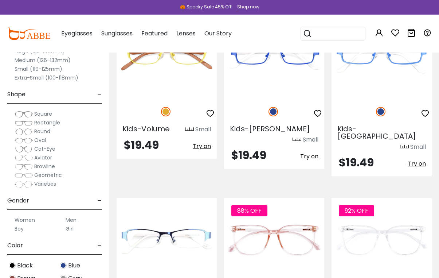
click at [0, 0] on img at bounding box center [0, 0] width 0 height 0
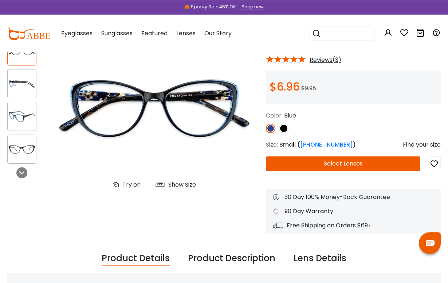
scroll to position [52, 0]
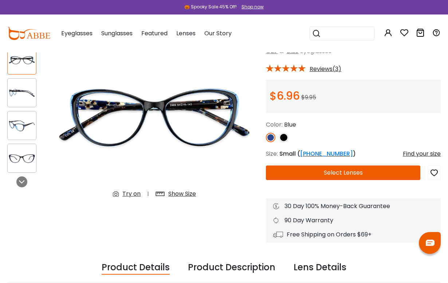
click at [179, 186] on img at bounding box center [154, 117] width 208 height 173
click at [188, 196] on div "Show Size" at bounding box center [182, 194] width 28 height 9
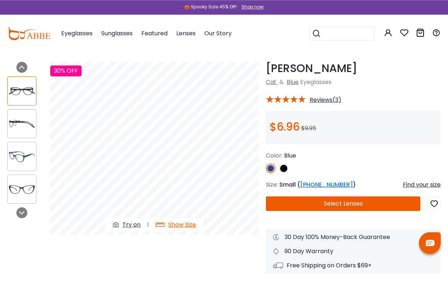
scroll to position [0, 0]
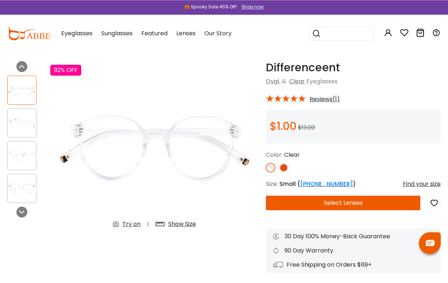
scroll to position [20, 0]
